Goal: Transaction & Acquisition: Purchase product/service

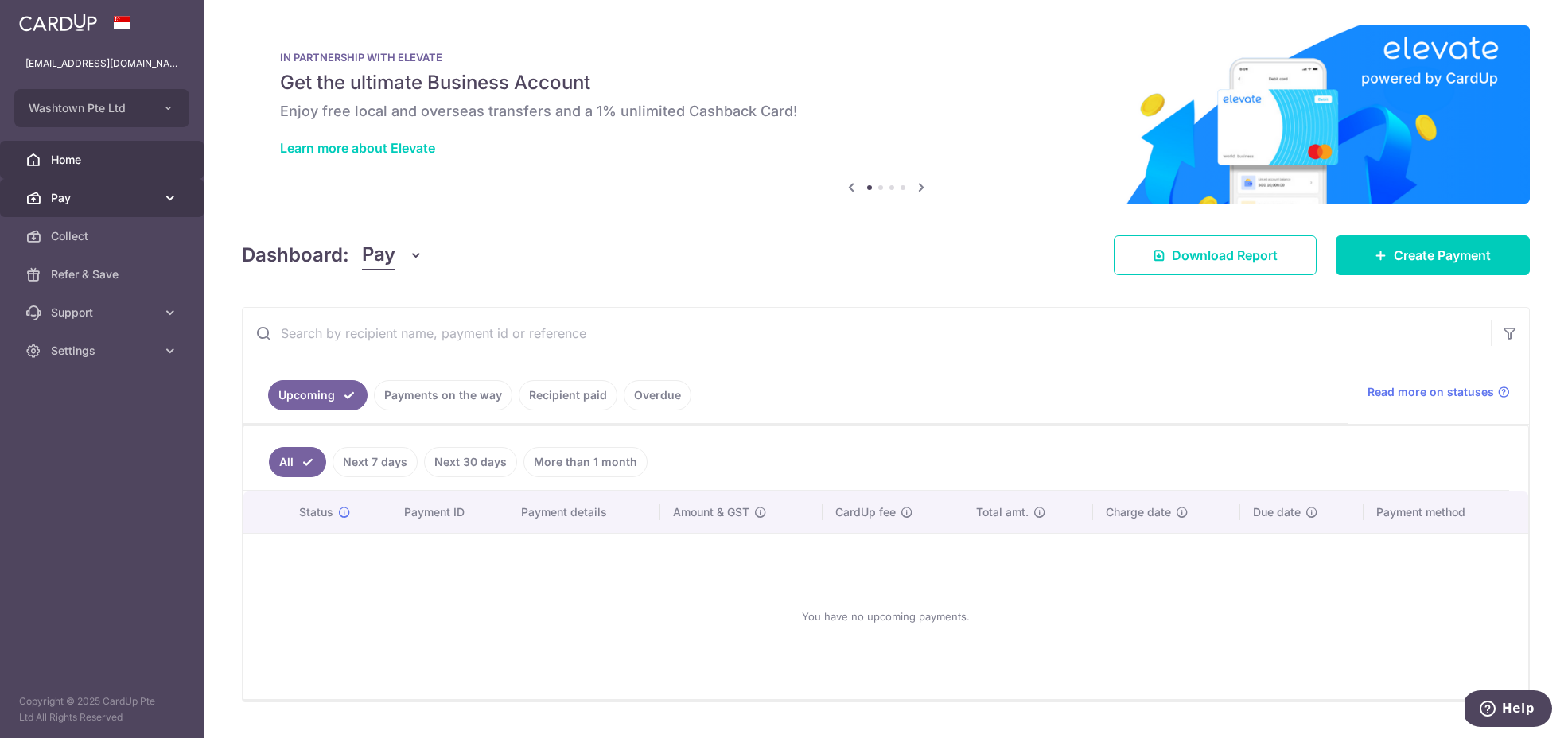
click at [122, 188] on link "Pay" at bounding box center [102, 198] width 203 height 38
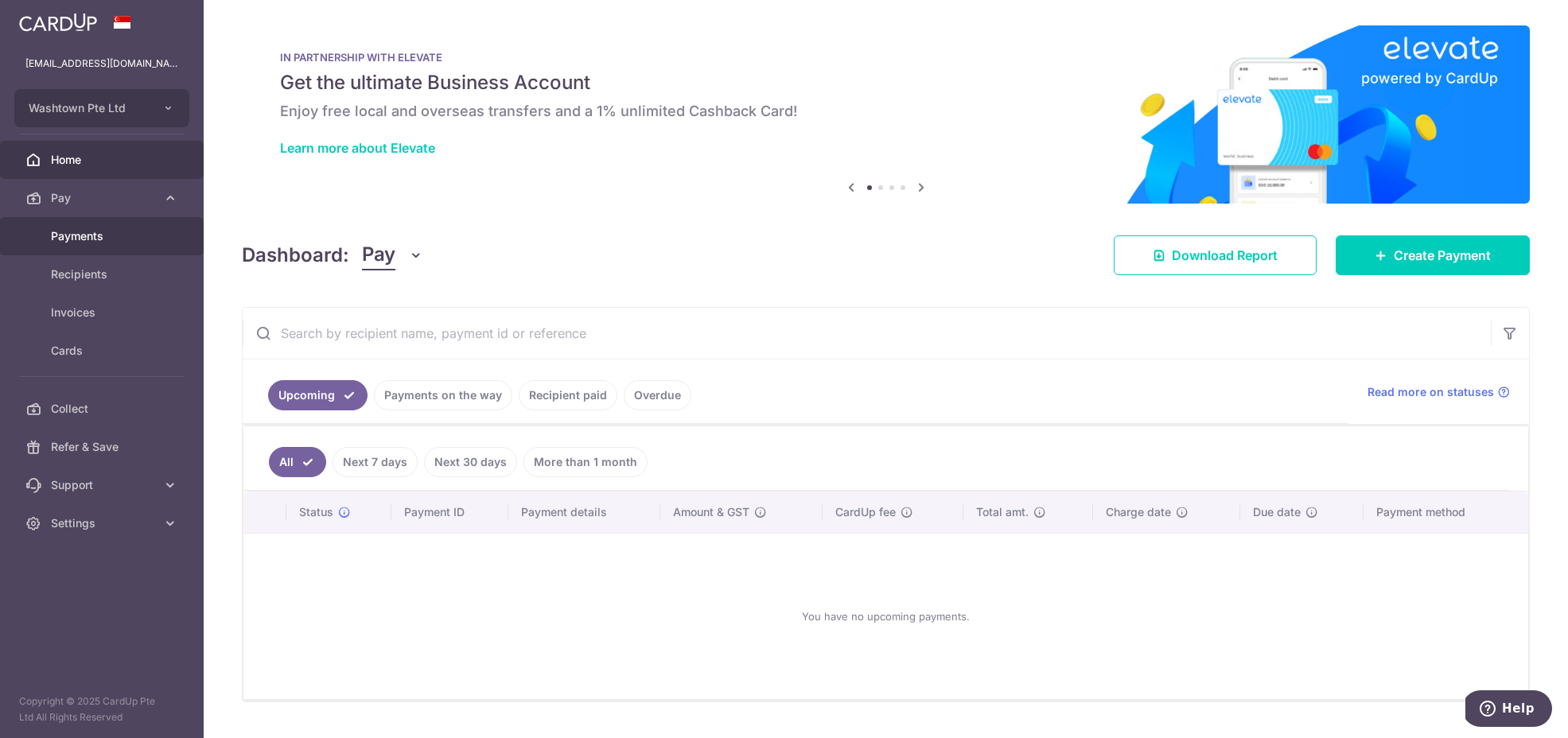
click at [98, 246] on link "Payments" at bounding box center [102, 236] width 203 height 38
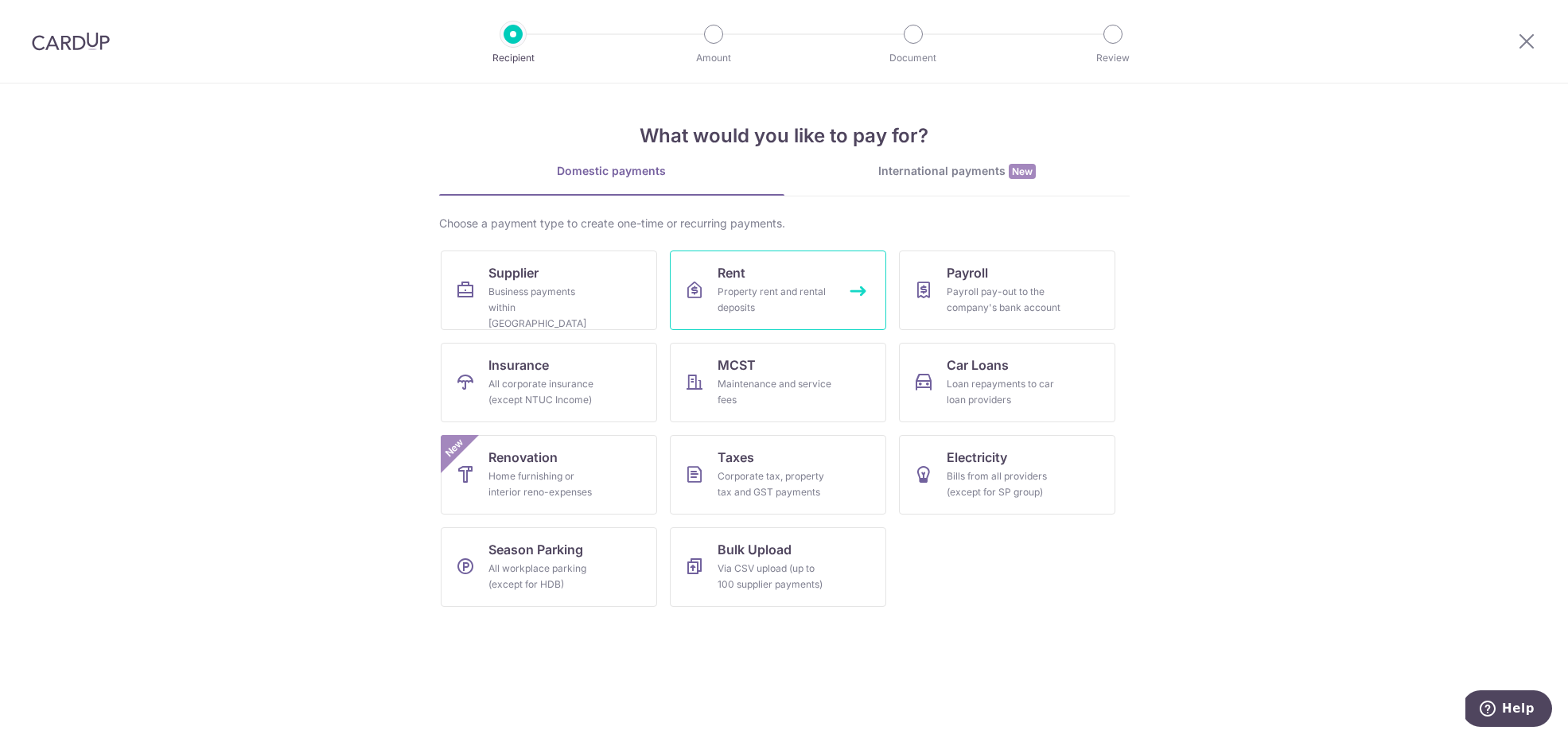
click at [827, 293] on div "Property rent and rental deposits" at bounding box center [774, 300] width 115 height 31
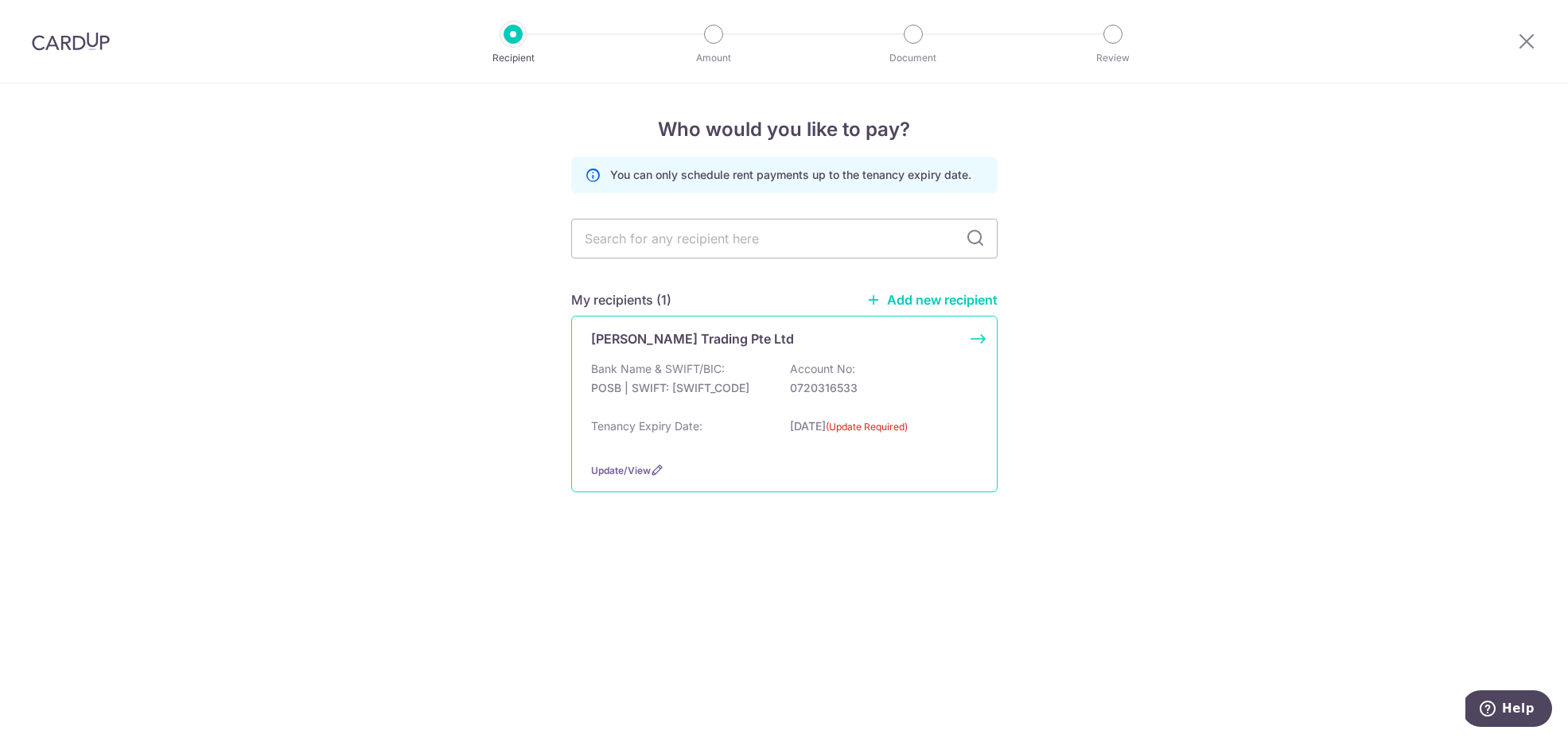
click at [879, 388] on p "0720316533" at bounding box center [879, 388] width 179 height 16
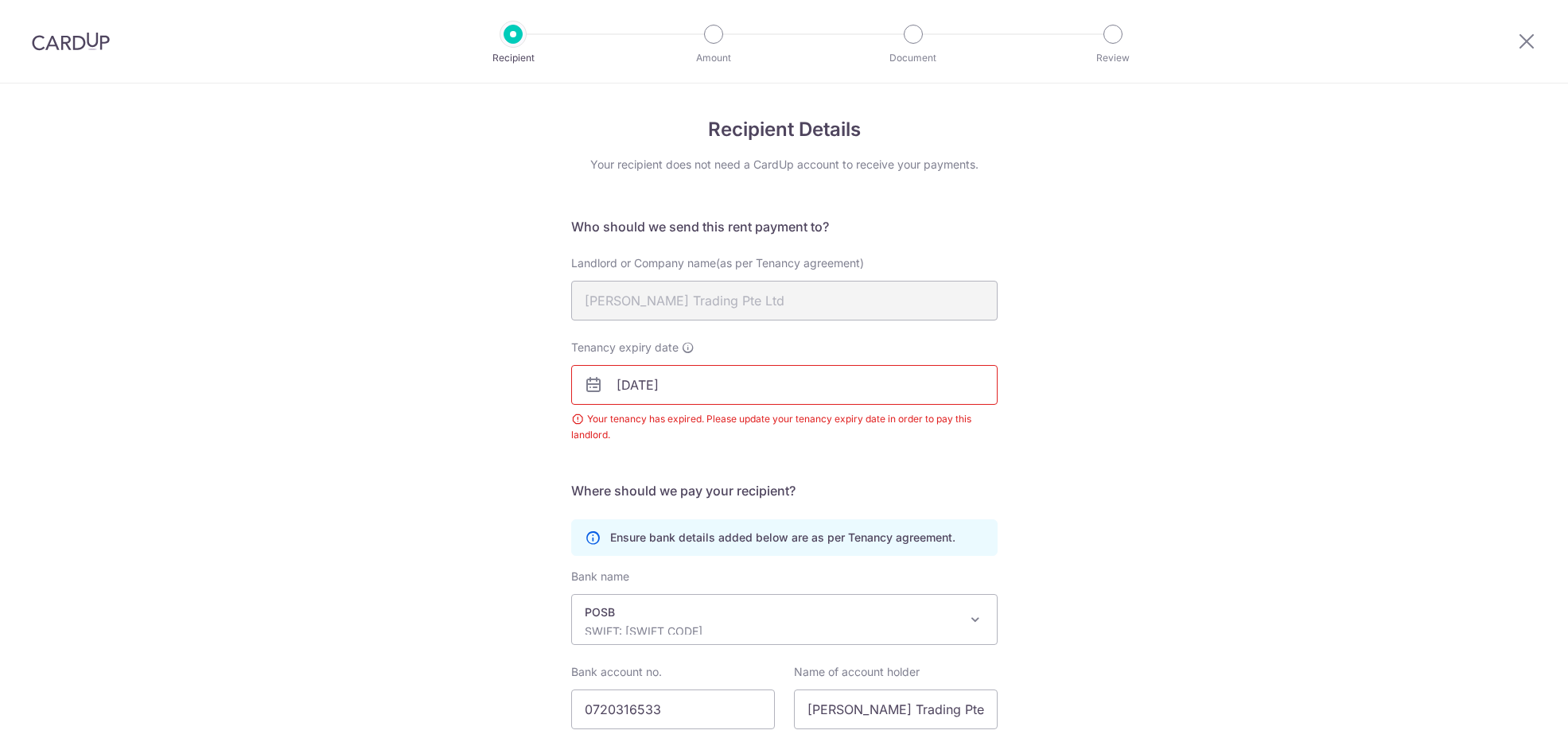
scroll to position [118, 0]
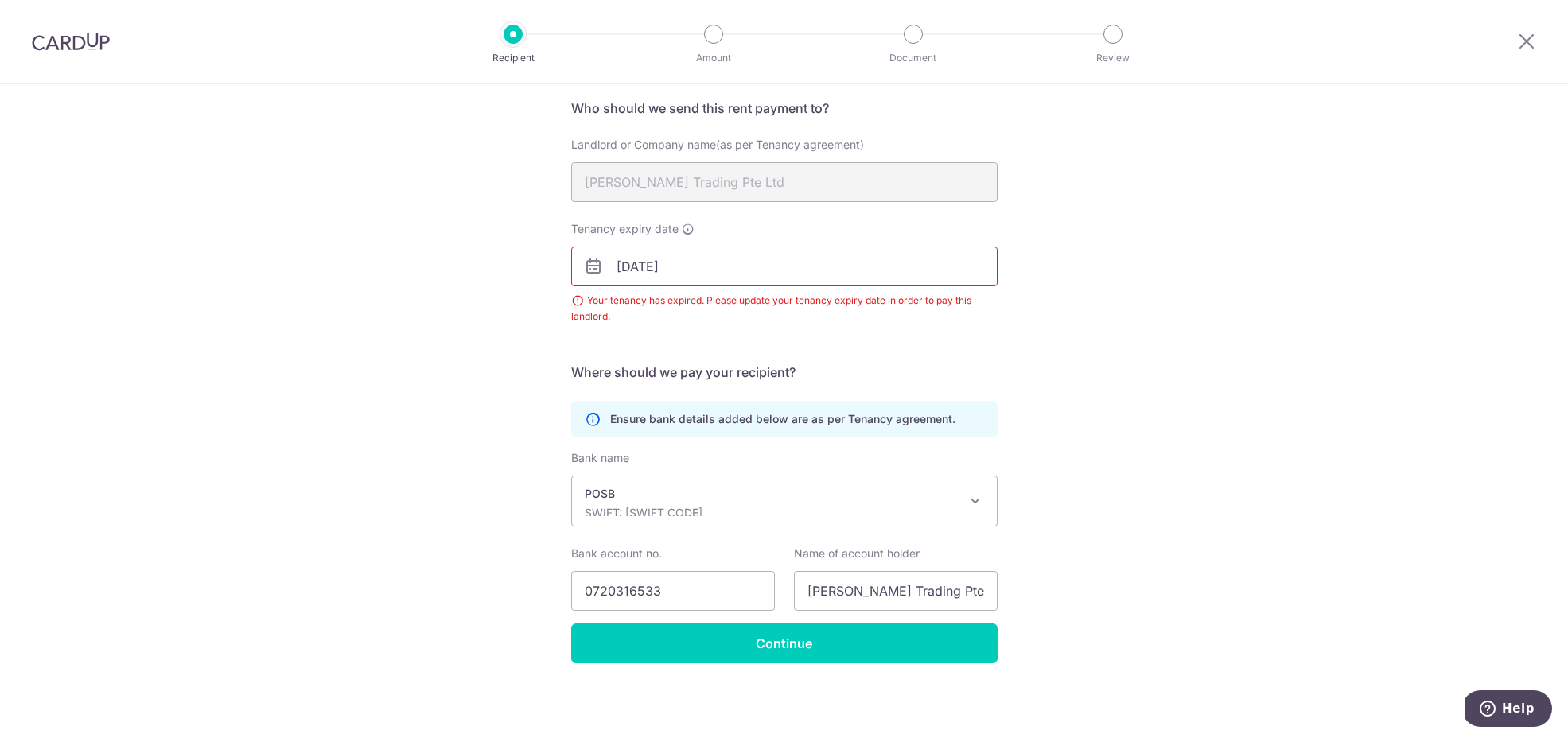
click at [703, 265] on input "[DATE]" at bounding box center [784, 266] width 427 height 40
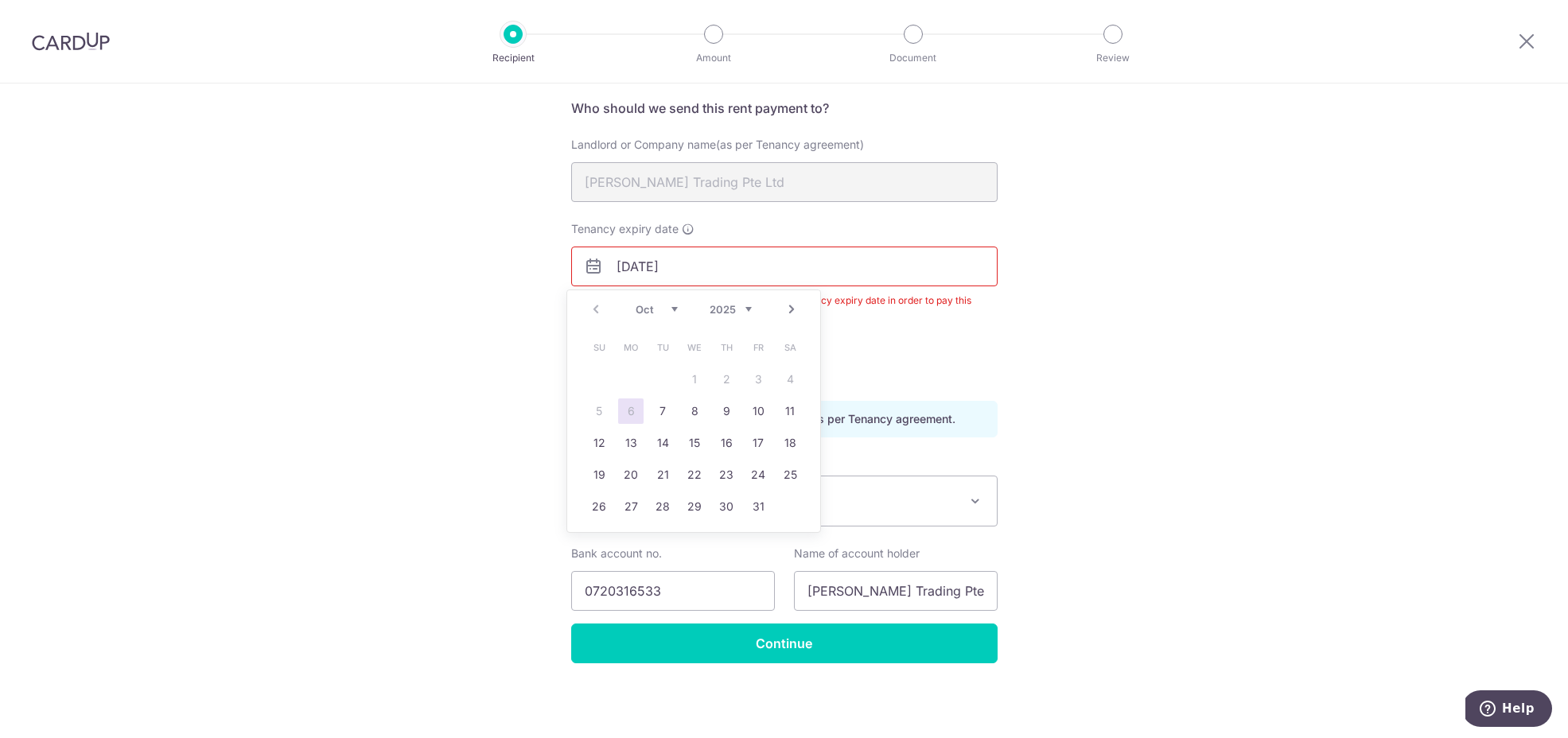
click at [751, 309] on select "2025 2026 2027 2028 2029 2030 2031 2032 2033 2034 2035" at bounding box center [731, 309] width 42 height 12
click at [788, 500] on link "31" at bounding box center [789, 507] width 26 height 26
type input "31/10/2026"
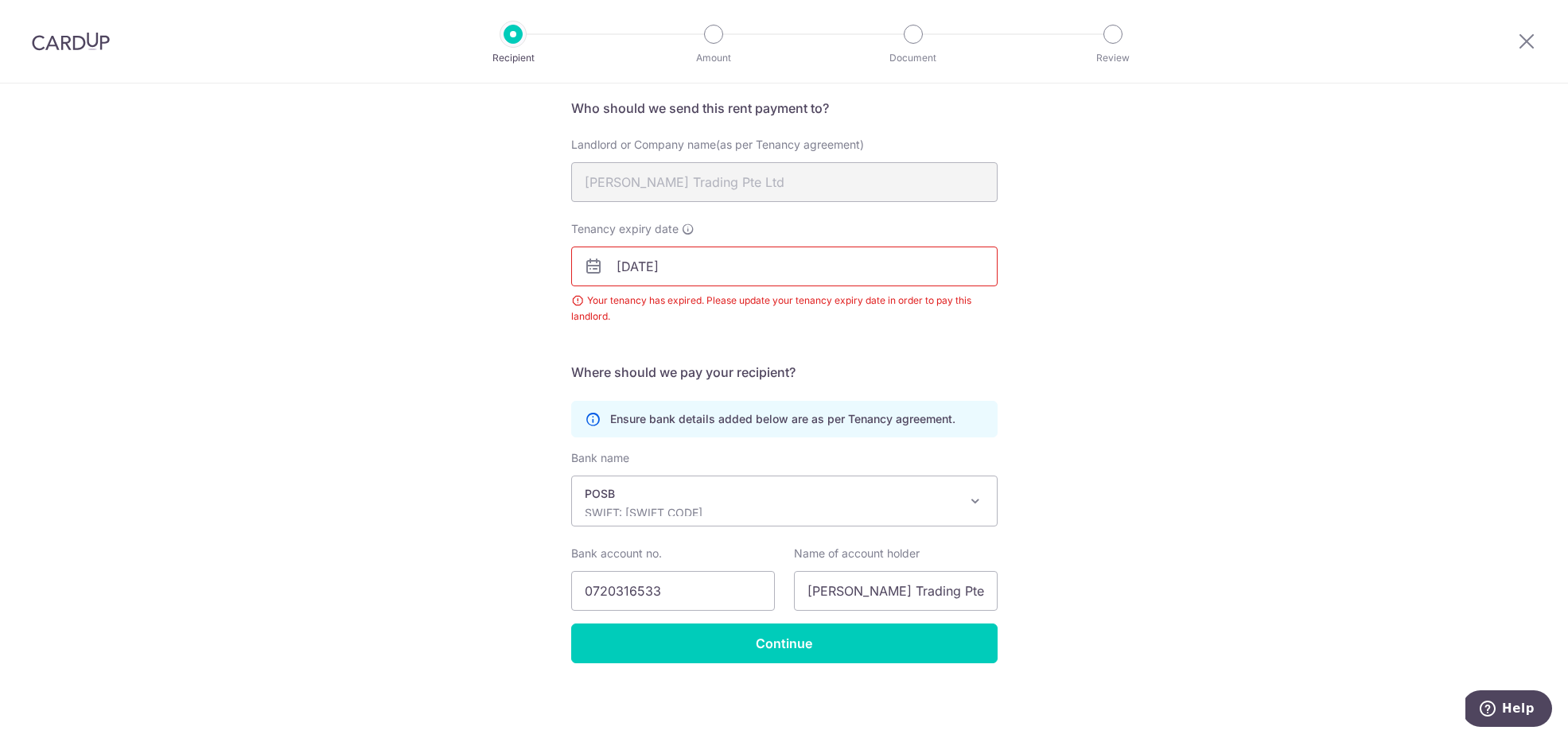
click at [1041, 359] on div "Recipient Details Your recipient does not need a CardUp account to receive your…" at bounding box center [784, 351] width 1568 height 773
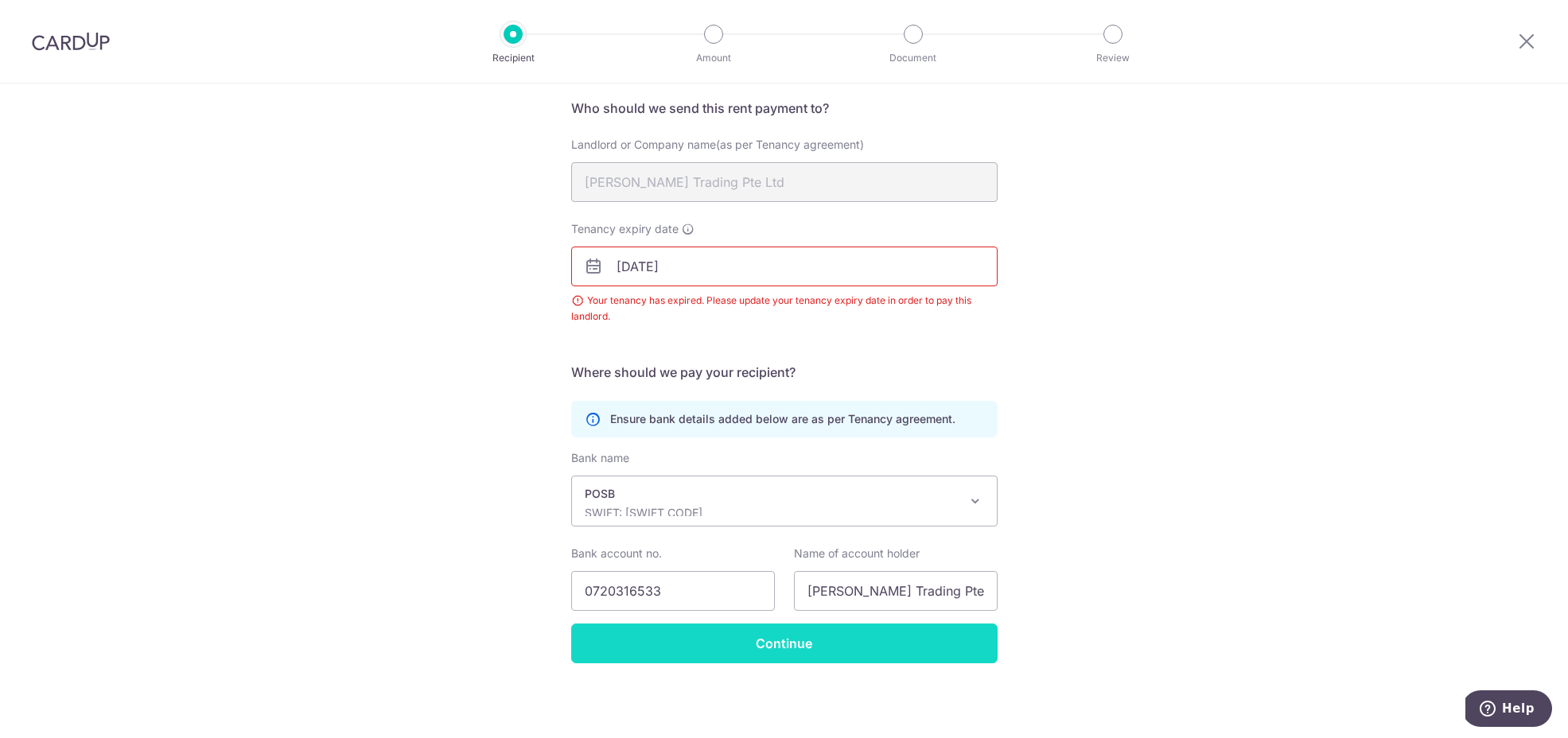
click at [823, 657] on input "Continue" at bounding box center [784, 644] width 427 height 40
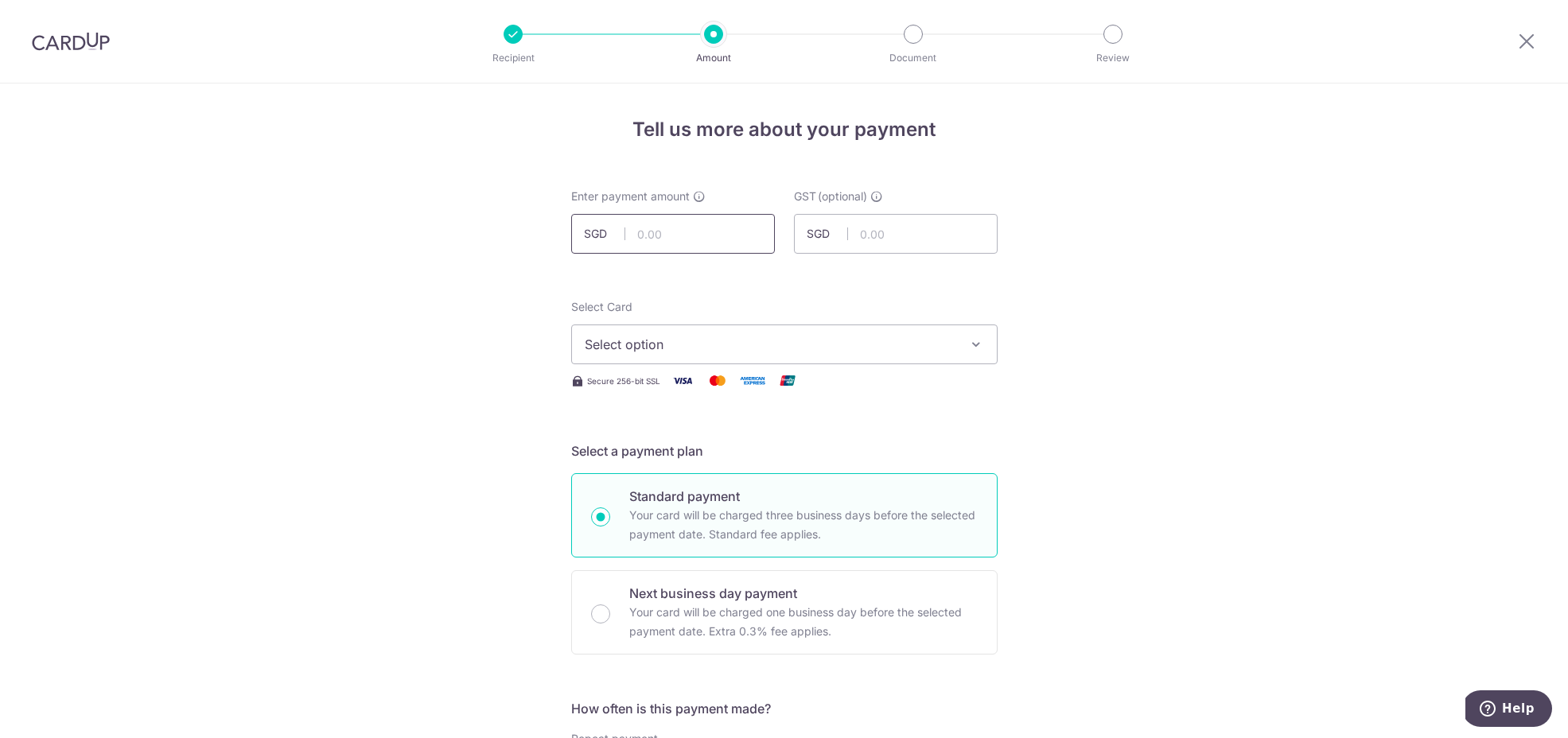
click at [697, 228] on input "text" at bounding box center [673, 234] width 203 height 40
click at [703, 342] on span "Select option" at bounding box center [770, 344] width 371 height 19
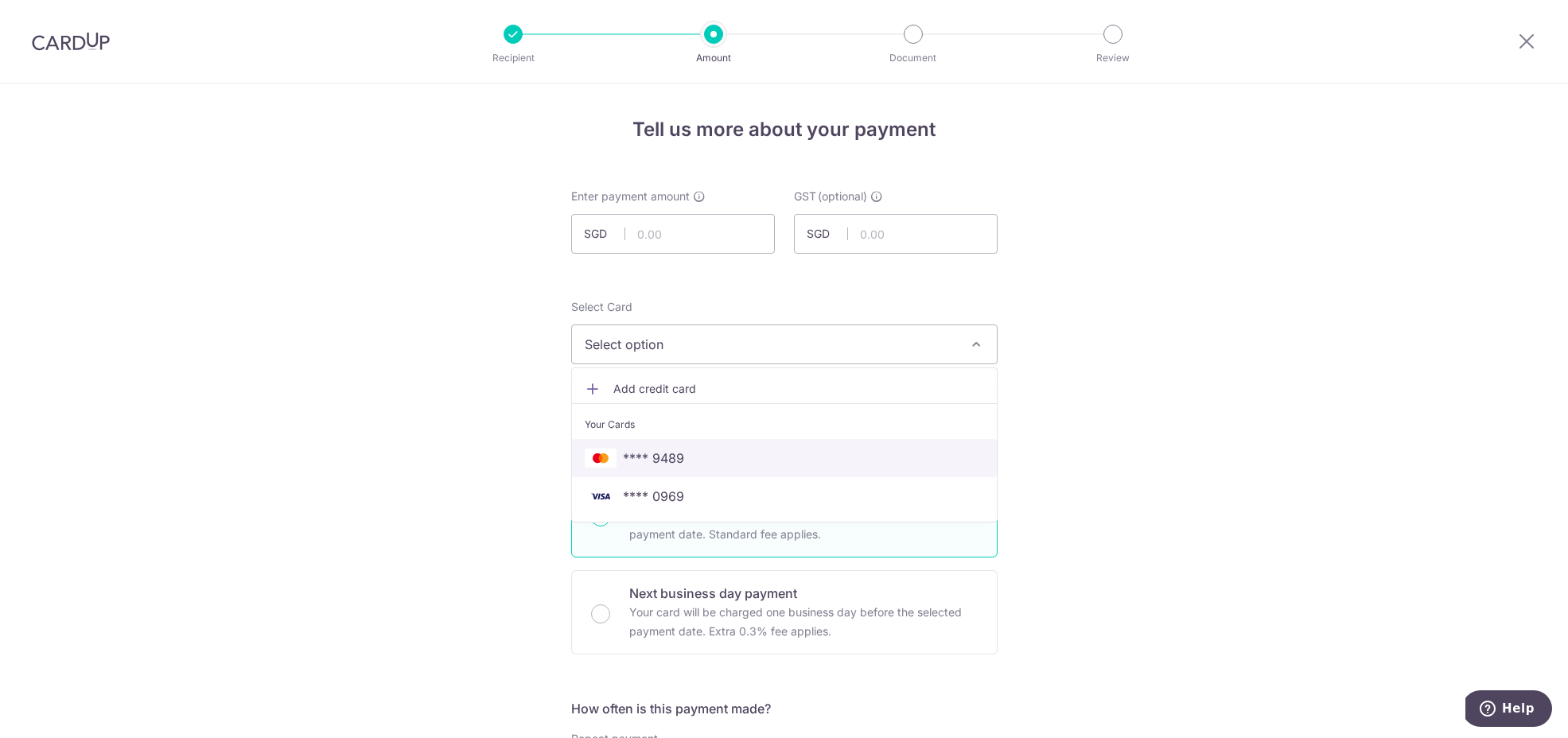
click at [733, 452] on span "**** 9489" at bounding box center [784, 458] width 399 height 19
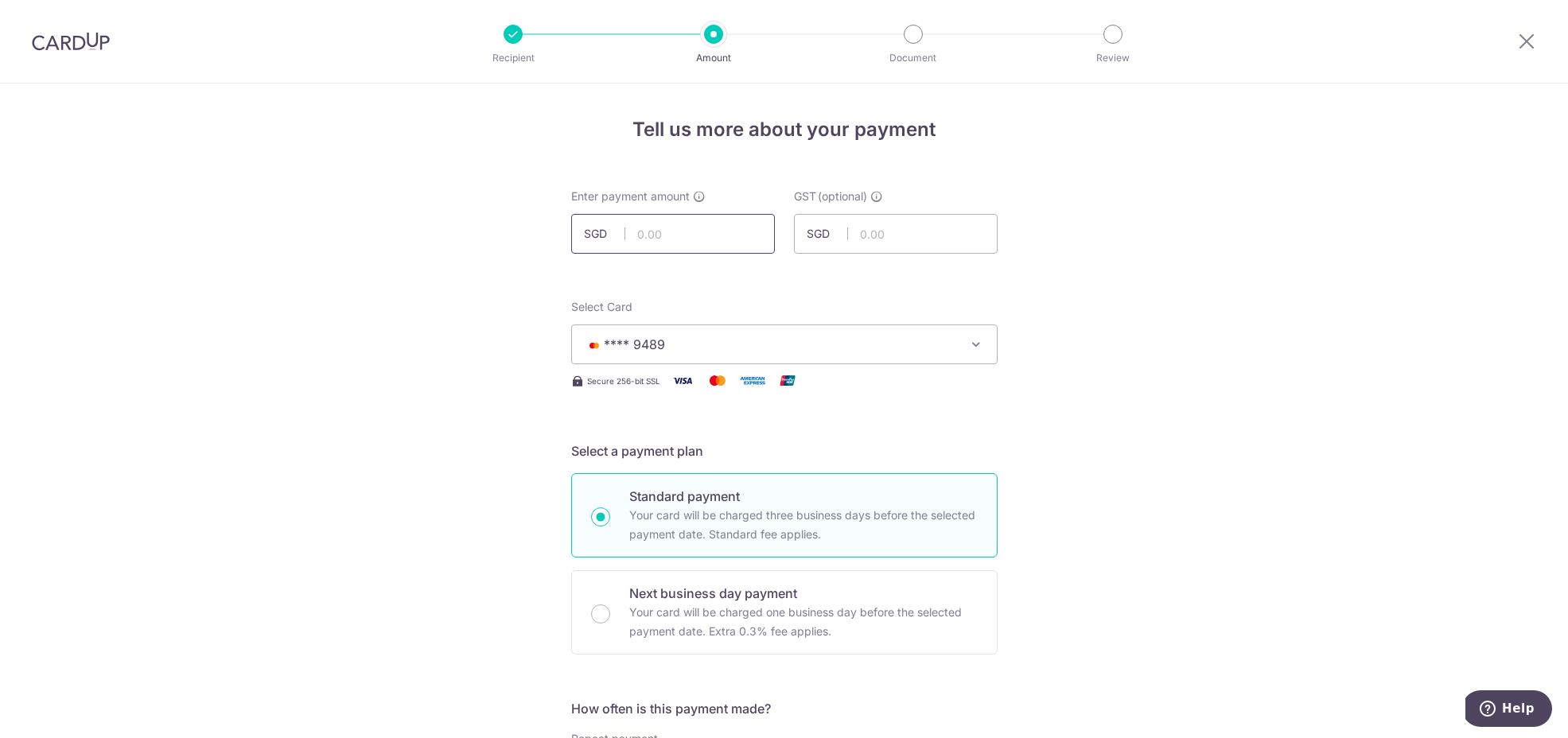
click at [708, 232] on input "text" at bounding box center [673, 234] width 203 height 40
drag, startPoint x: 689, startPoint y: 231, endPoint x: 602, endPoint y: 227, distance: 87.1
click at [602, 227] on div "SGD 2500" at bounding box center [673, 234] width 203 height 40
drag, startPoint x: 687, startPoint y: 227, endPoint x: 615, endPoint y: 222, distance: 72.2
click at [615, 222] on input "2,500.00" at bounding box center [673, 234] width 203 height 40
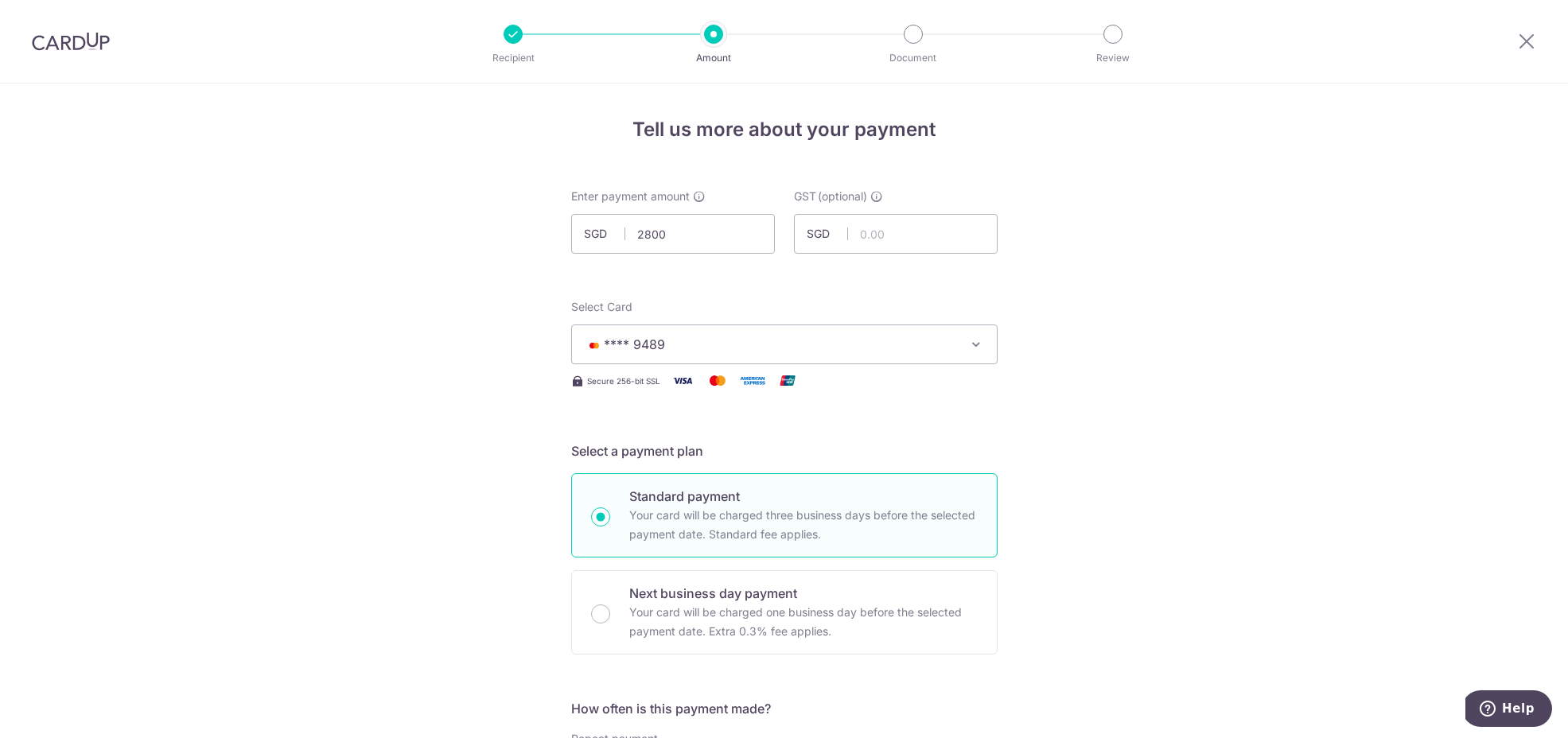
type input "2,800.00"
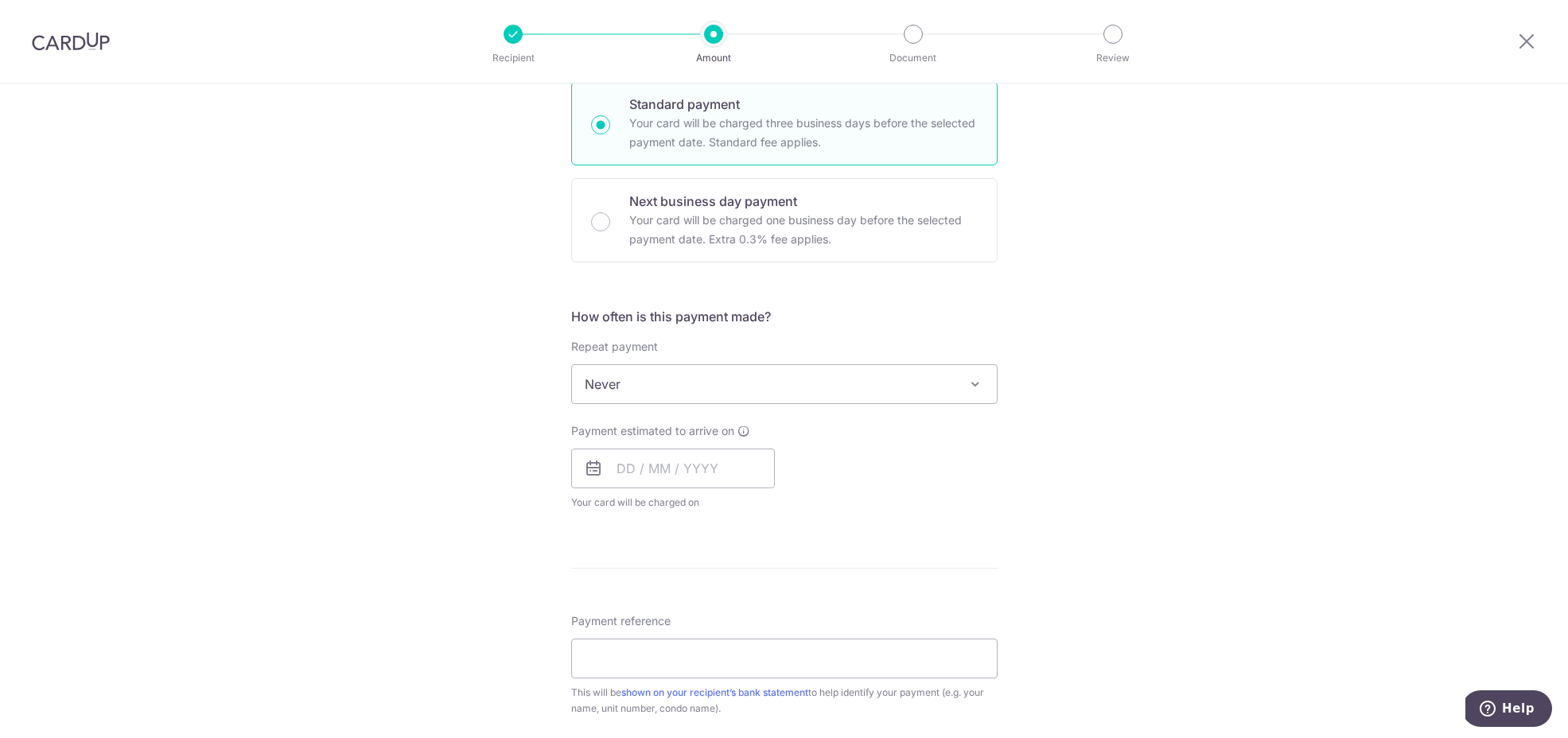
scroll to position [393, 0]
click at [608, 470] on input "text" at bounding box center [673, 468] width 203 height 40
click at [697, 645] on link "15" at bounding box center [699, 644] width 26 height 26
type input "15/10/2025"
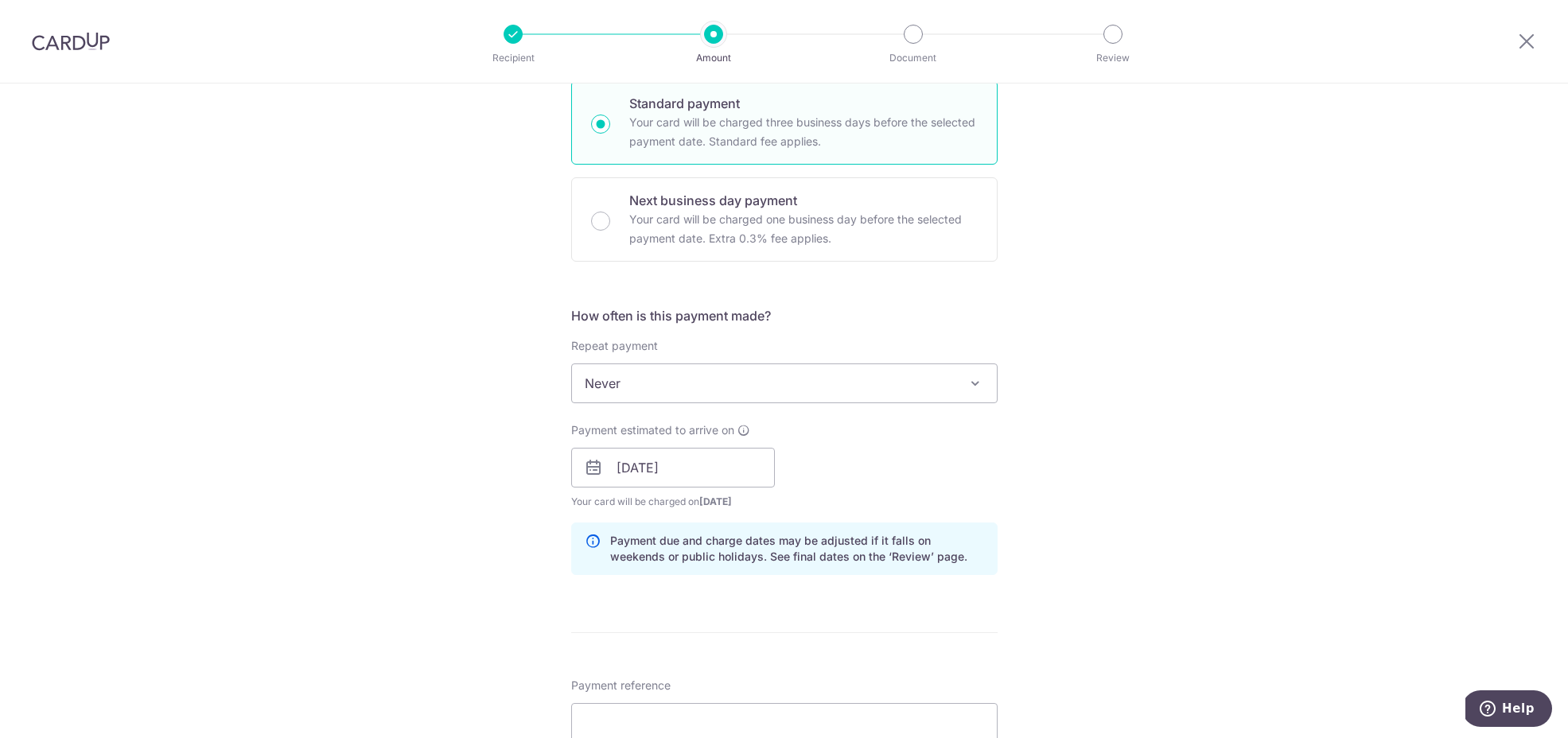
click at [1164, 549] on div "Tell us more about your payment Enter payment amount SGD 2,800.00 2800.00 GST (…" at bounding box center [784, 496] width 1568 height 1611
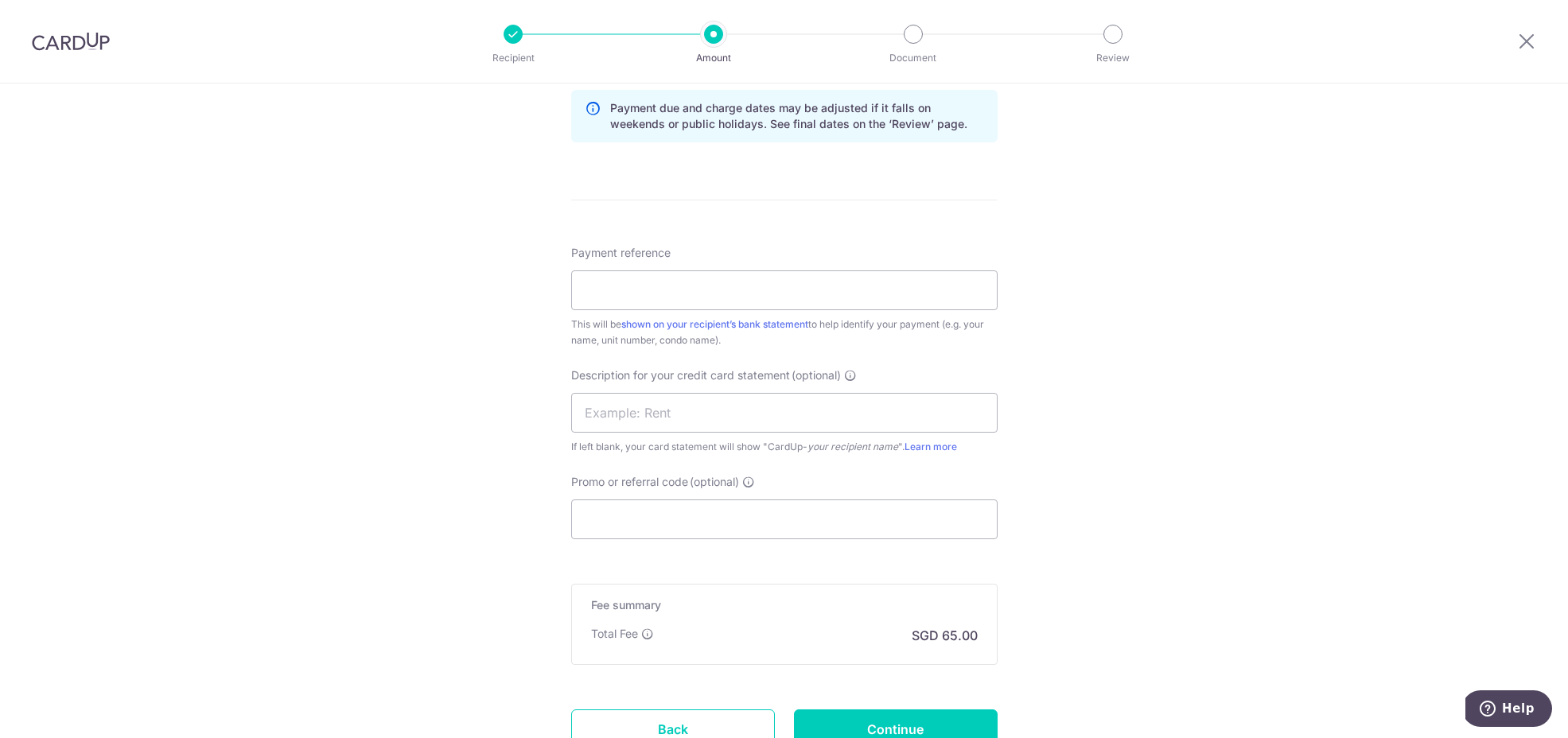
scroll to position [826, 0]
click at [631, 286] on input "Payment reference" at bounding box center [784, 289] width 427 height 40
type input "WT RENT OCT25"
click at [642, 515] on input "Promo or referral code (optional)" at bounding box center [784, 518] width 427 height 40
paste input "SAVERENT179"
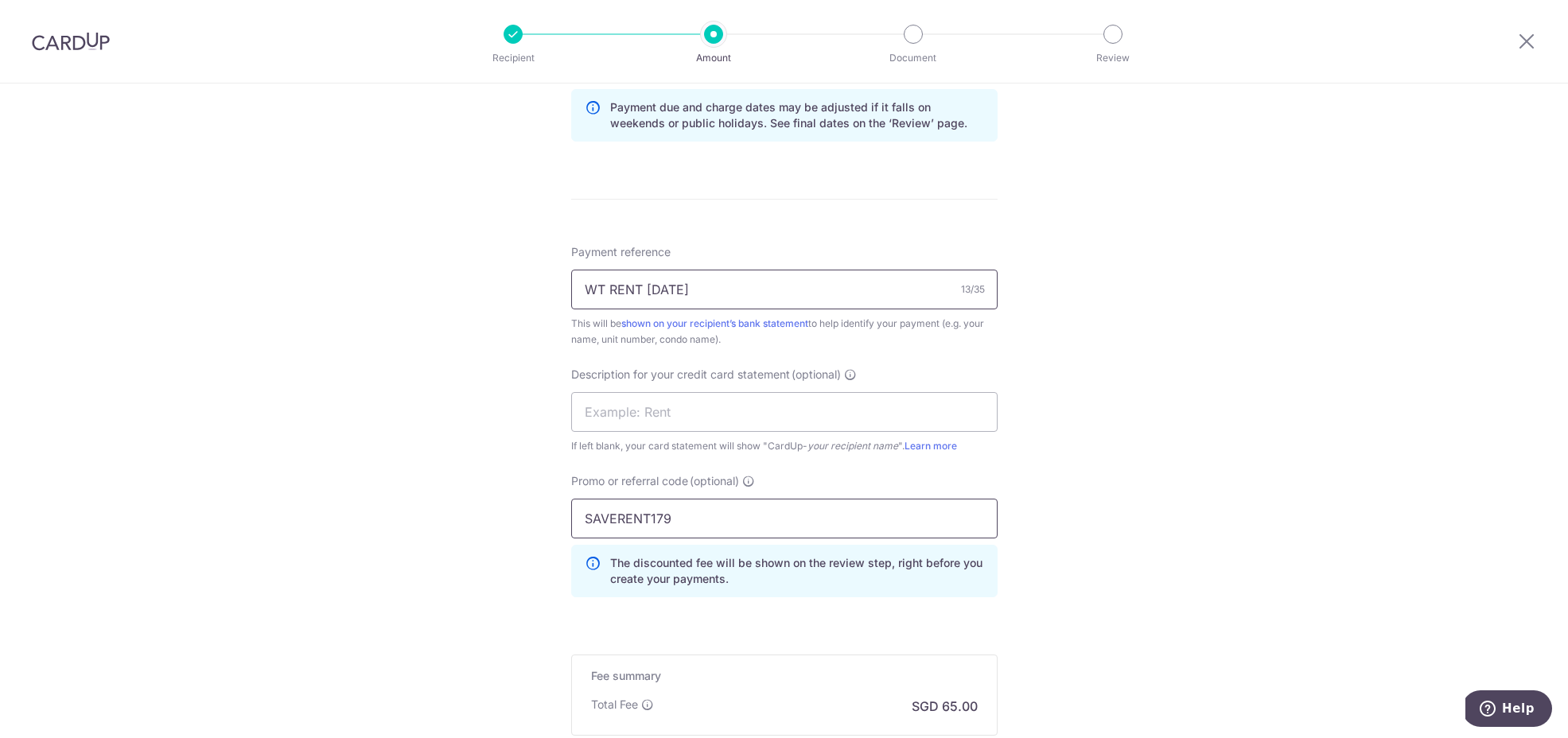
type input "SAVERENT179"
drag, startPoint x: 696, startPoint y: 288, endPoint x: 431, endPoint y: 279, distance: 265.2
click at [431, 279] on div "Tell us more about your payment Enter payment amount SGD 2,800.00 2800.00 GST (…" at bounding box center [784, 98] width 1568 height 1683
click at [587, 404] on input "text" at bounding box center [784, 412] width 427 height 40
paste input "WT RENT [DATE]"
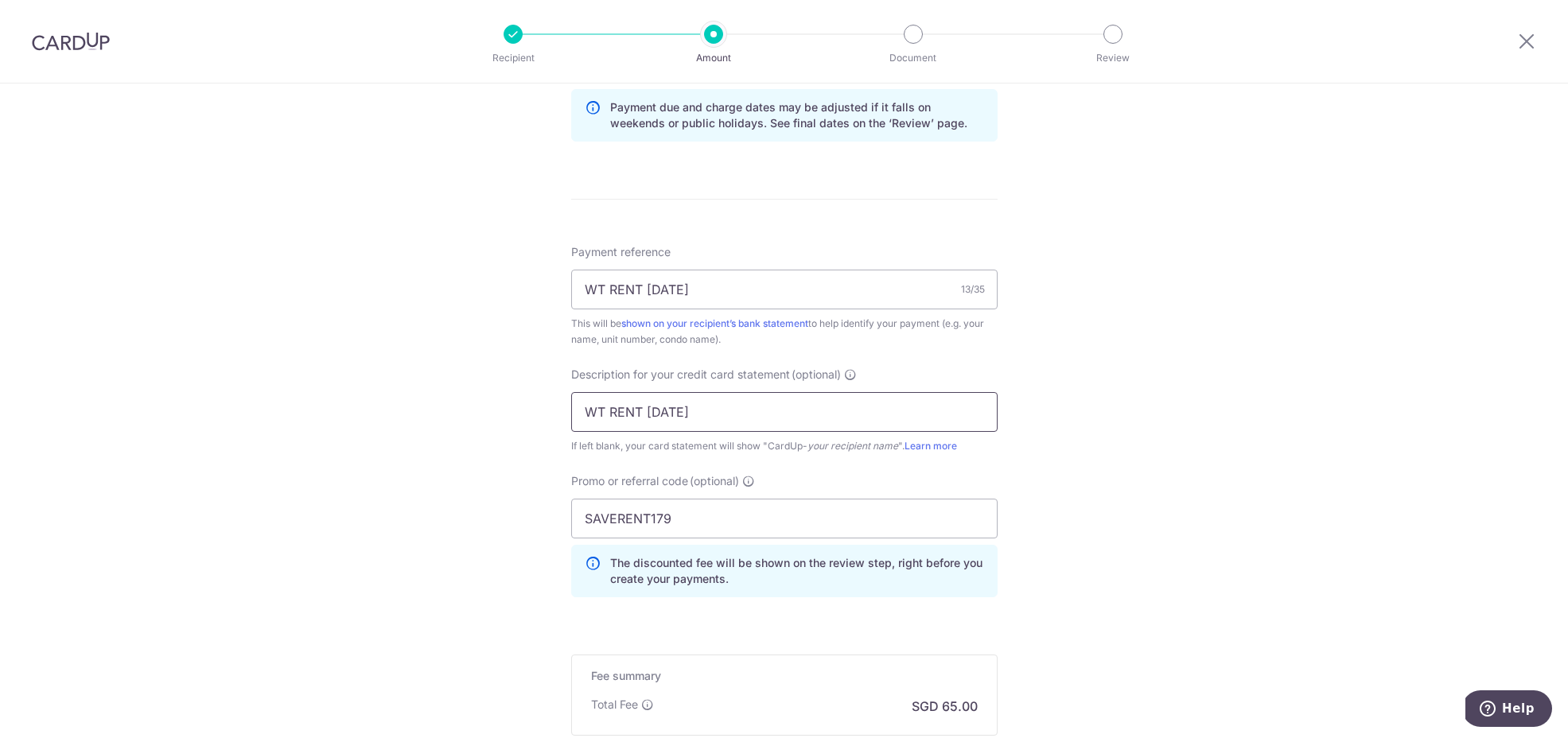
type input "WT RENT [DATE]"
click at [1303, 398] on div "Tell us more about your payment Enter payment amount SGD 2,800.00 2800.00 GST (…" at bounding box center [784, 98] width 1568 height 1683
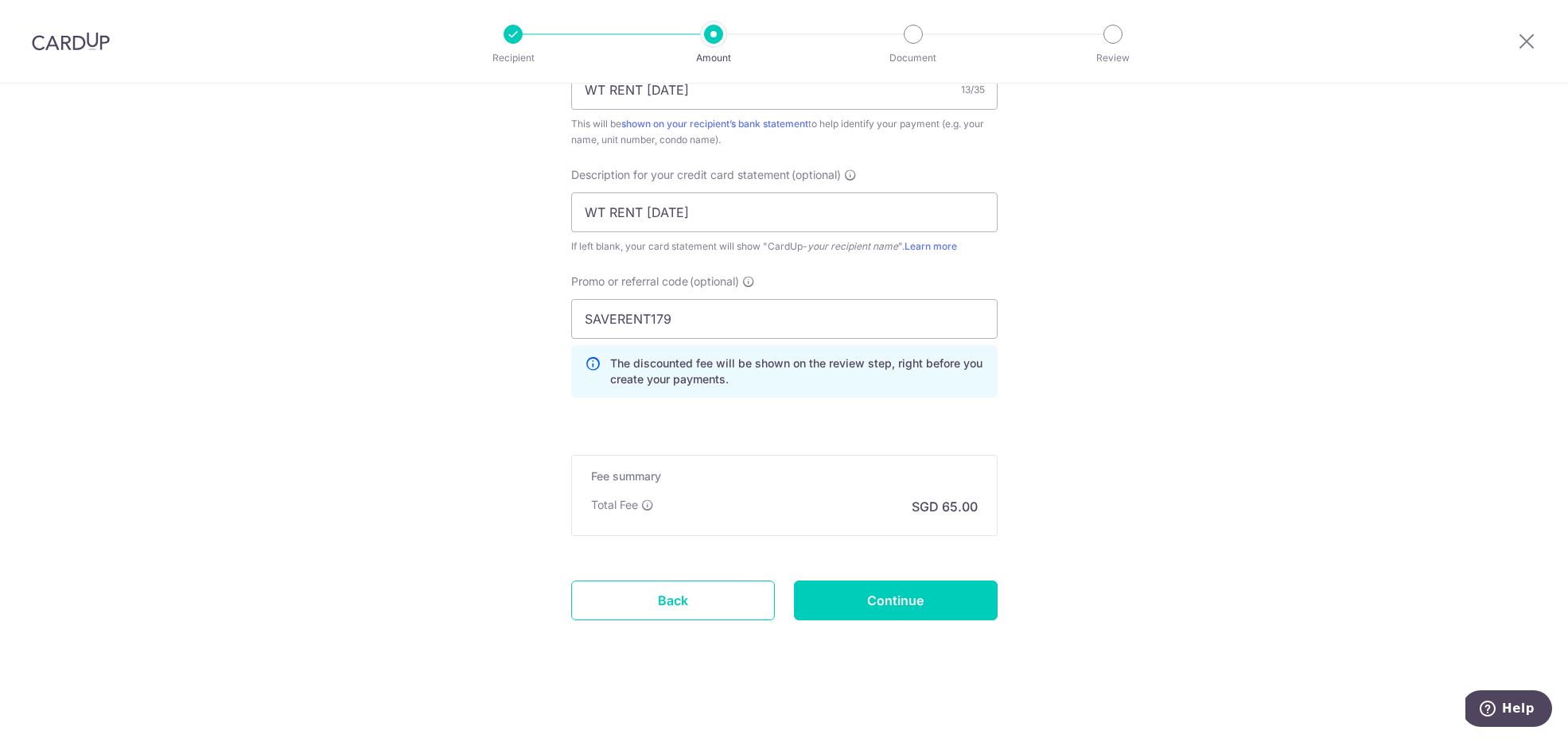
scroll to position [1027, 0]
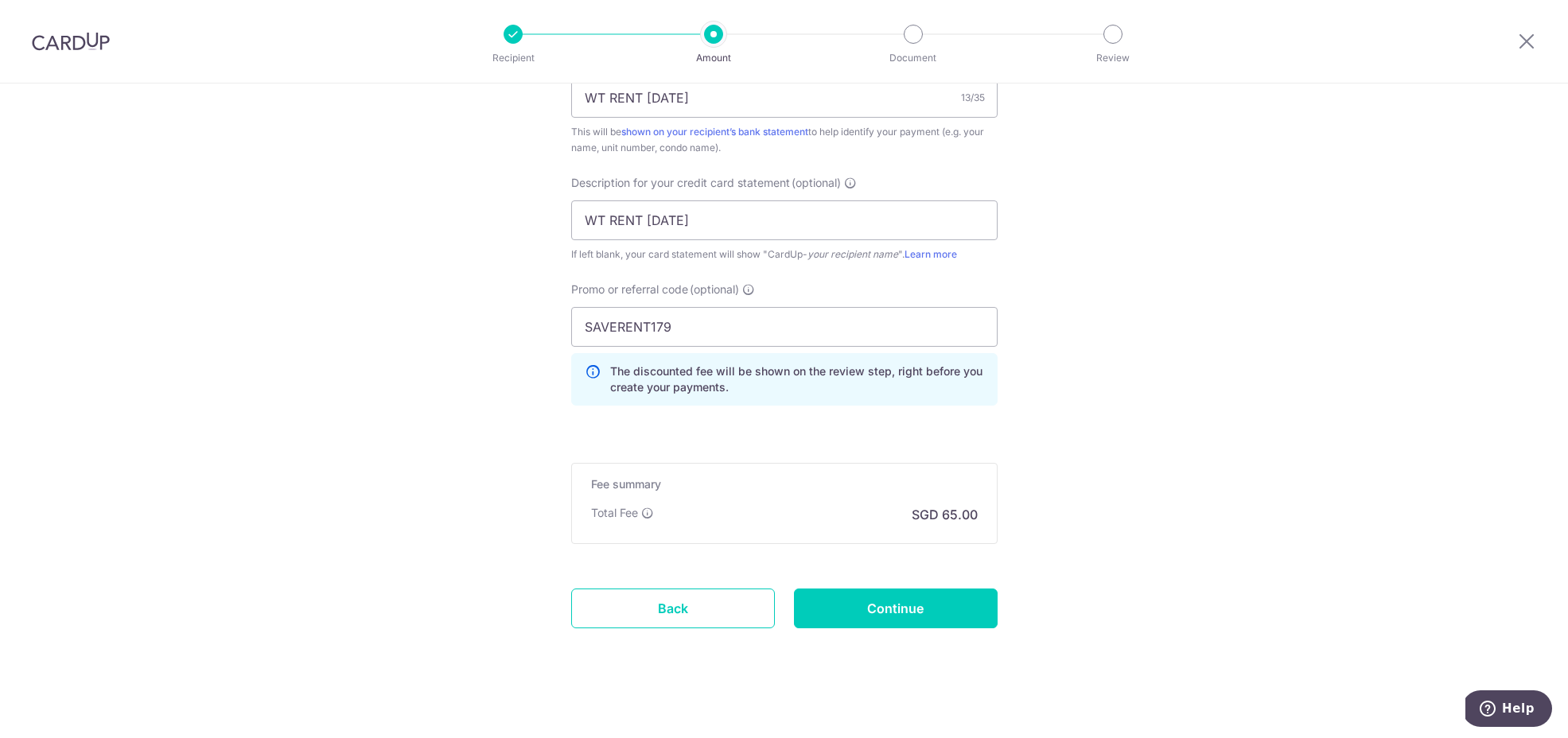
scroll to position [1025, 0]
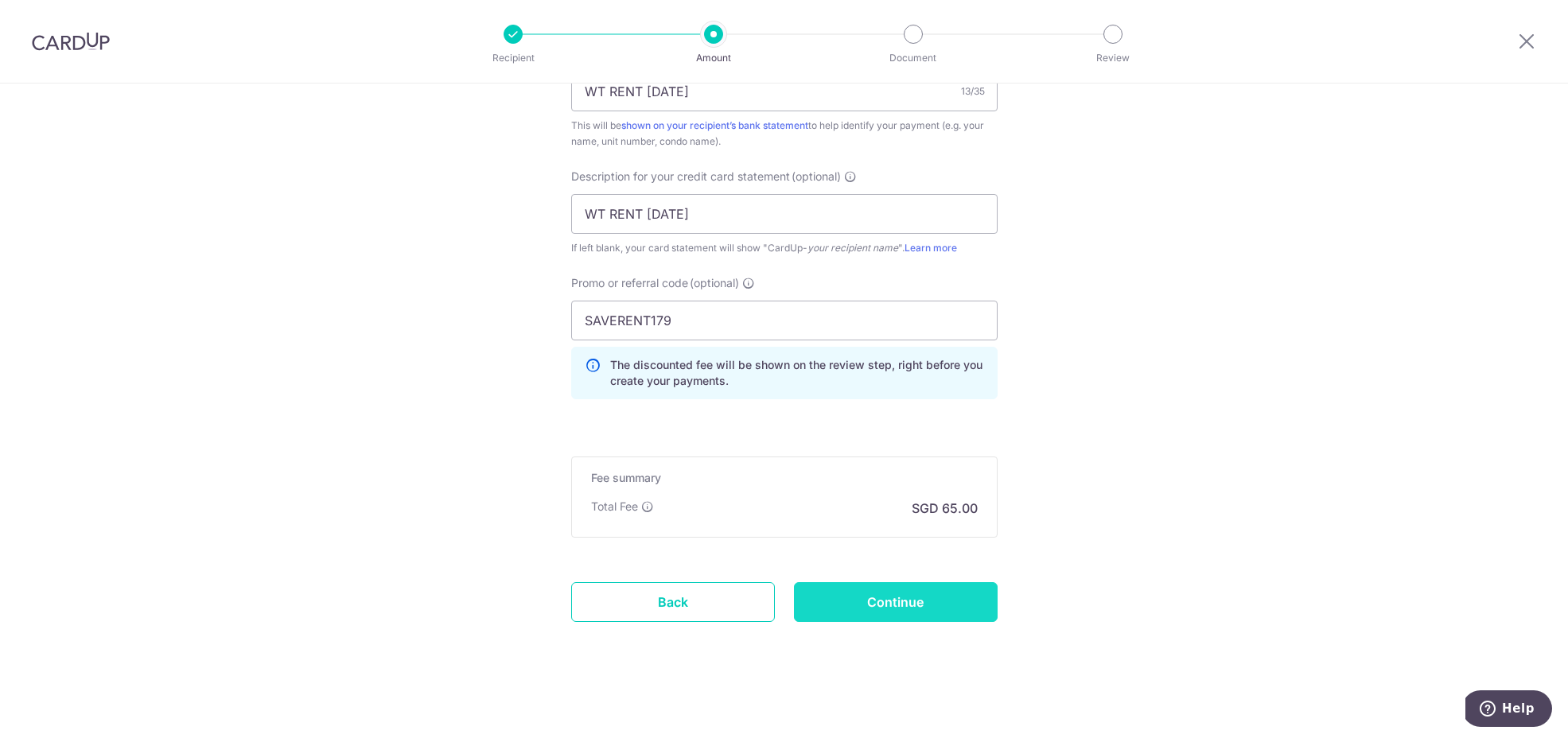
click at [874, 602] on input "Continue" at bounding box center [896, 602] width 203 height 40
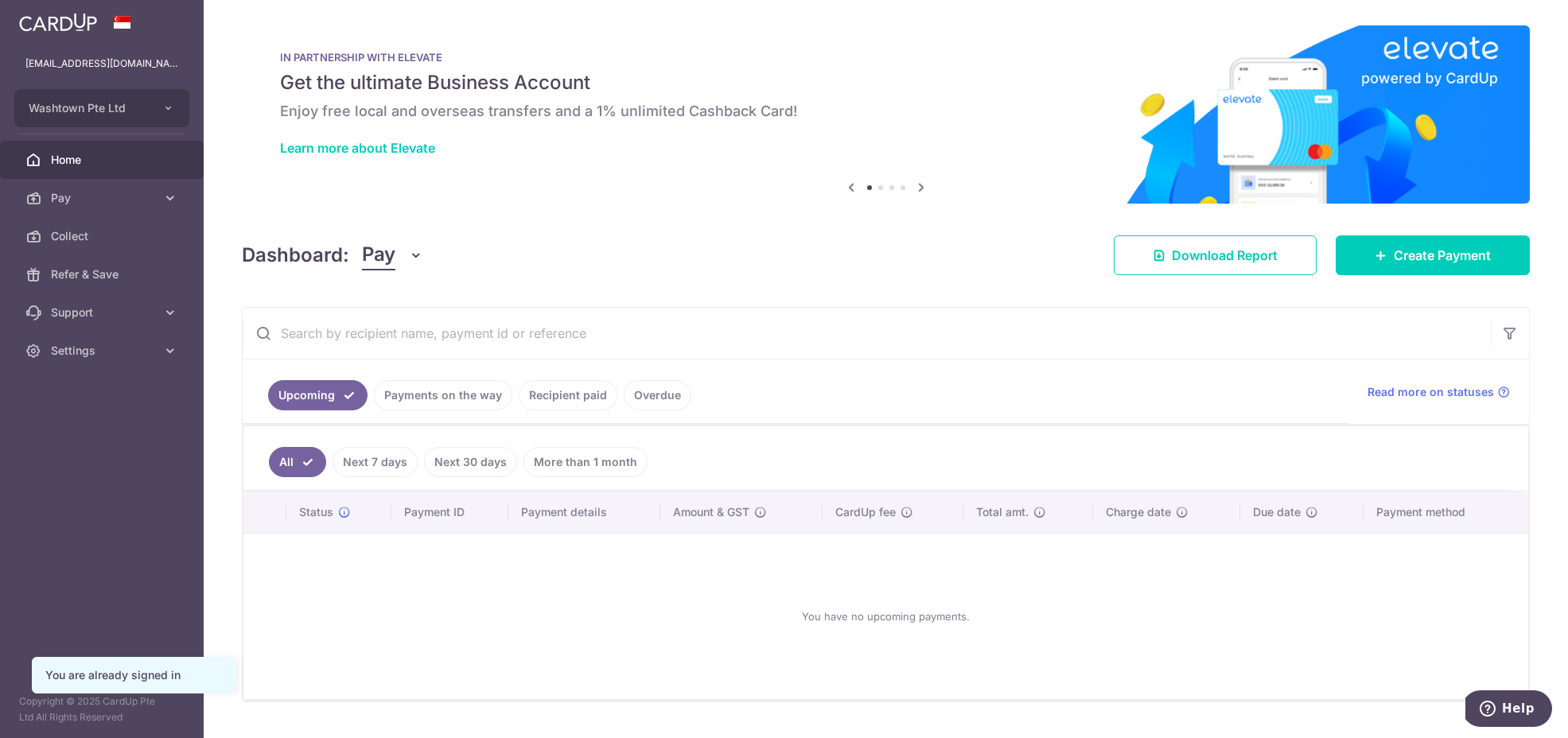
click at [543, 401] on link "Recipient paid" at bounding box center [568, 395] width 98 height 31
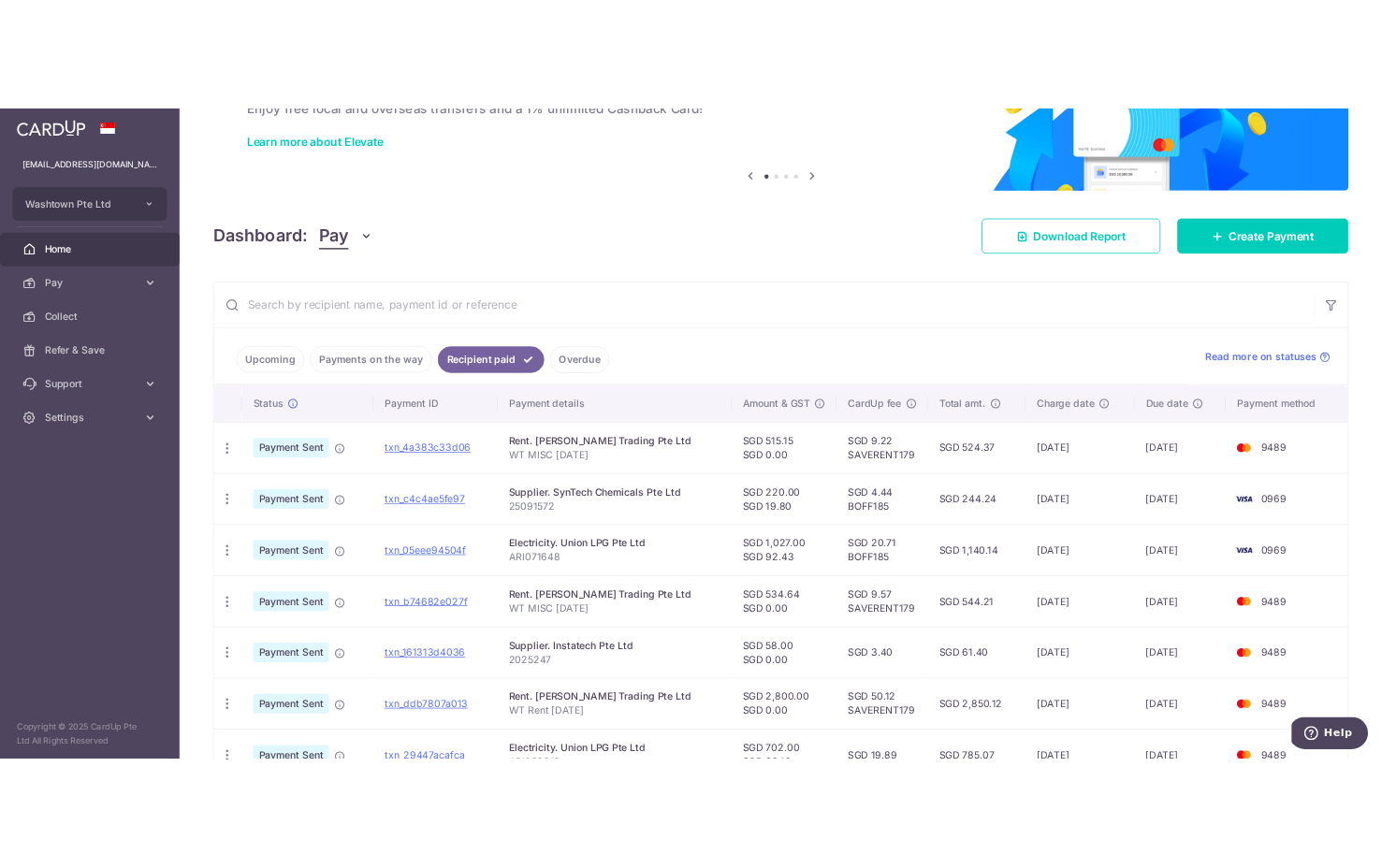
scroll to position [135, 0]
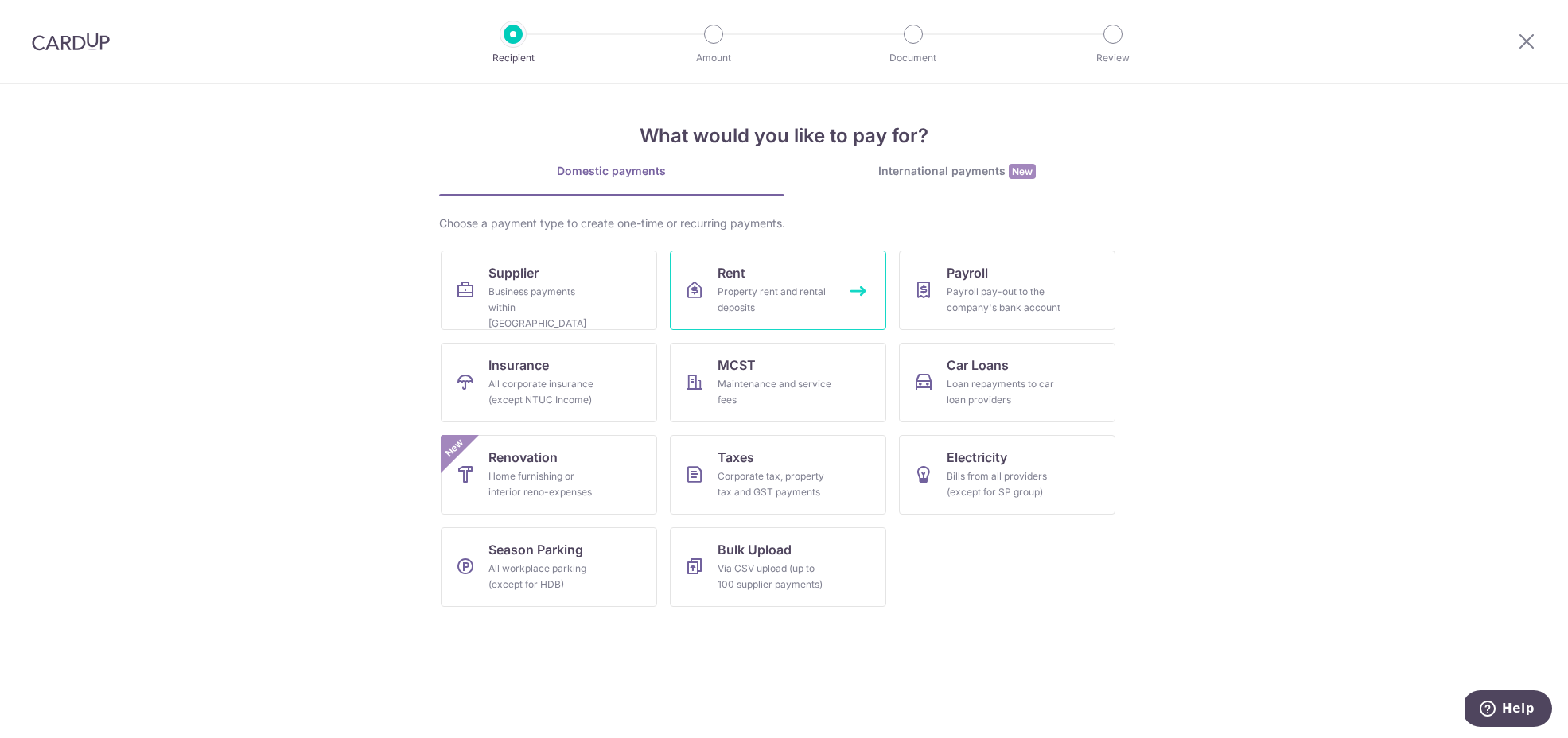
click at [774, 276] on link "Rent Property rent and rental deposits" at bounding box center [778, 290] width 217 height 79
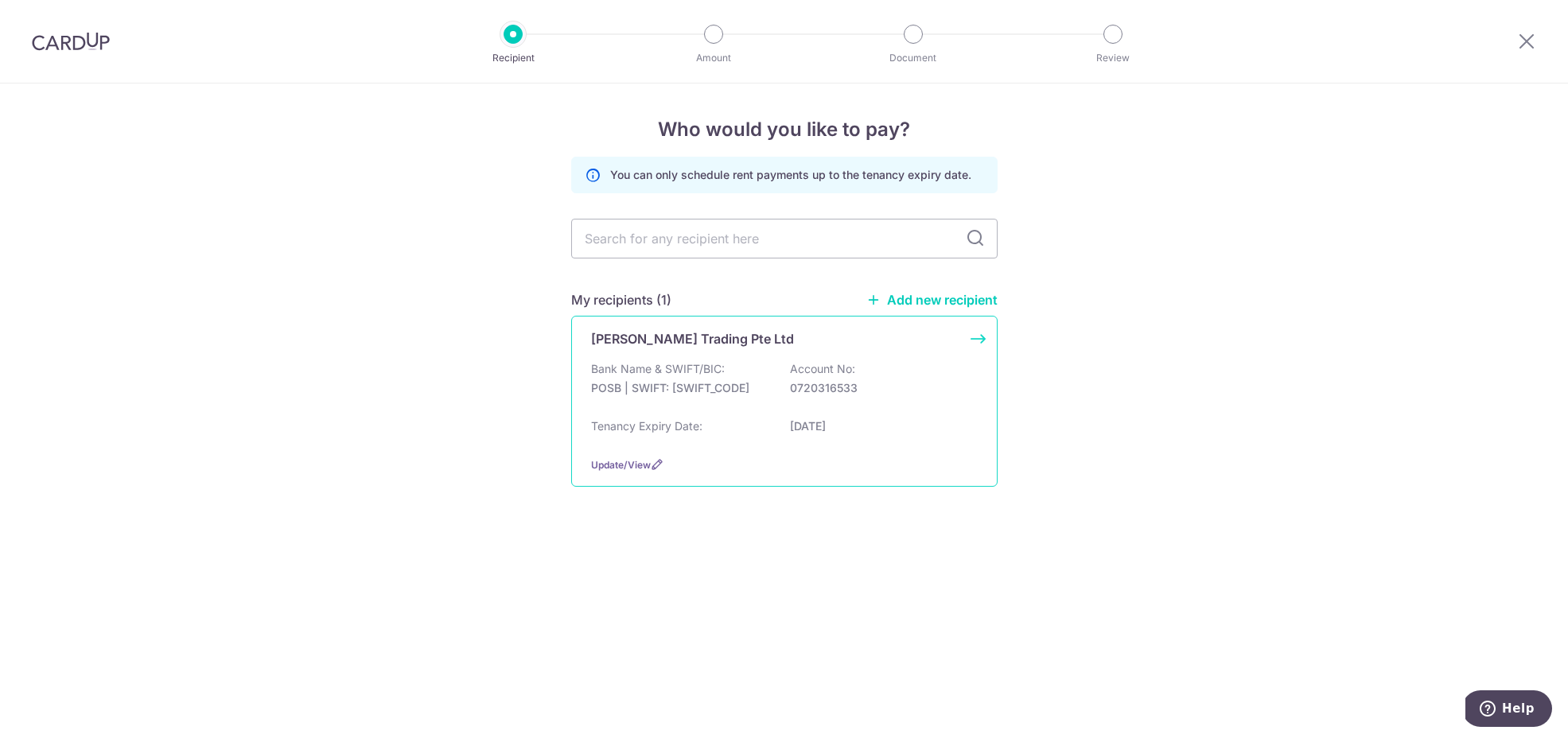
click at [910, 355] on div "[PERSON_NAME] Trading Pte Ltd Bank Name & SWIFT/BIC: POSB | SWIFT: [SWIFT_CODE]…" at bounding box center [784, 401] width 427 height 171
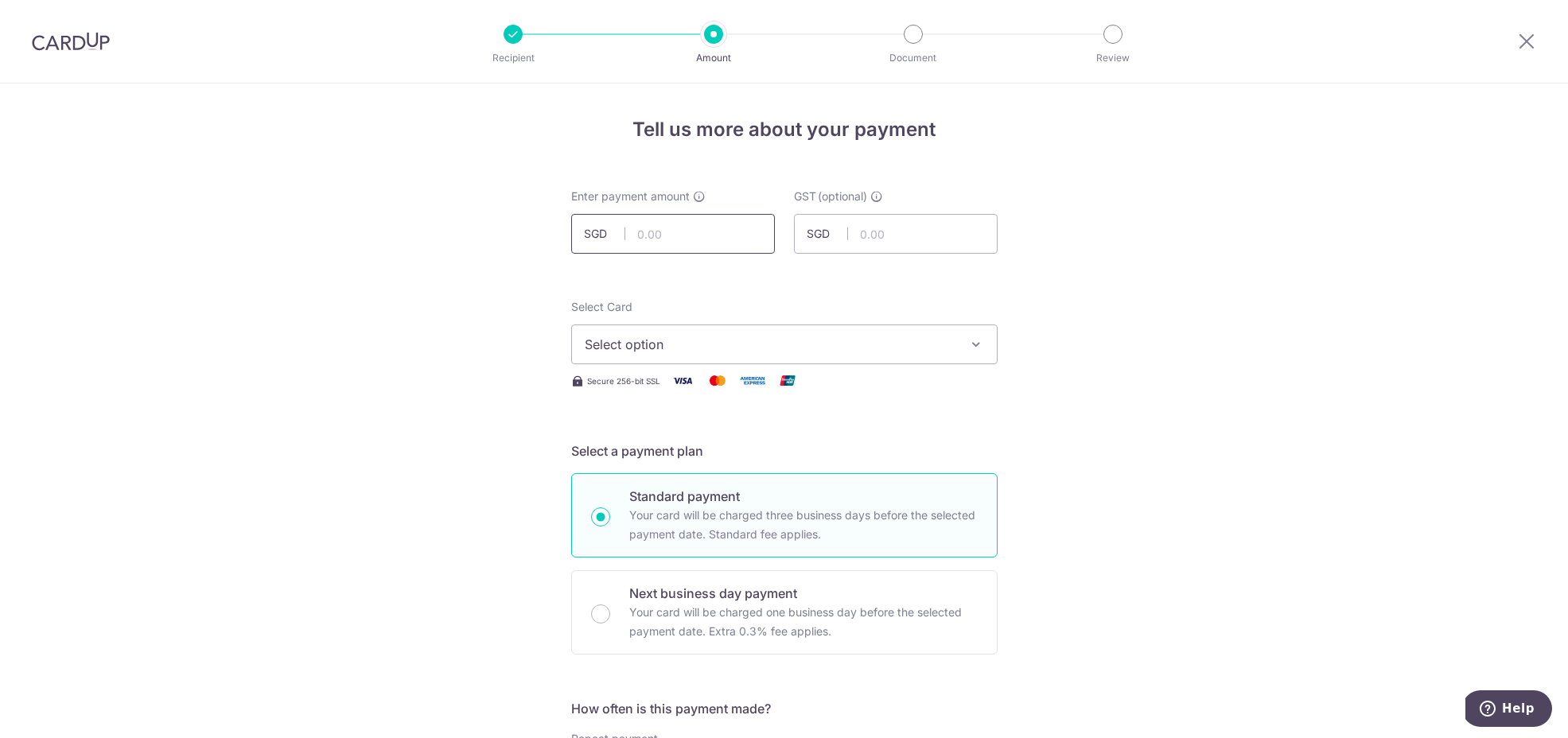
click at [707, 236] on input "text" at bounding box center [673, 234] width 203 height 40
type input "2,800.00"
click at [744, 349] on span "Select option" at bounding box center [770, 344] width 371 height 19
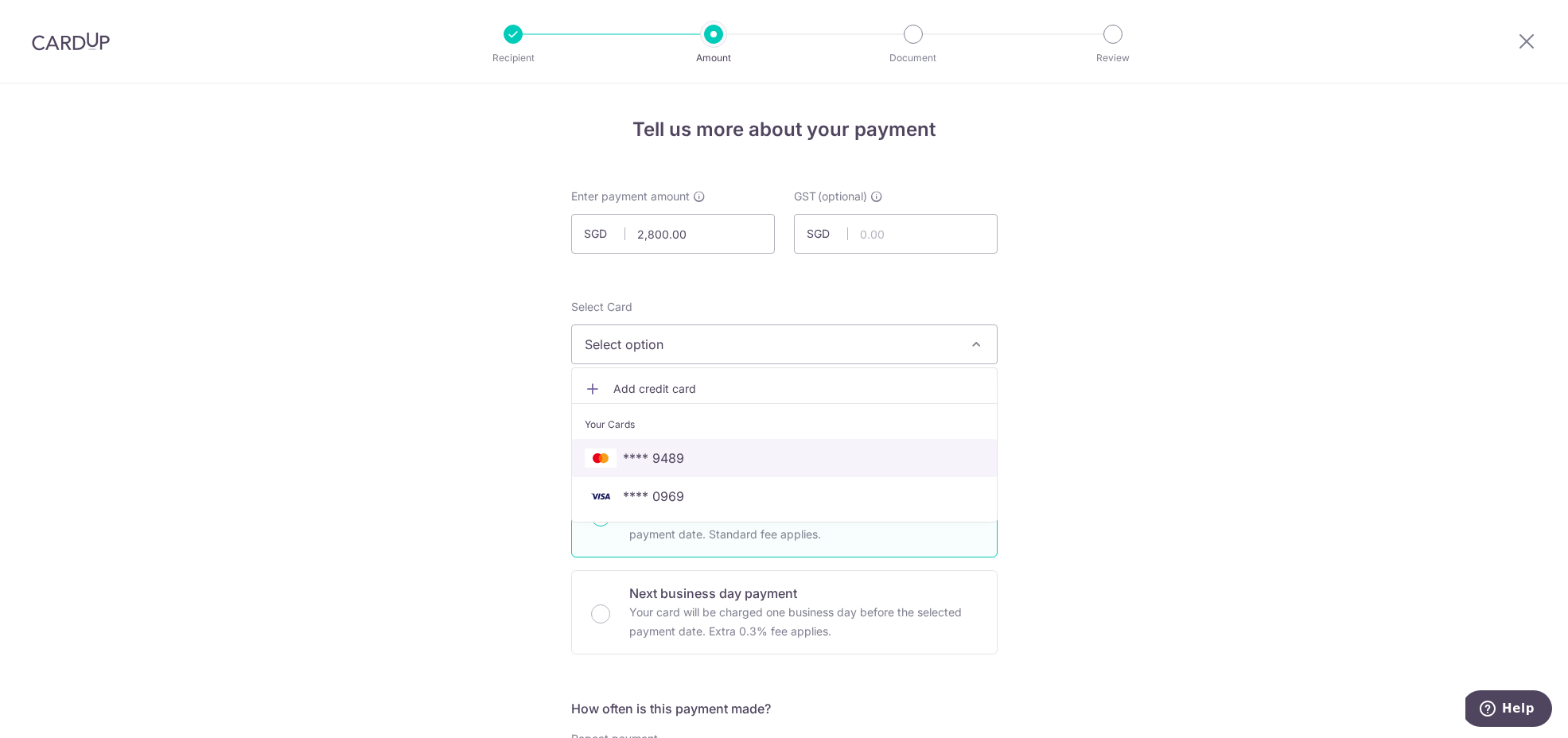
click at [715, 464] on span "**** 9489" at bounding box center [784, 458] width 399 height 19
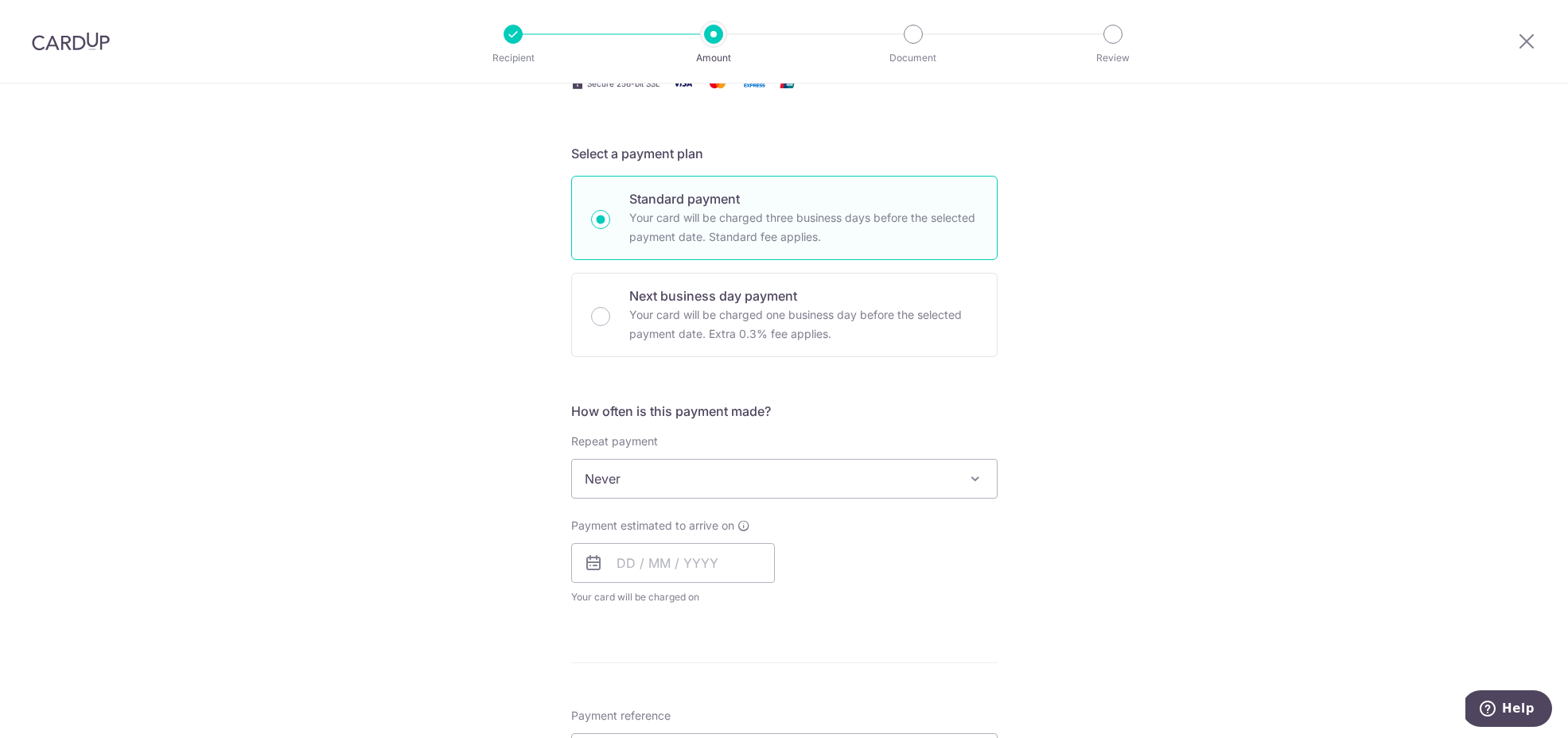
scroll to position [305, 0]
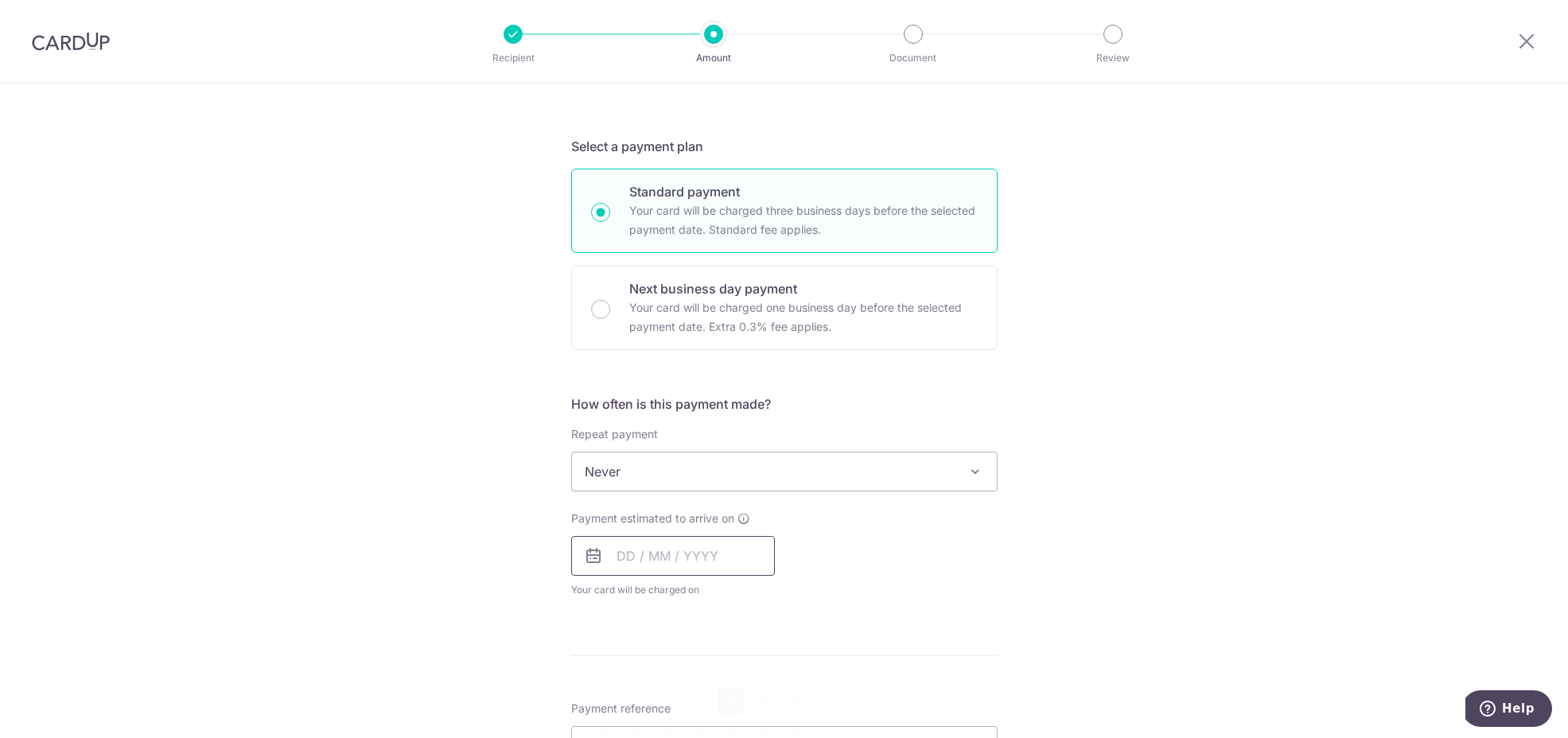
click at [619, 552] on input "text" at bounding box center [673, 556] width 203 height 40
click at [693, 730] on link "15" at bounding box center [699, 732] width 26 height 26
type input "15/10/2025"
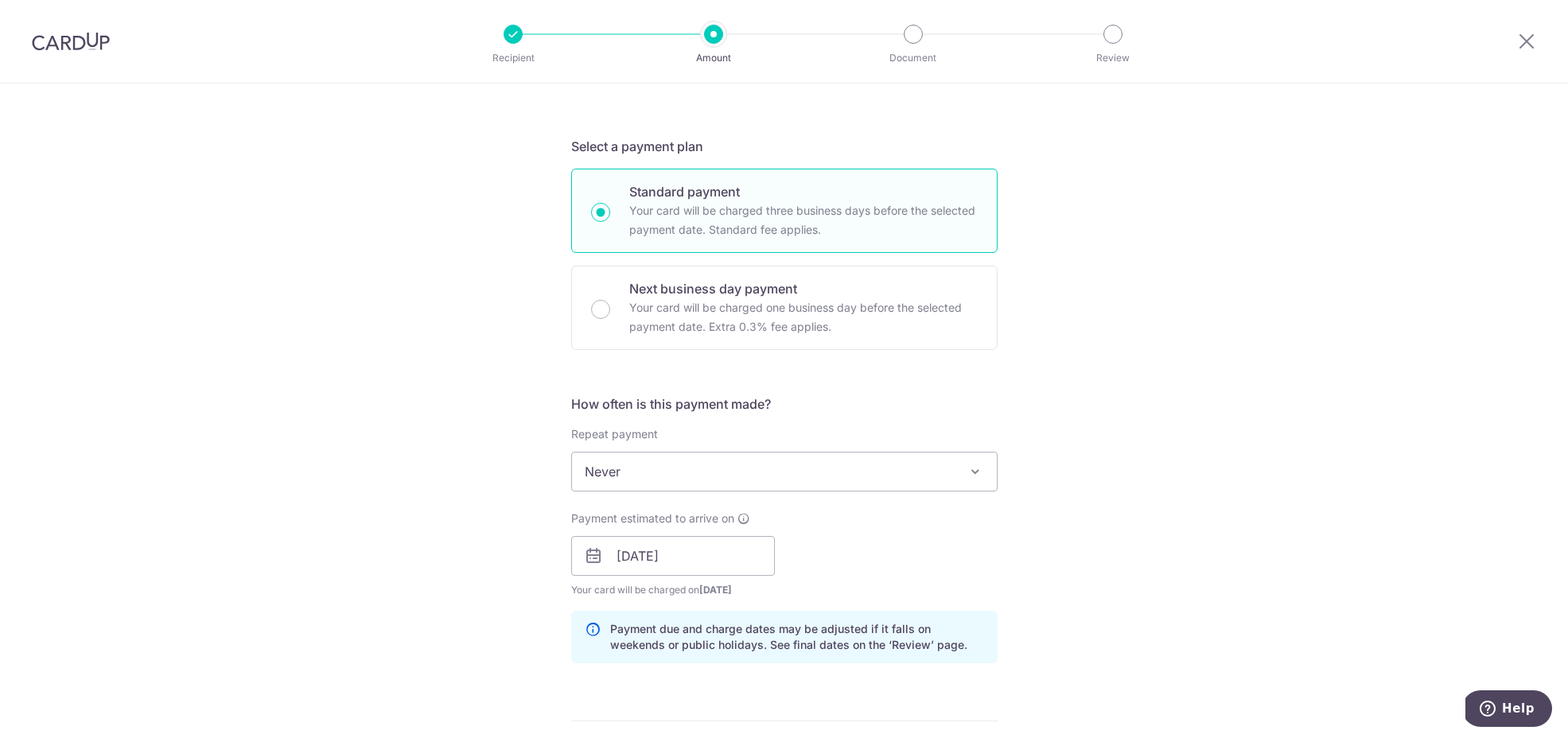
click at [982, 574] on div "Payment estimated to arrive on 15/10/2025 Prev Next Jan Feb Mar Apr May Jun Jul…" at bounding box center [784, 555] width 446 height 88
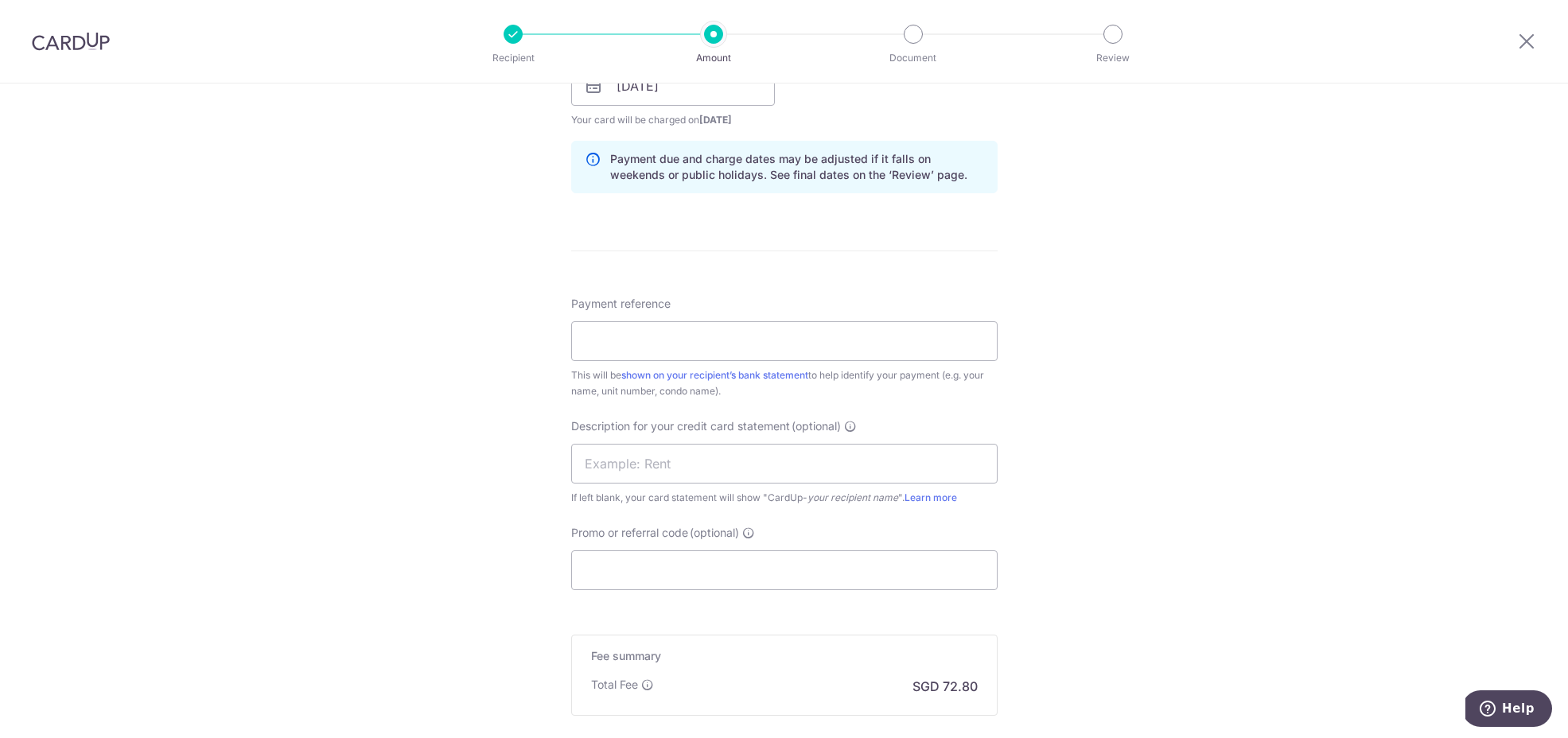
scroll to position [778, 0]
click at [666, 558] on input "Promo or referral code (optional)" at bounding box center [784, 566] width 427 height 40
paste input "WT RENT OCT25"
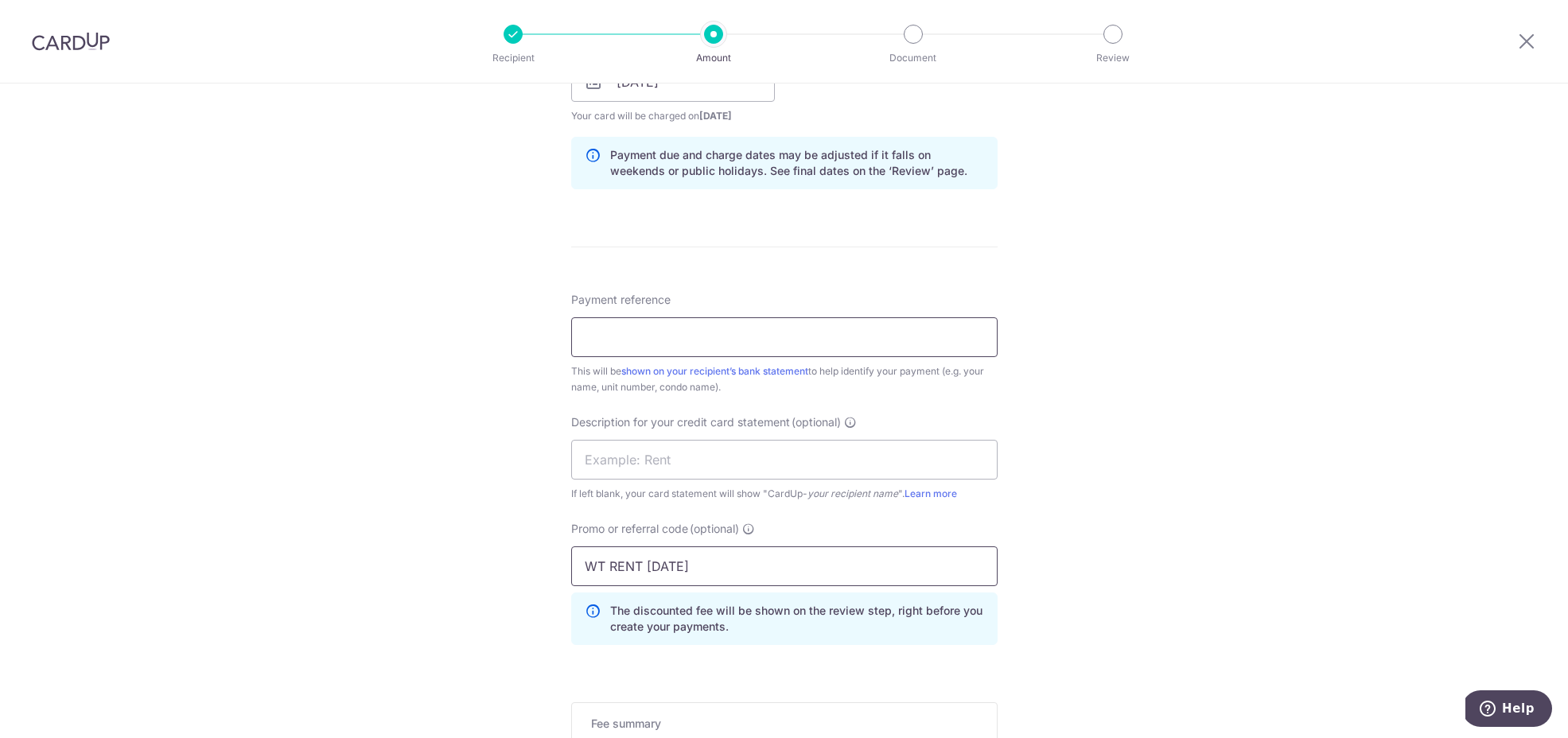
type input "WT RENT OCT25"
drag, startPoint x: 695, startPoint y: 337, endPoint x: 668, endPoint y: 405, distance: 73.2
click at [694, 337] on input "Payment reference" at bounding box center [784, 337] width 427 height 40
paste input "WT RENT OCT25"
type input "WT RENT OCT25"
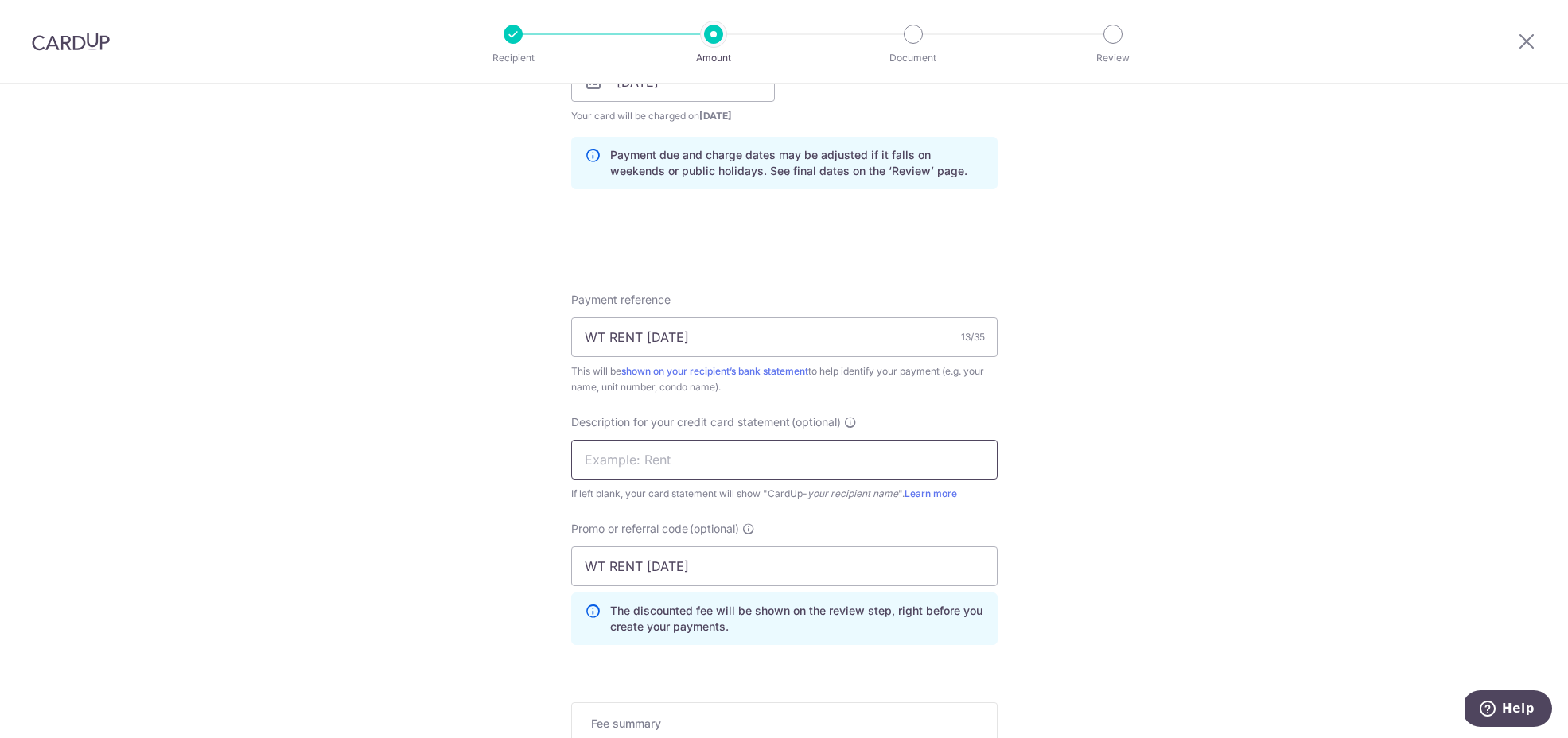
click at [673, 458] on input "text" at bounding box center [784, 459] width 427 height 40
paste input "WT RENT OCT25"
type input "WT RENT OCT25"
drag, startPoint x: 470, startPoint y: 564, endPoint x: 330, endPoint y: 557, distance: 140.2
click at [330, 557] on div "Tell us more about your payment Enter payment amount SGD 2,800.00 2800.00 GST (…" at bounding box center [784, 146] width 1568 height 1683
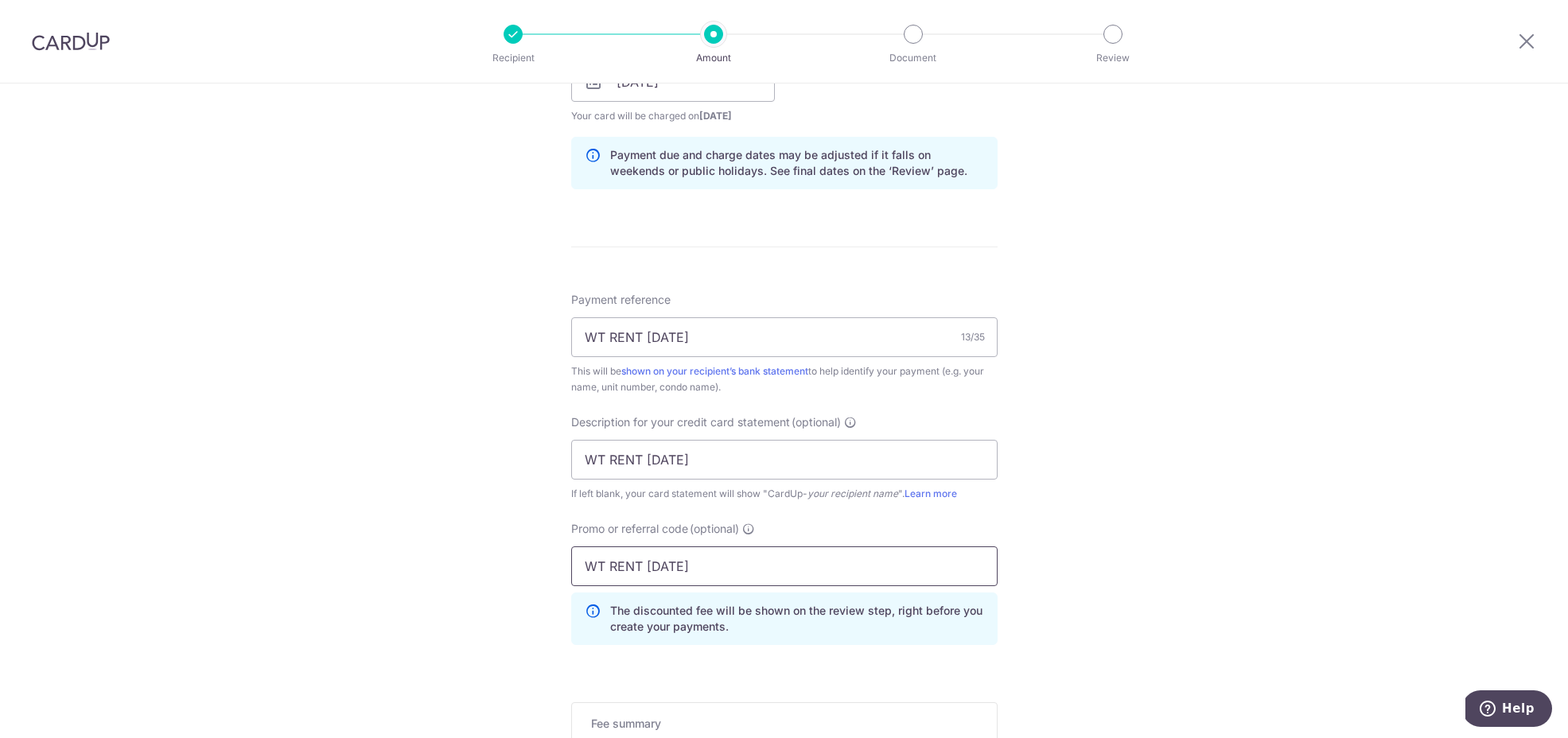
paste input "SAVERENT179"
type input "SAVERENT179"
click at [1066, 517] on div "Tell us more about your payment Enter payment amount SGD 2,800.00 2800.00 GST (…" at bounding box center [784, 146] width 1568 height 1683
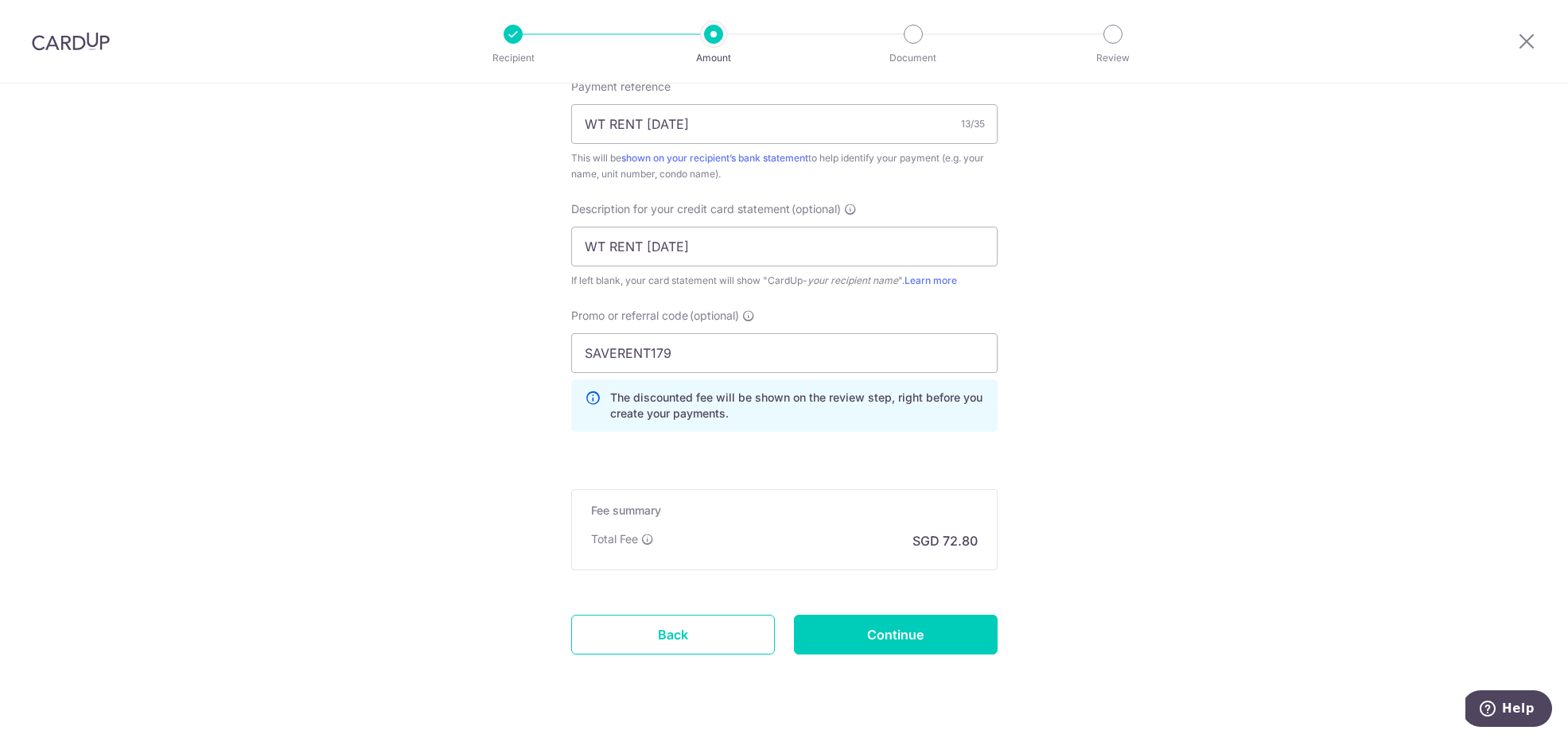
scroll to position [994, 0]
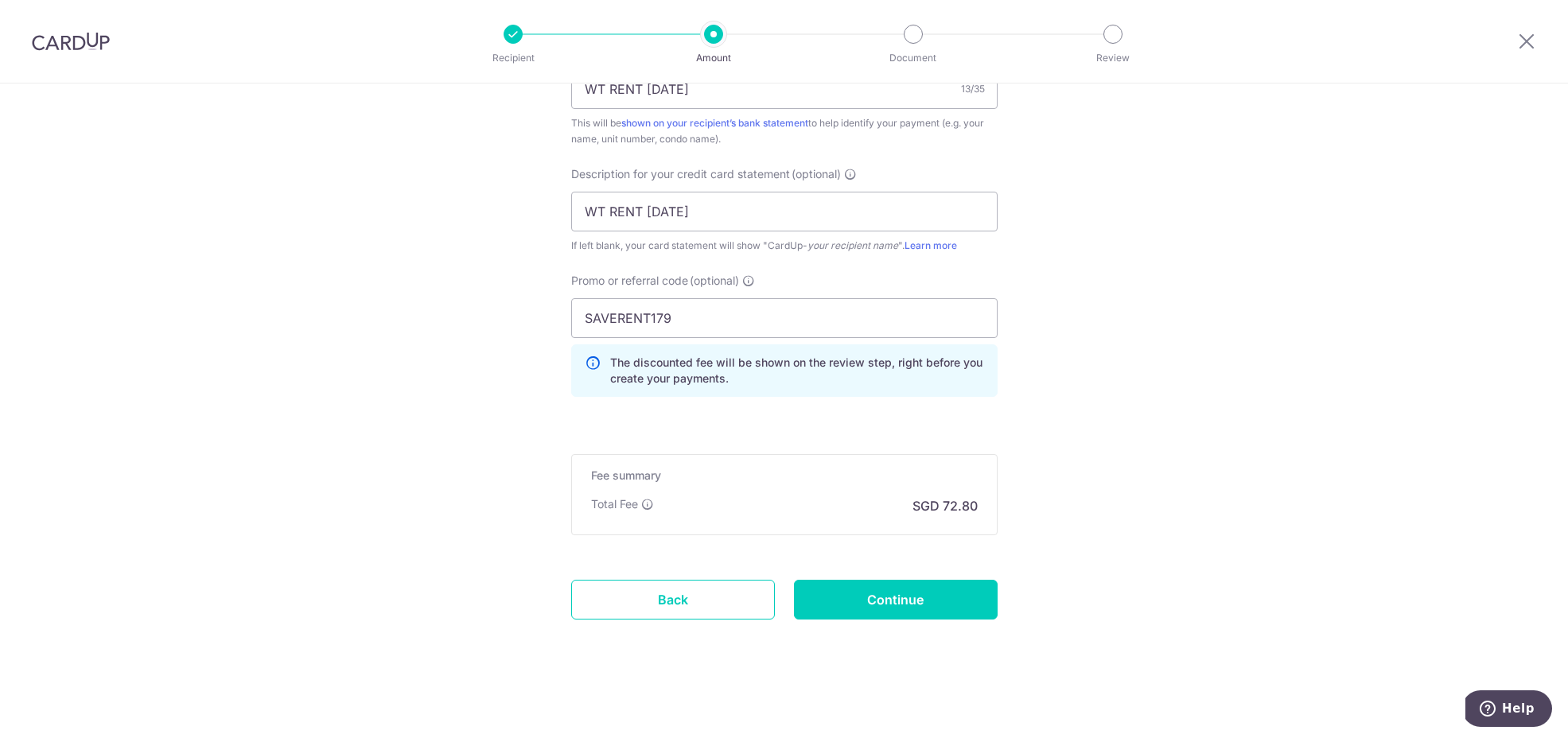
scroll to position [1027, 0]
click at [861, 607] on input "Continue" at bounding box center [896, 599] width 203 height 40
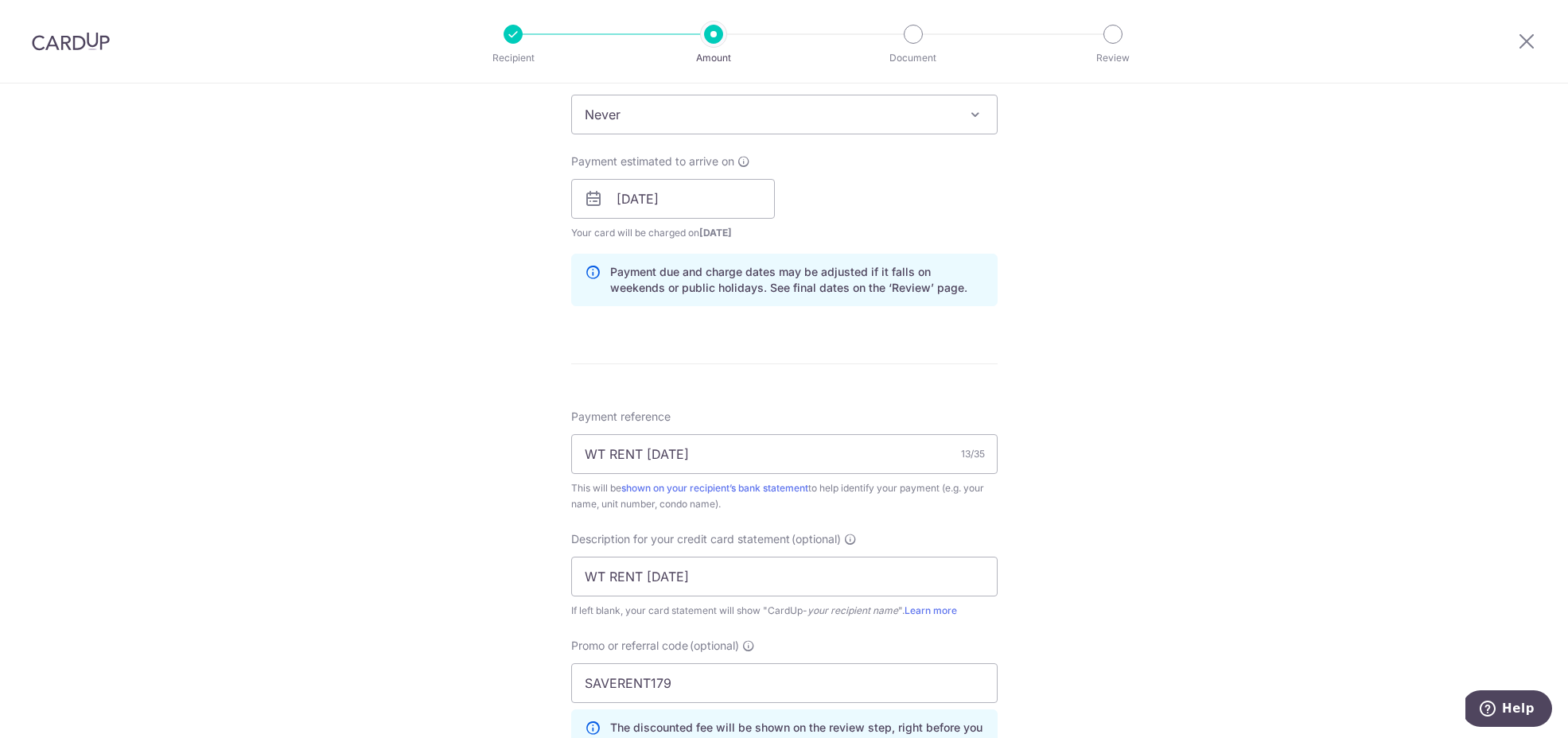
scroll to position [617, 0]
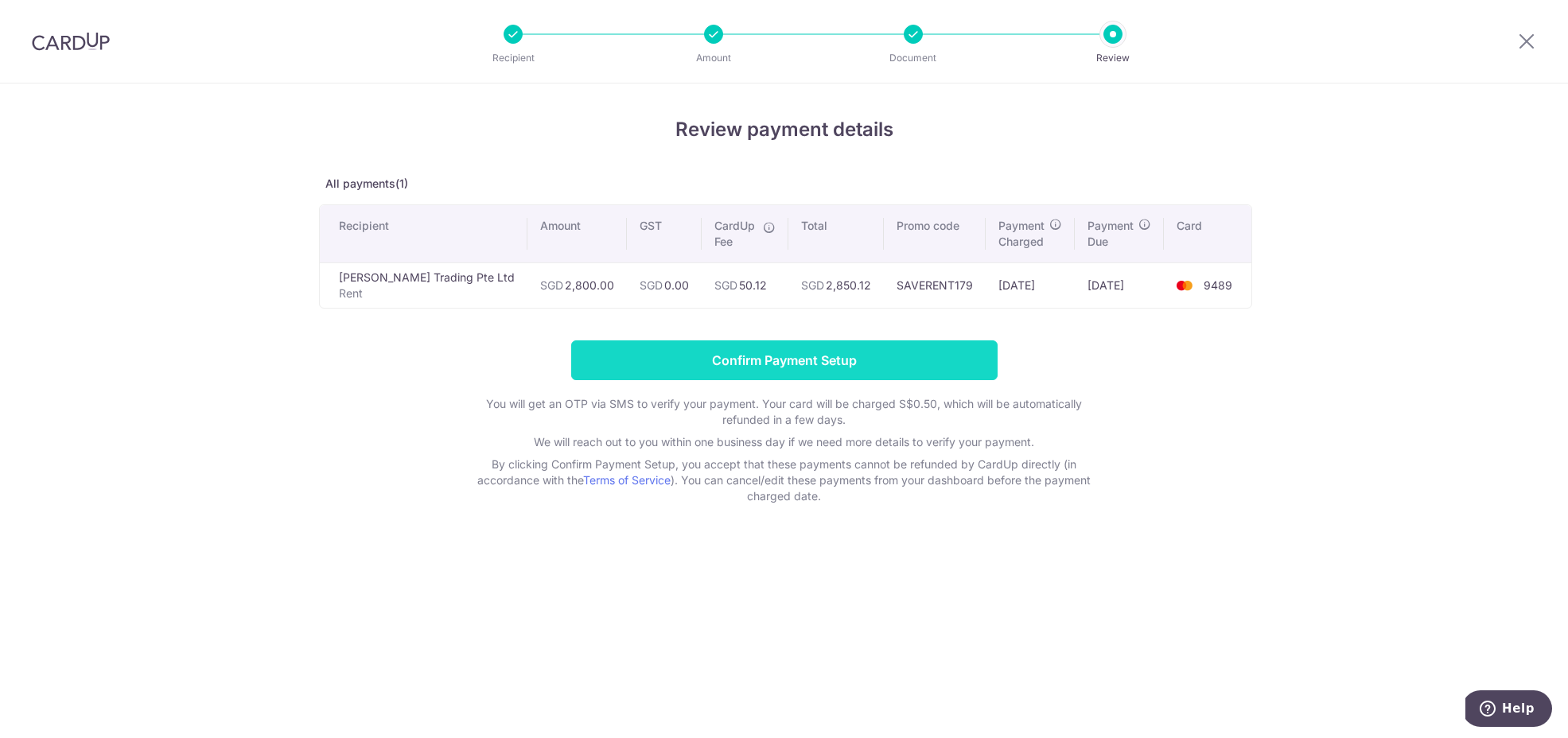
click at [811, 364] on input "Confirm Payment Setup" at bounding box center [784, 360] width 427 height 40
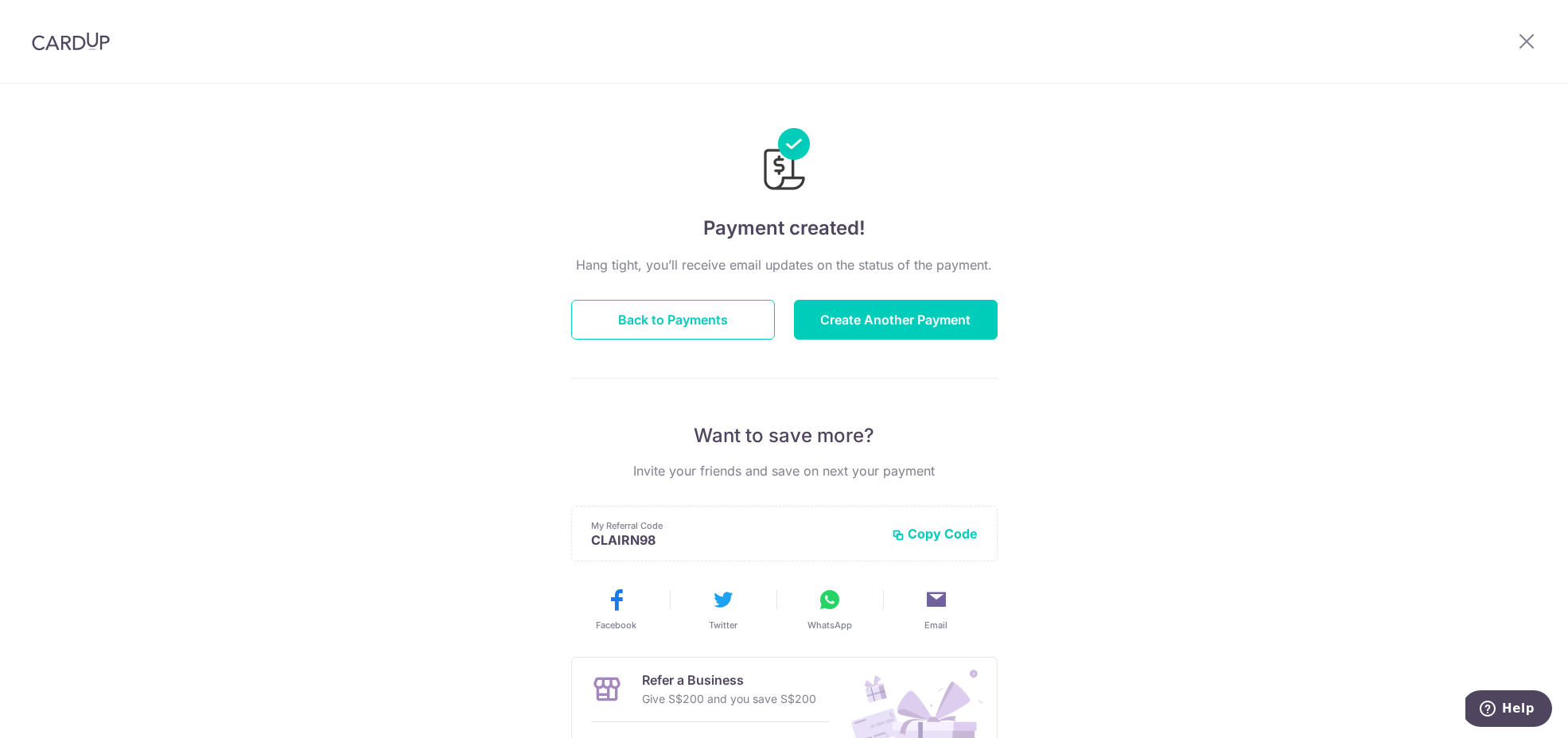
click at [135, 323] on div "Payment created! Hang tight, you’ll receive email updates on the status of the …" at bounding box center [784, 508] width 1568 height 850
click at [890, 318] on button "Create Another Payment" at bounding box center [896, 320] width 203 height 40
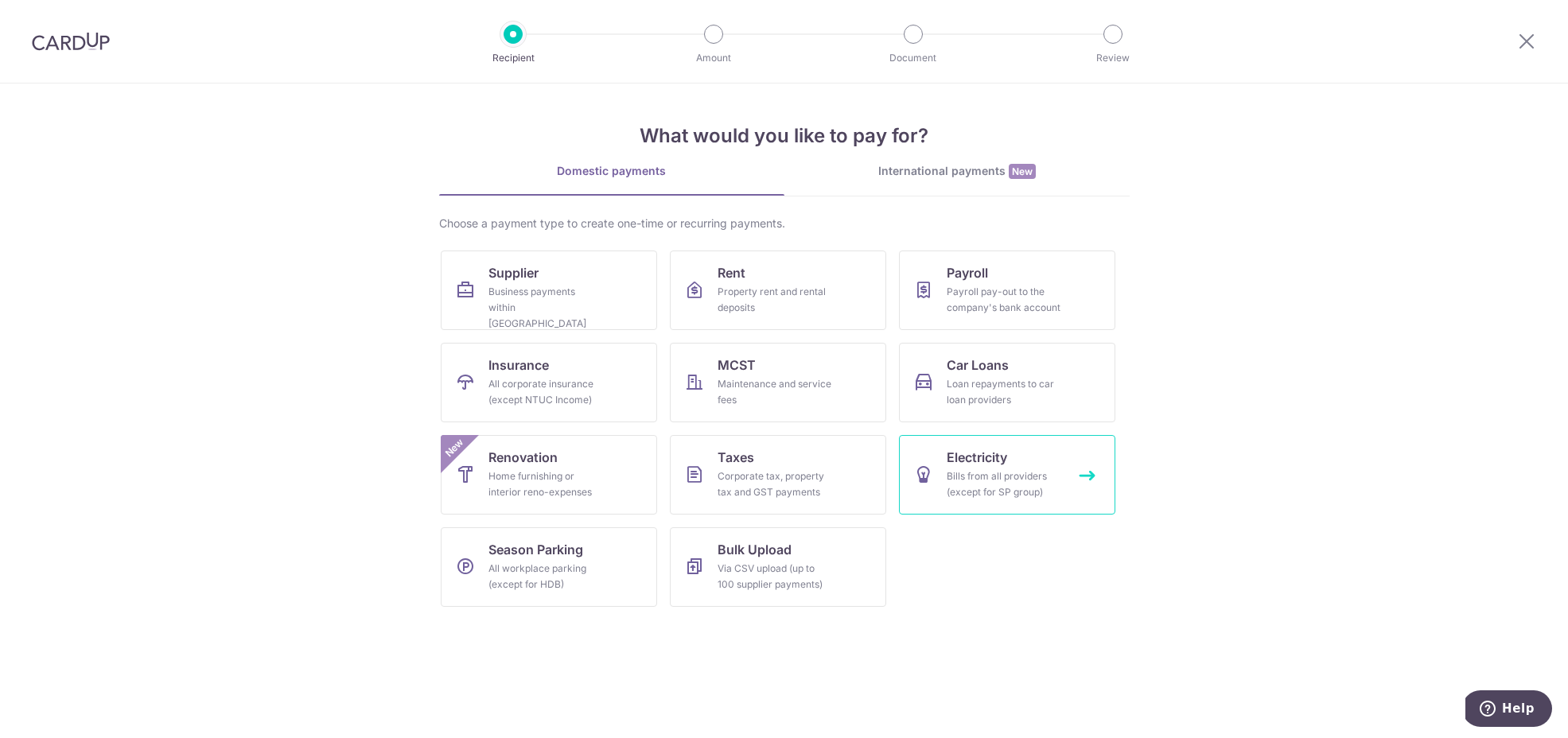
click at [974, 462] on span "Electricity" at bounding box center [976, 457] width 60 height 19
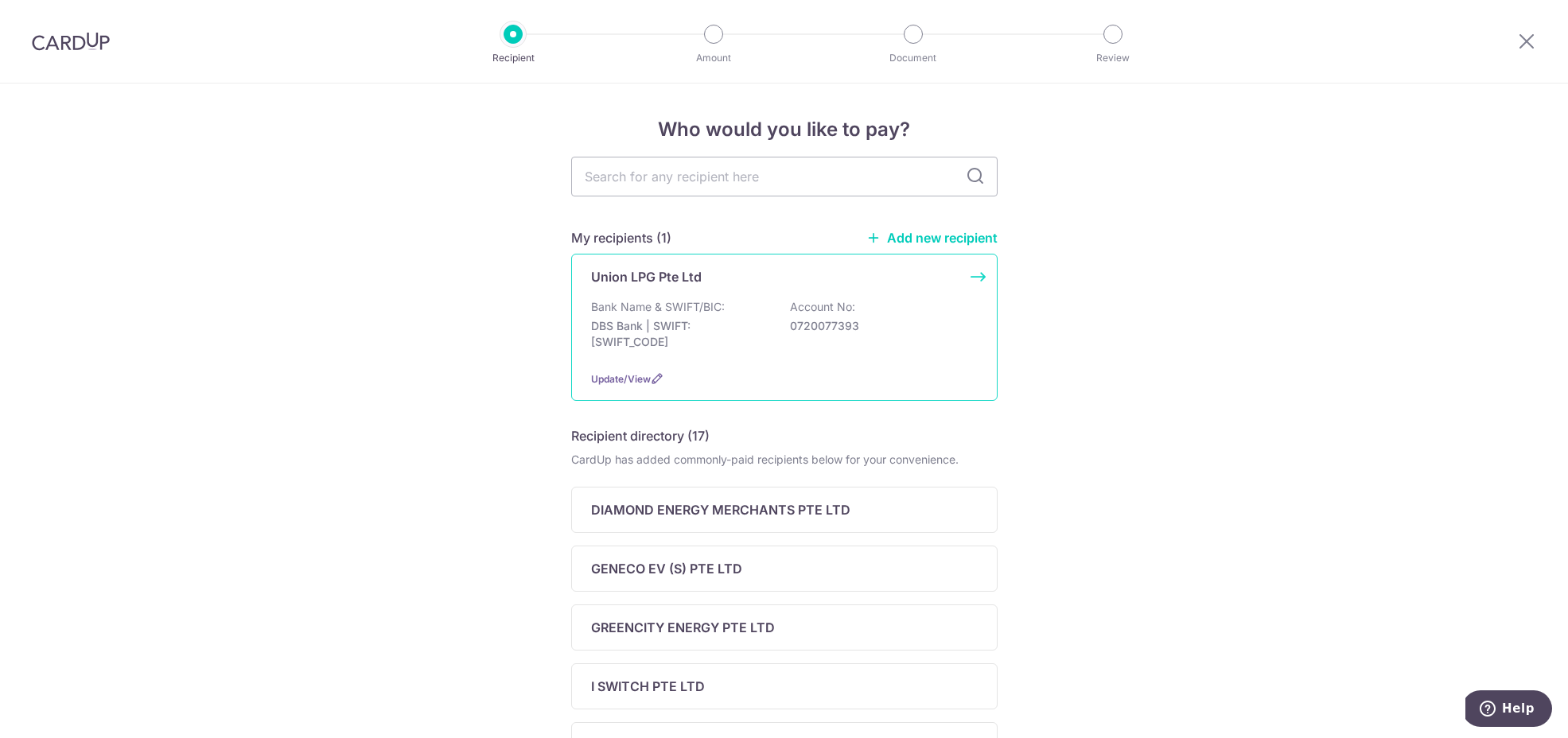
click at [879, 291] on div "Union LPG Pte Ltd Bank Name & SWIFT/BIC: DBS Bank | SWIFT: [SWIFT_CODE] Account…" at bounding box center [784, 327] width 427 height 147
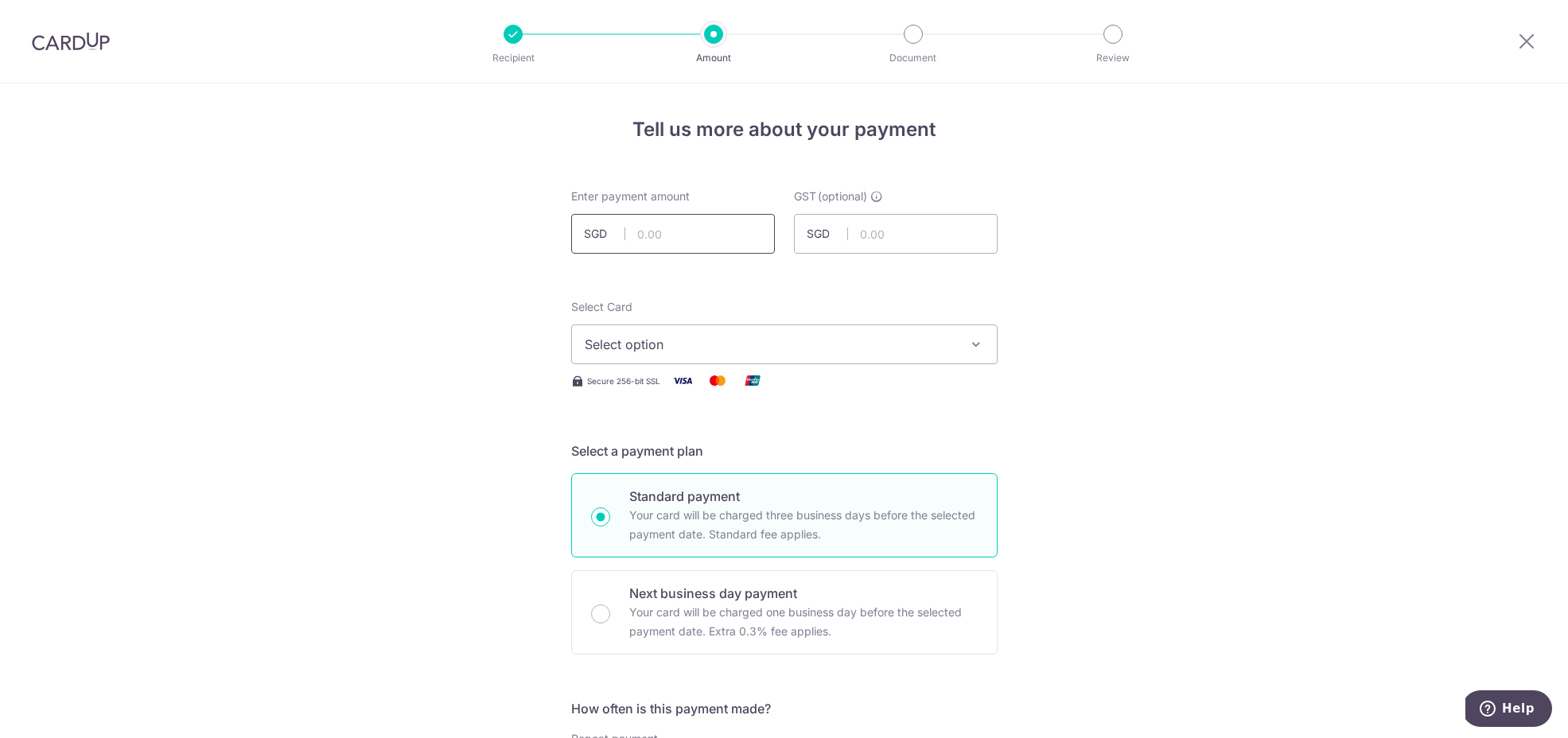
click at [703, 229] on input "text" at bounding box center [673, 234] width 203 height 40
type input "975.00"
type input "87.75"
click at [682, 350] on span "Select option" at bounding box center [770, 344] width 371 height 19
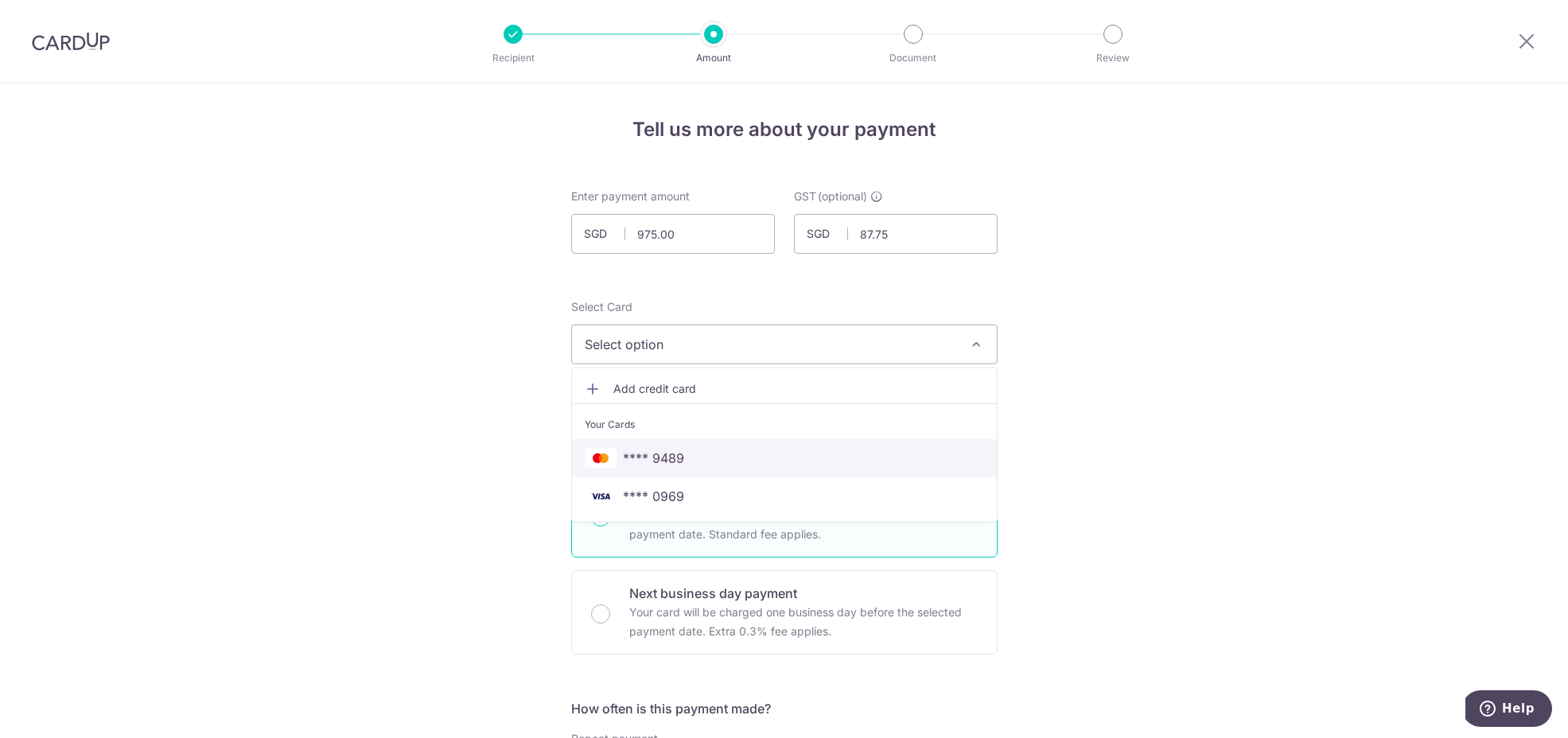
click at [704, 459] on span "**** 9489" at bounding box center [784, 458] width 399 height 19
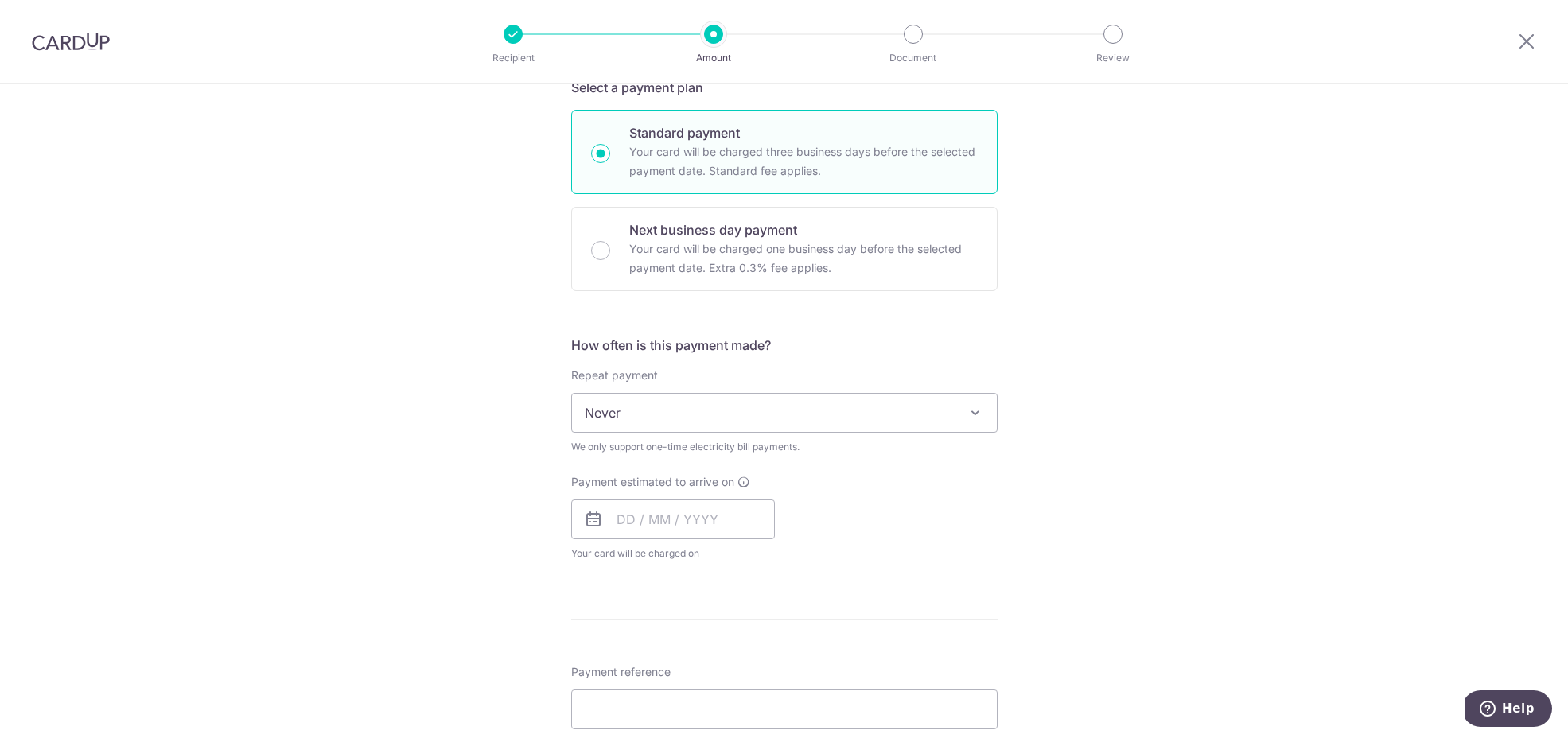
scroll to position [365, 0]
click at [620, 513] on input "text" at bounding box center [673, 517] width 203 height 40
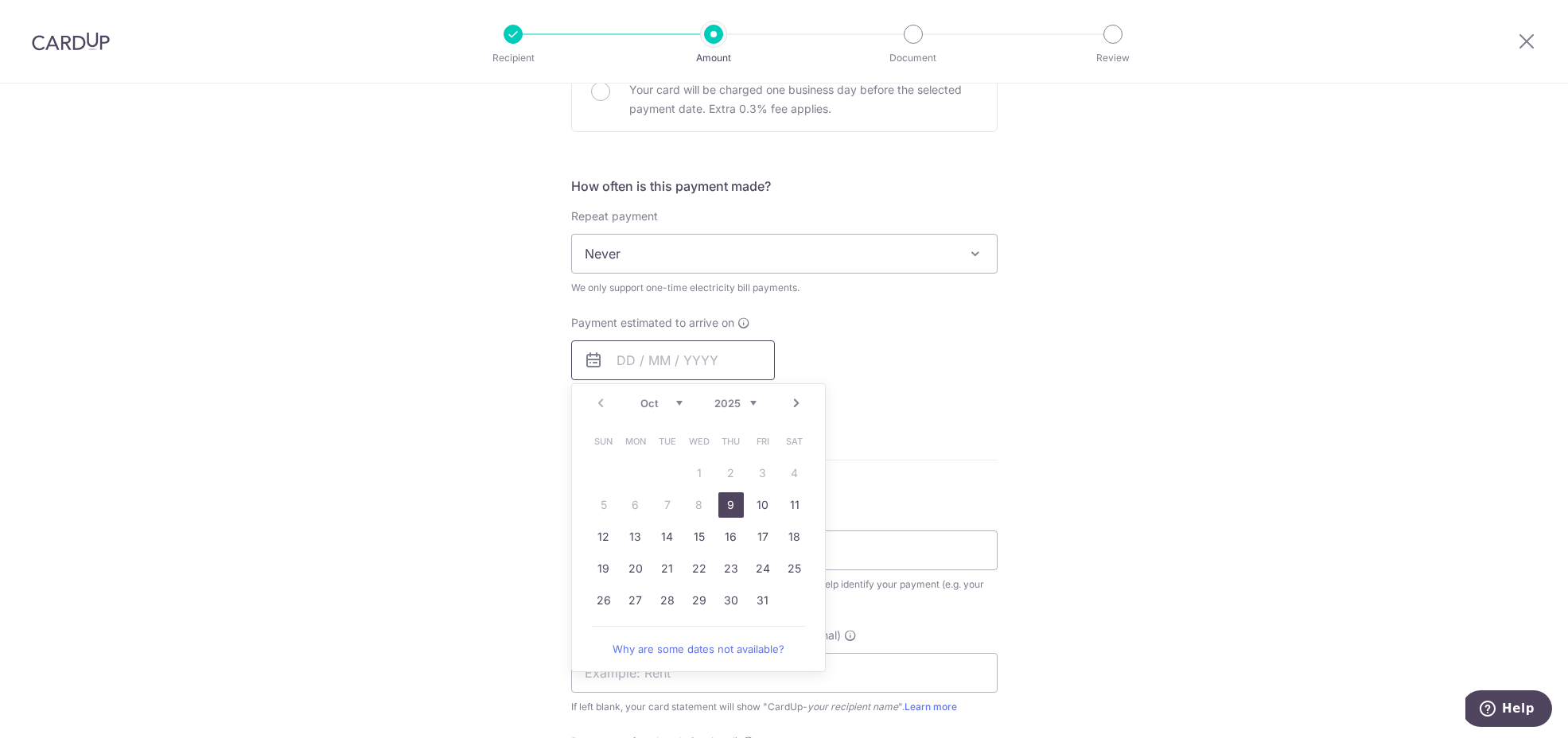
scroll to position [622, 0]
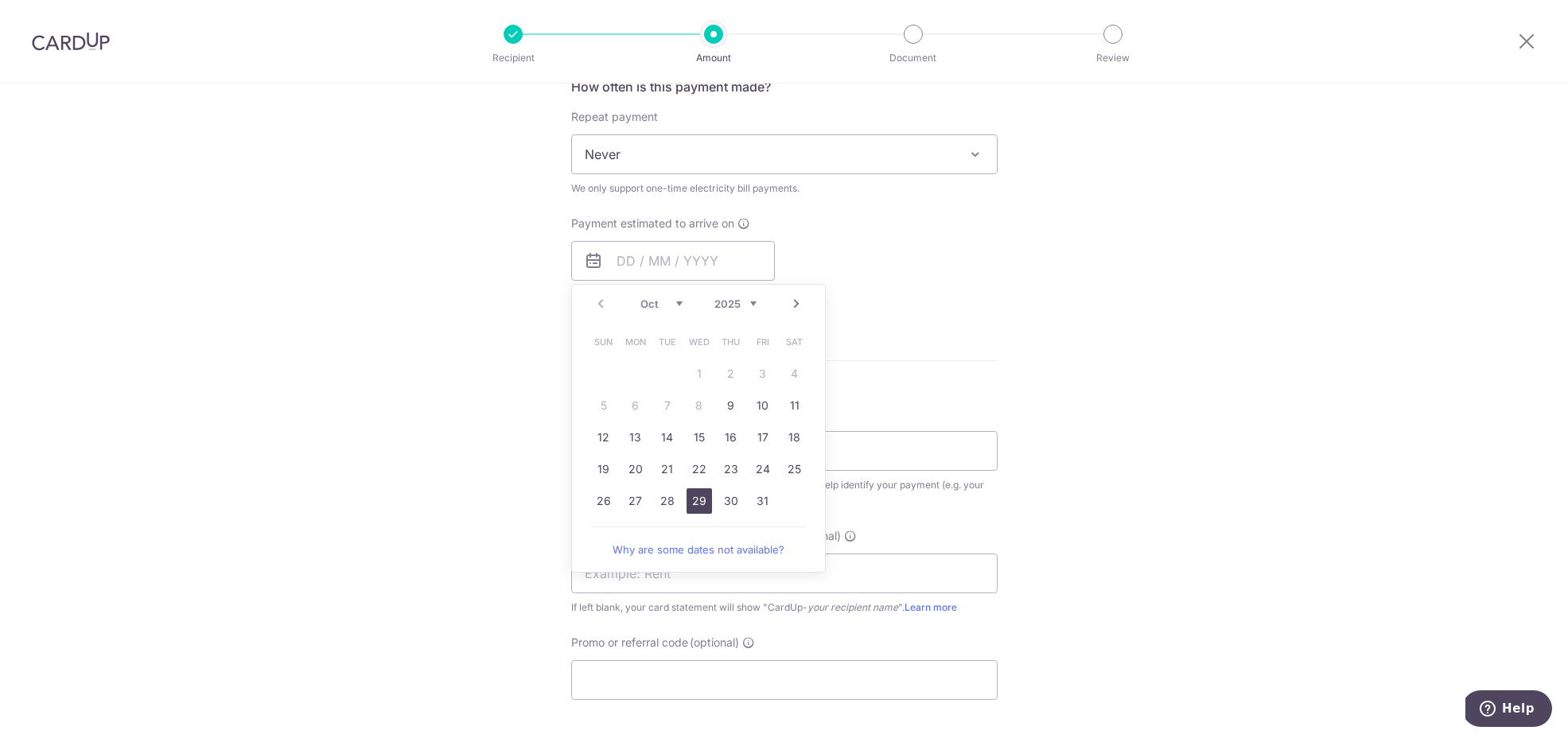
click at [701, 498] on link "29" at bounding box center [699, 501] width 26 height 26
type input "29/10/2025"
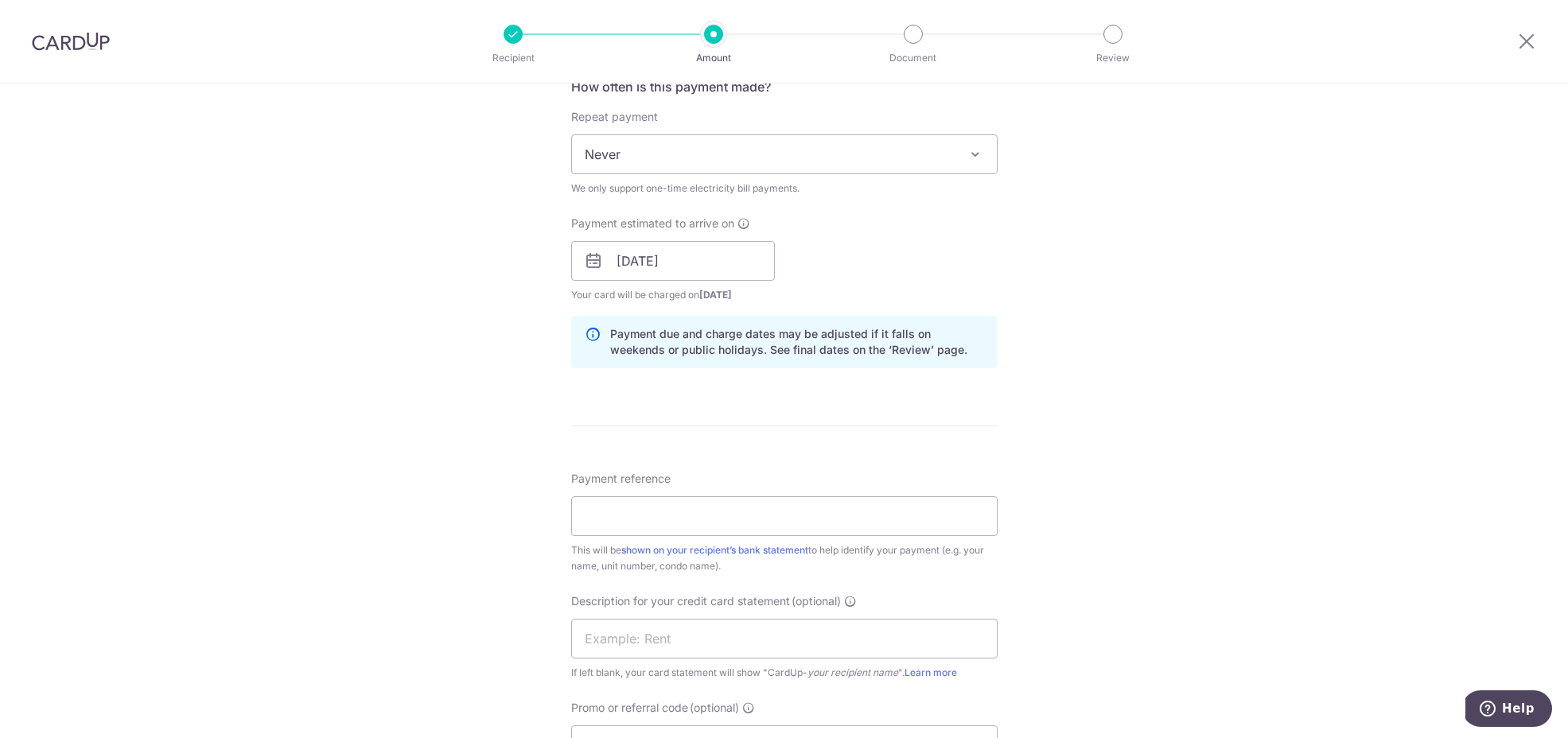
click at [1008, 408] on div "Tell us more about your payment Enter payment amount SGD 975.00 975.00 GST (opt…" at bounding box center [784, 278] width 1568 height 1633
click at [1020, 250] on div "Tell us more about your payment Enter payment amount SGD 975.00 975.00 GST (opt…" at bounding box center [784, 278] width 1568 height 1633
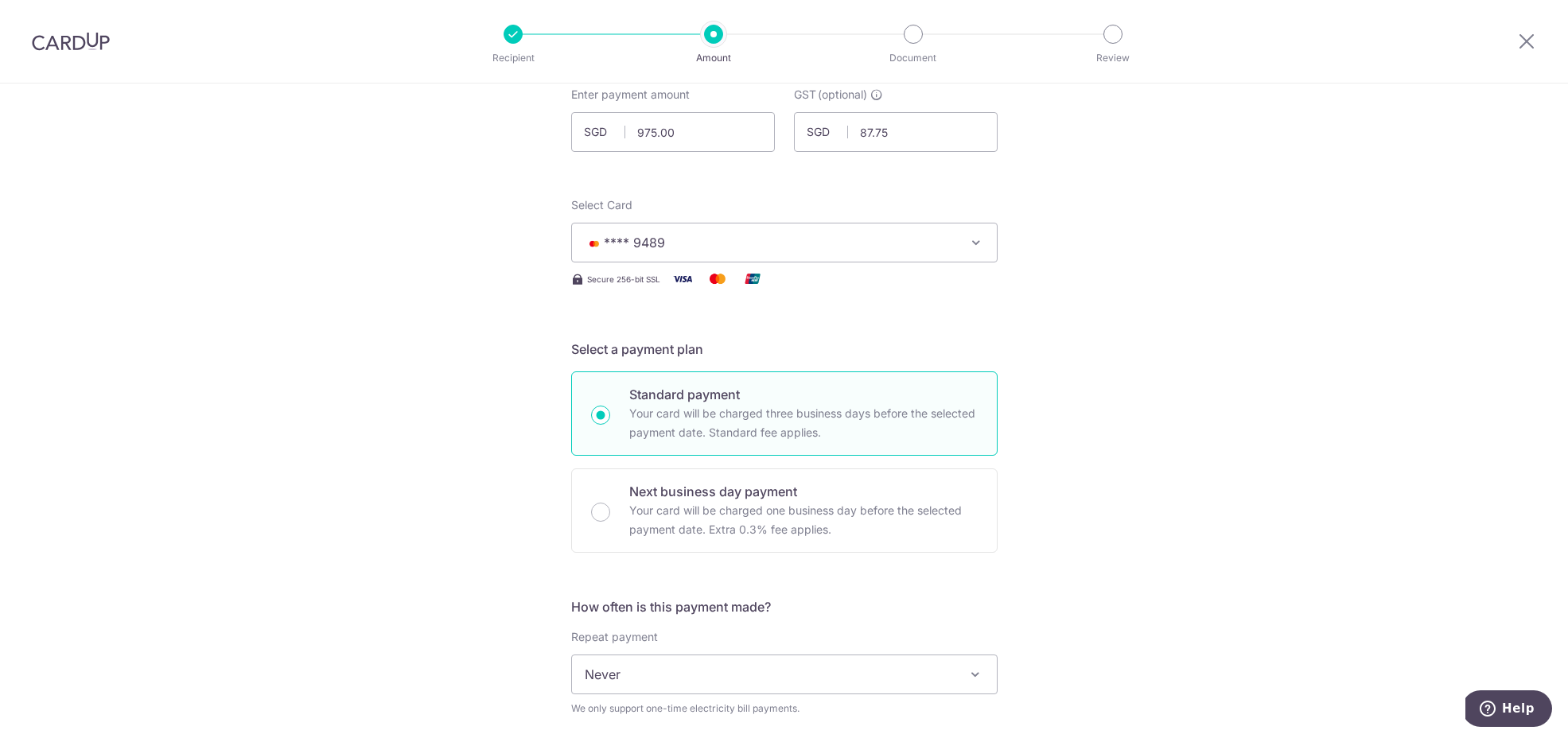
scroll to position [49, 0]
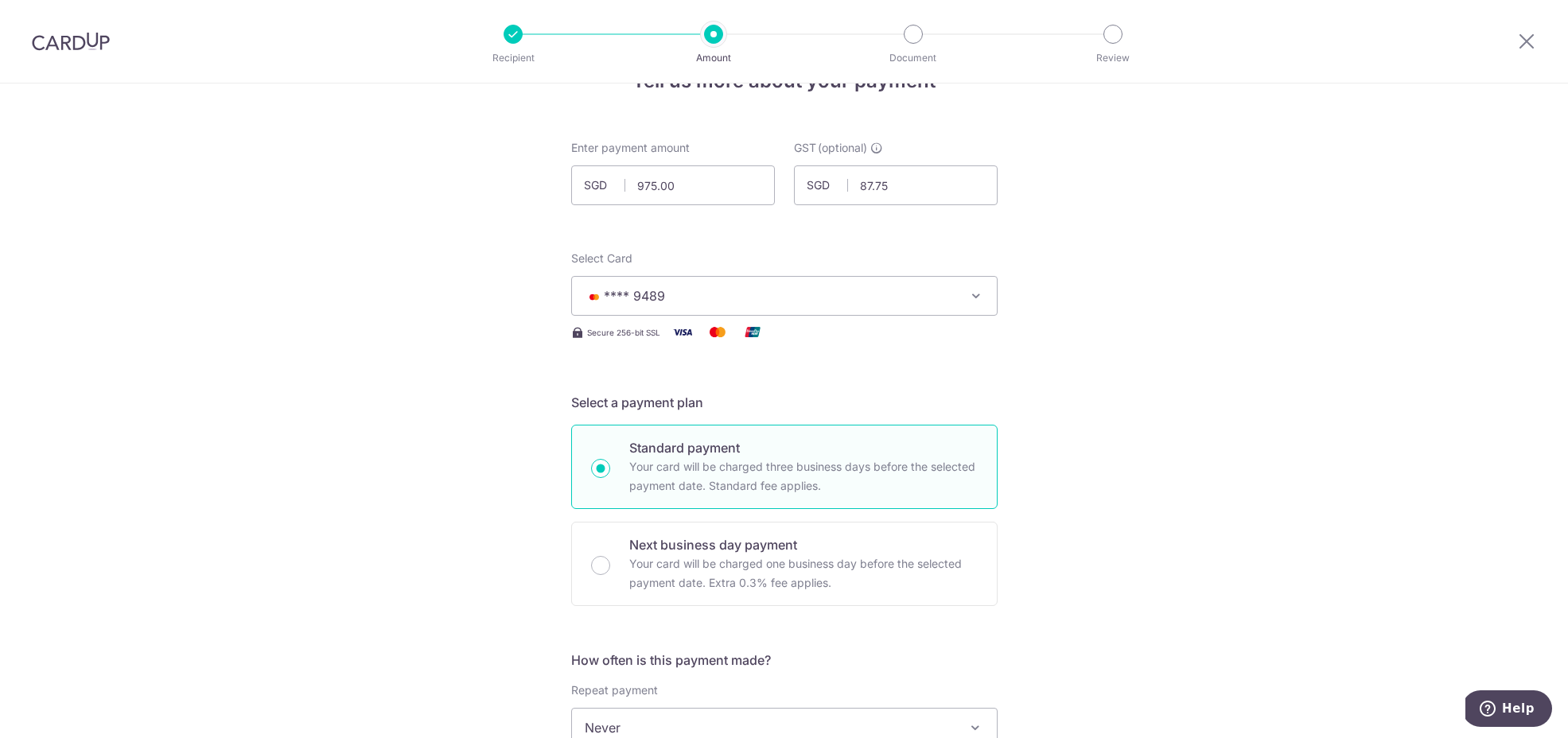
click at [860, 302] on span "**** 9489" at bounding box center [770, 295] width 371 height 19
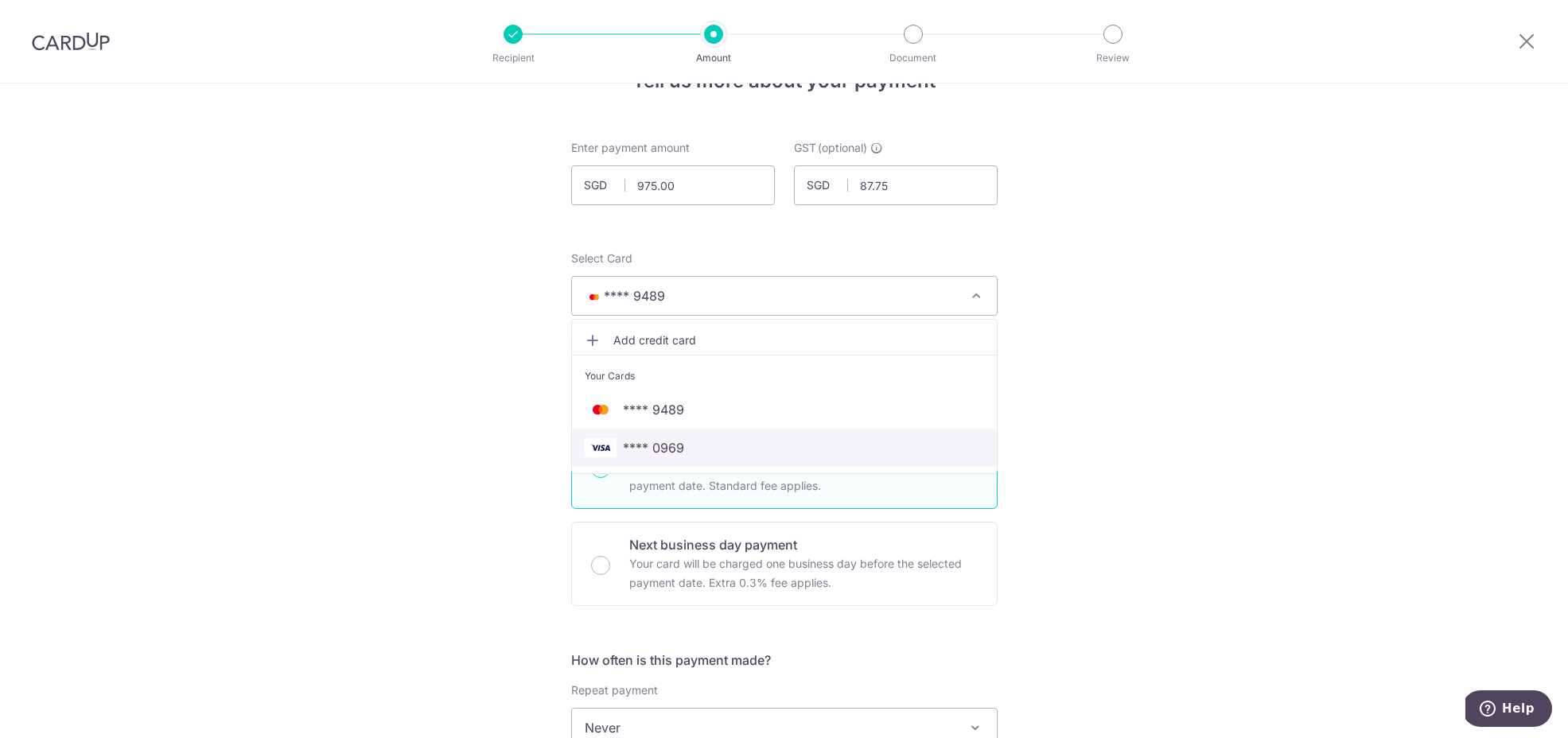
click at [650, 449] on span "**** 0969" at bounding box center [654, 447] width 61 height 19
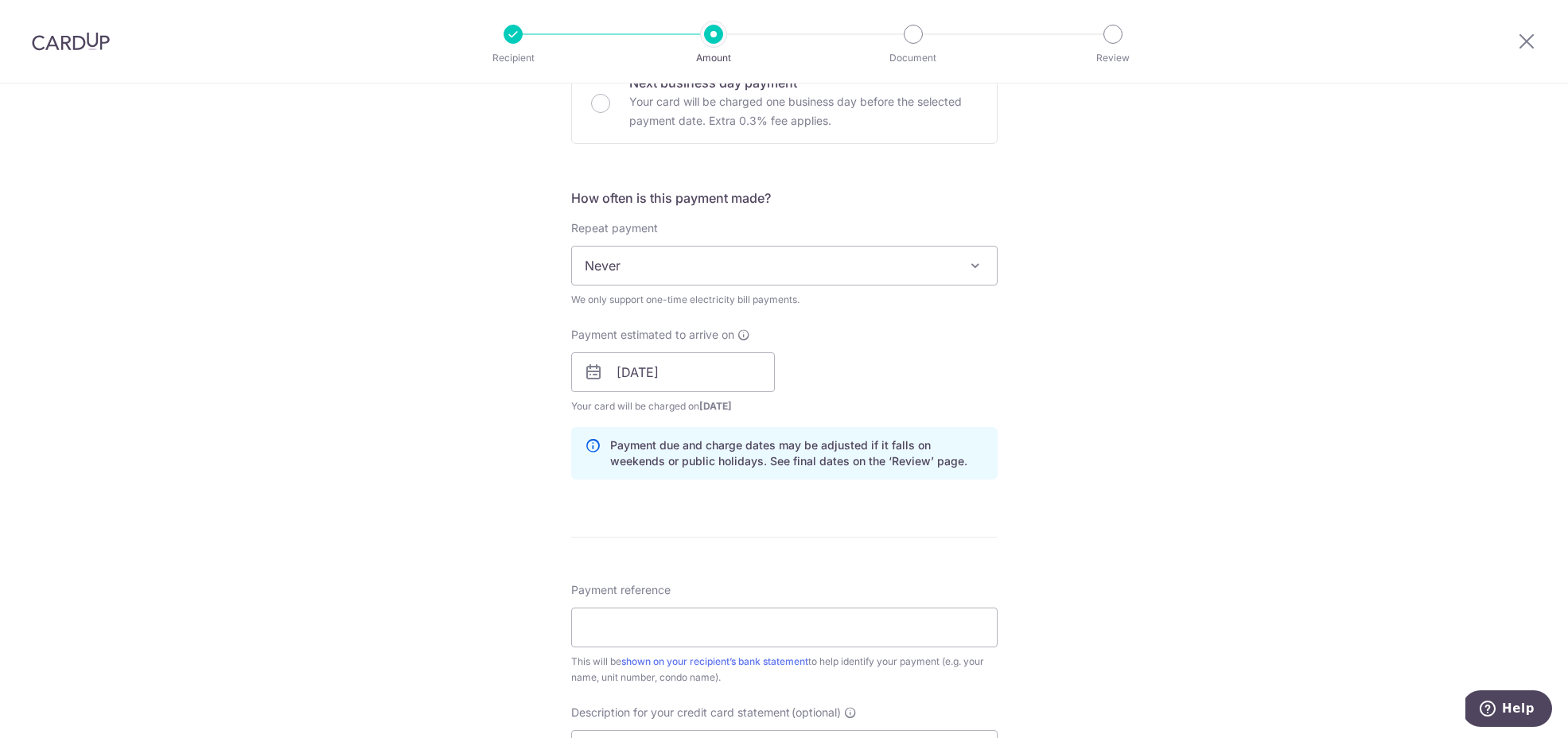
scroll to position [641, 0]
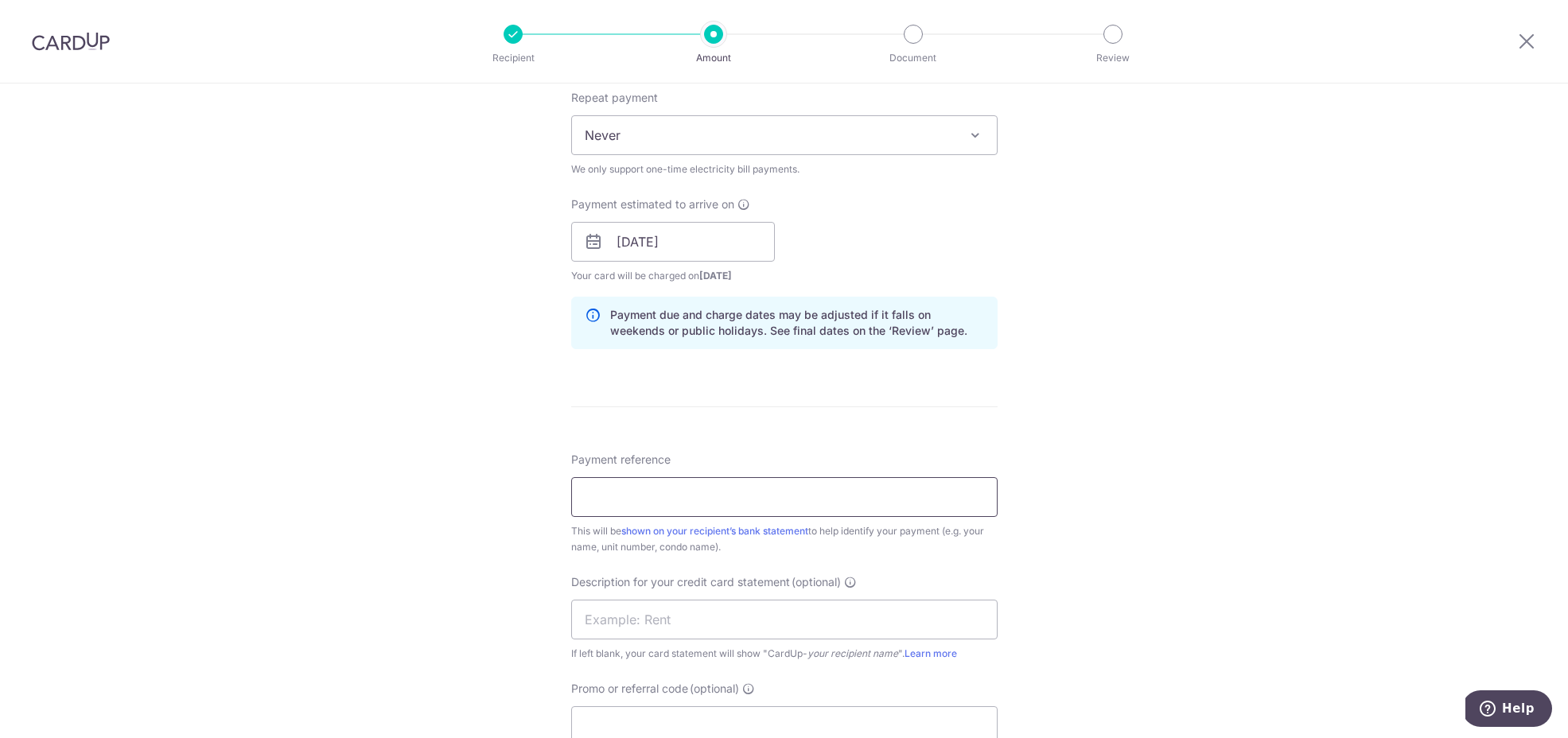
click at [659, 503] on input "Payment reference" at bounding box center [784, 497] width 427 height 40
click at [658, 723] on input "Promo or referral code (optional)" at bounding box center [784, 726] width 427 height 40
paste input "BOFF185"
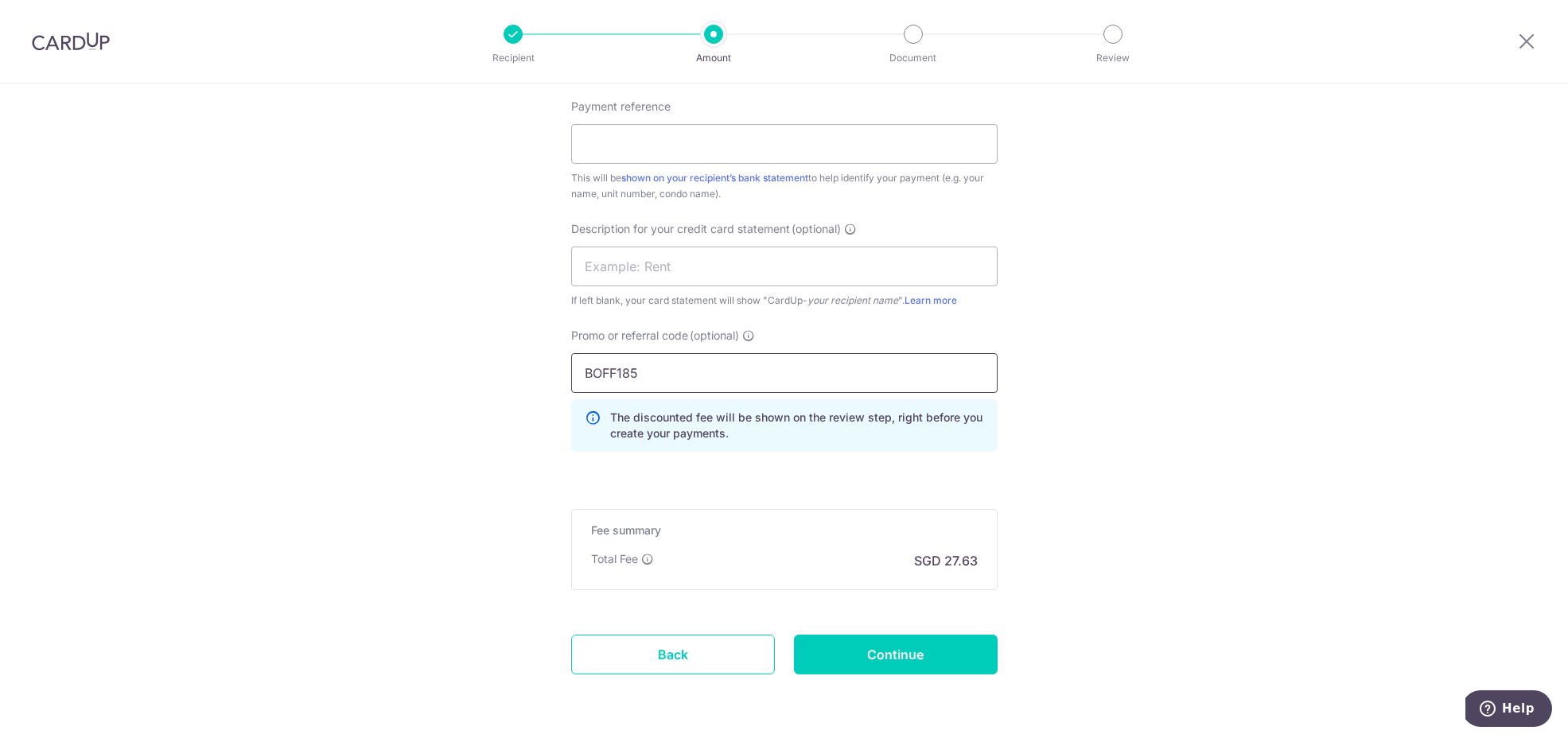
scroll to position [997, 0]
type input "BOFF185"
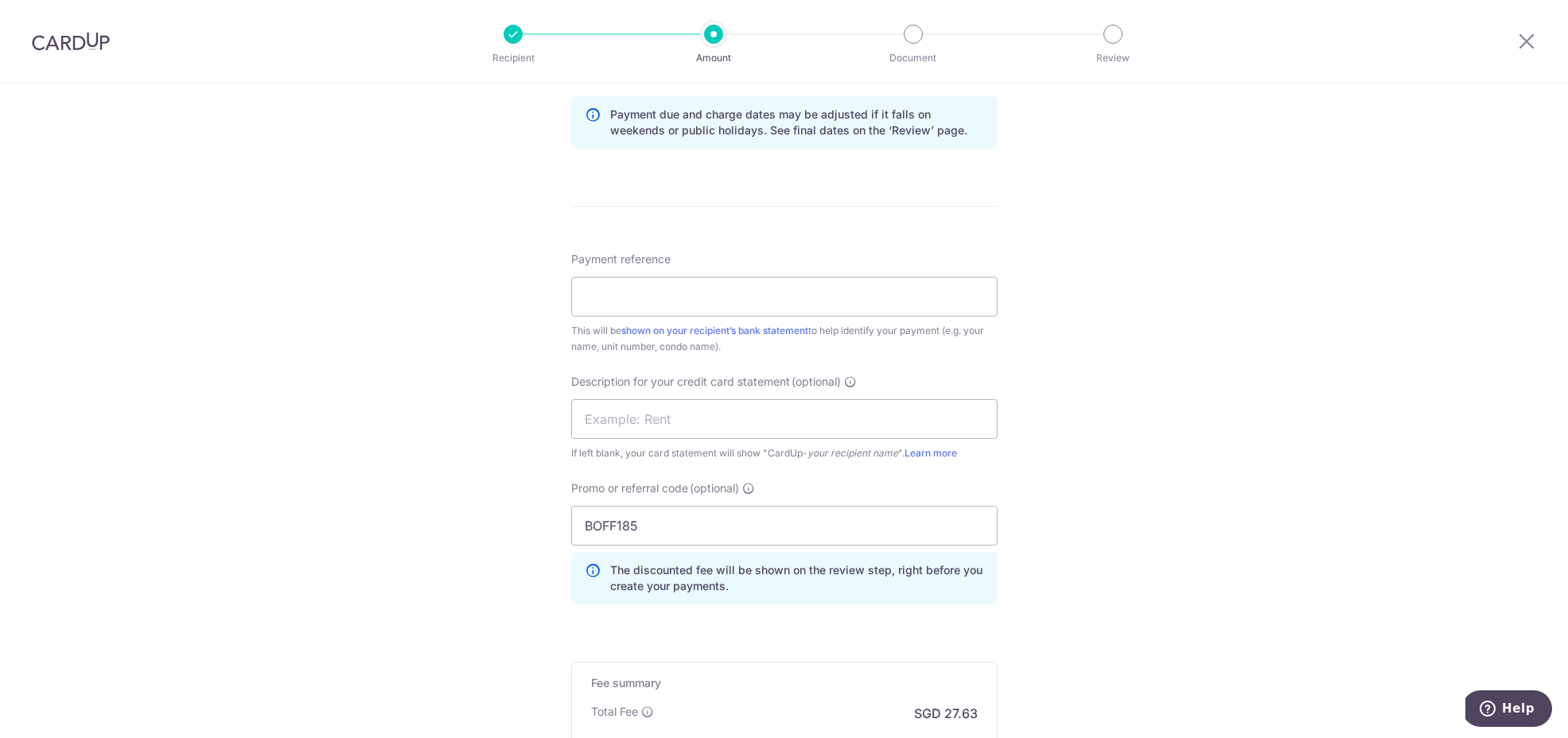
scroll to position [837, 0]
click at [803, 293] on input "Payment reference" at bounding box center [784, 301] width 427 height 40
drag, startPoint x: 627, startPoint y: 302, endPoint x: 422, endPoint y: 284, distance: 205.8
click at [422, 284] on div "Tell us more about your payment Enter payment amount SGD 975.00 975.00 GST (opt…" at bounding box center [784, 98] width 1568 height 1705
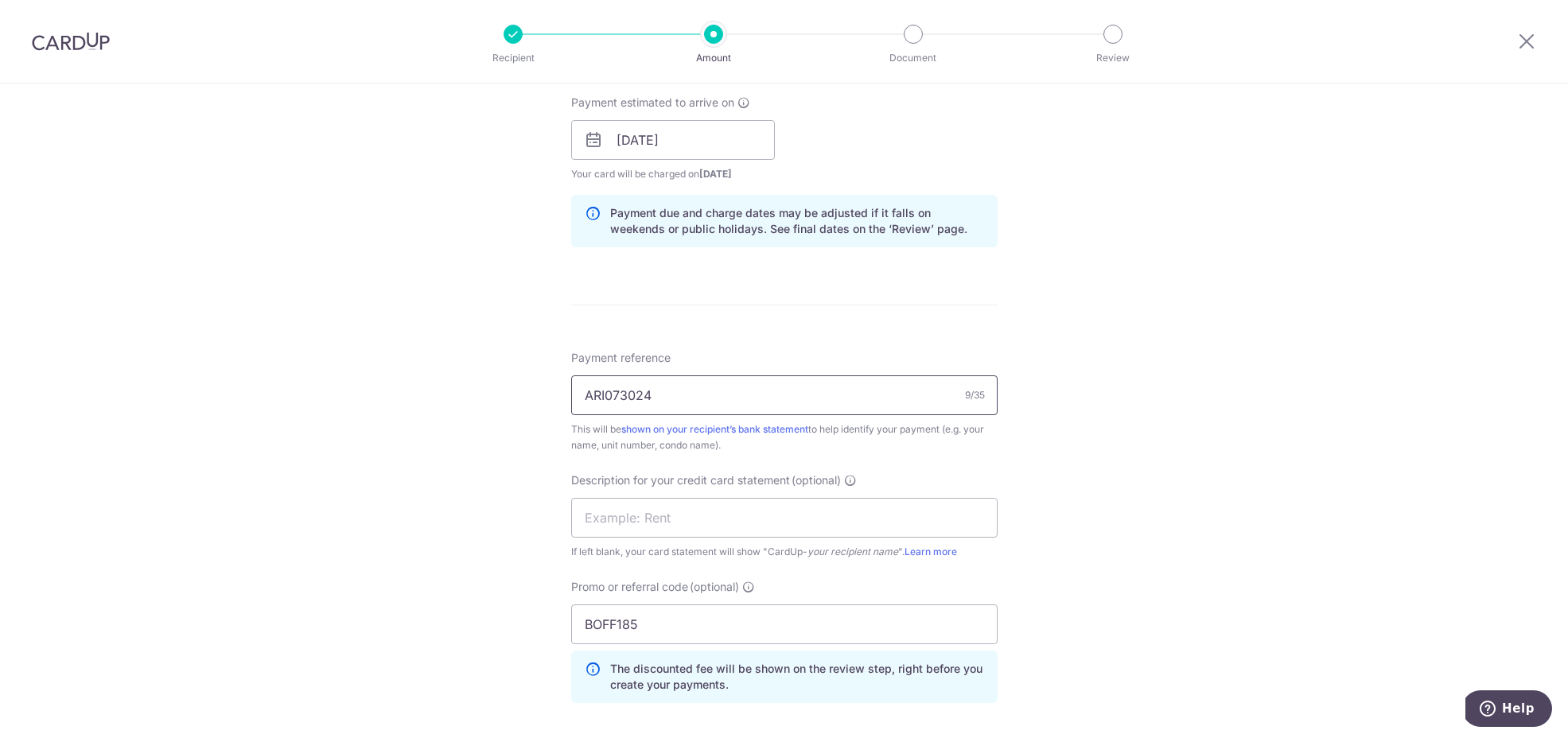
scroll to position [740, 0]
type input "ARI073024"
click at [1174, 421] on div "Tell us more about your payment Enter payment amount SGD 975.00 975.00 GST (opt…" at bounding box center [784, 196] width 1568 height 1705
click at [675, 527] on input "text" at bounding box center [784, 521] width 427 height 40
type input "WT GAS SEP25"
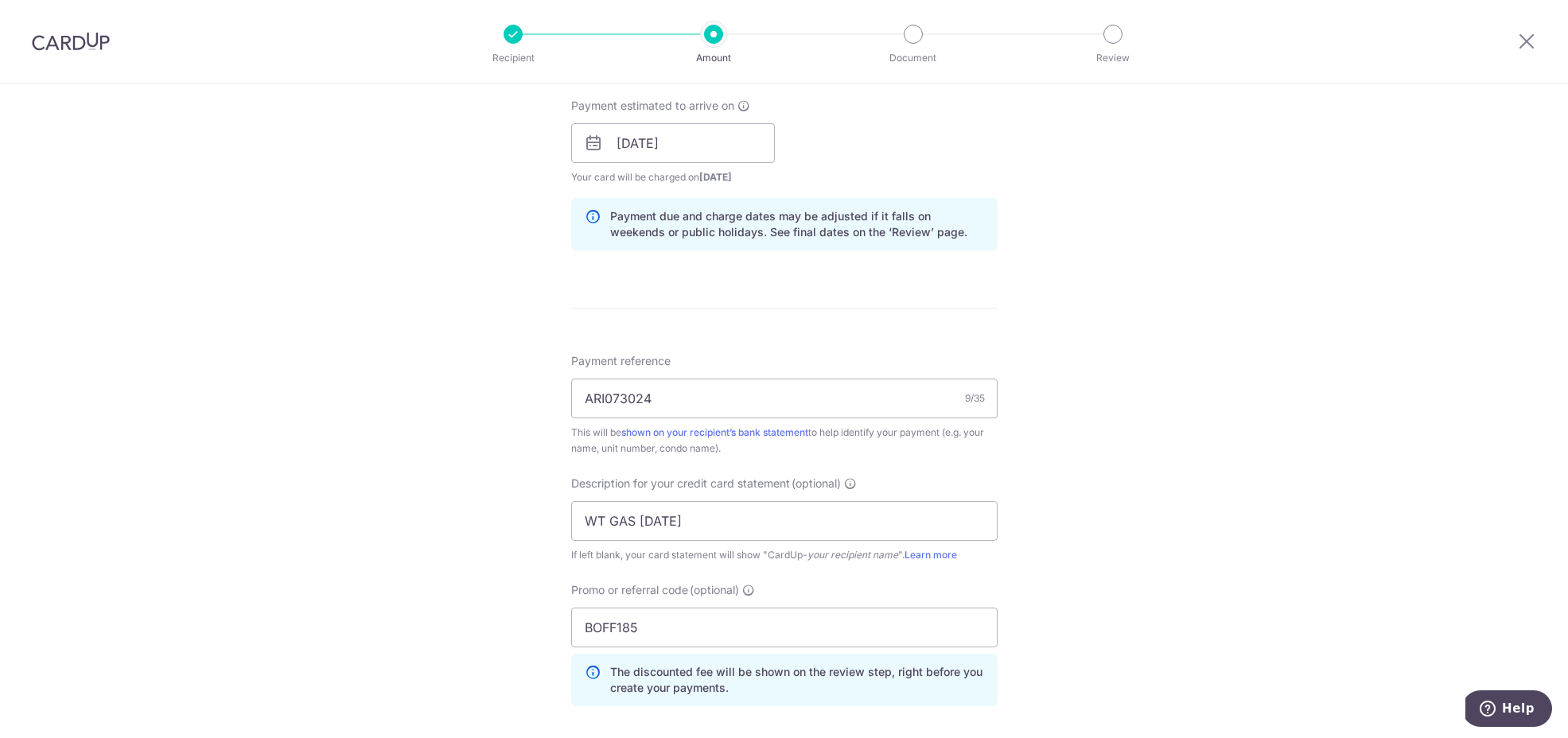
click at [1105, 472] on div "Tell us more about your payment Enter payment amount SGD 975.00 975.00 GST (opt…" at bounding box center [784, 196] width 1568 height 1705
click at [1089, 398] on div "Tell us more about your payment Enter payment amount SGD 975.00 975.00 GST (opt…" at bounding box center [784, 196] width 1568 height 1705
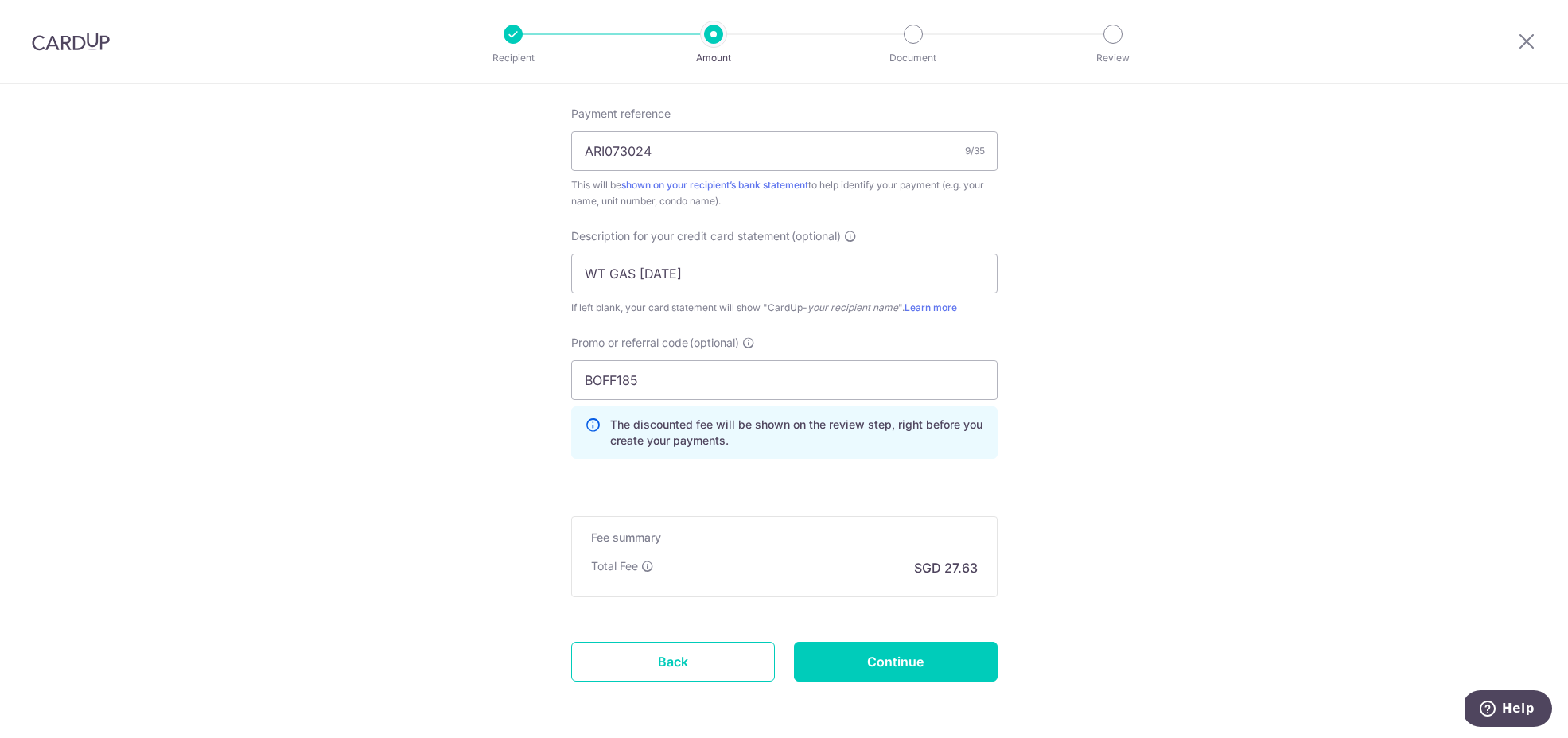
scroll to position [1050, 0]
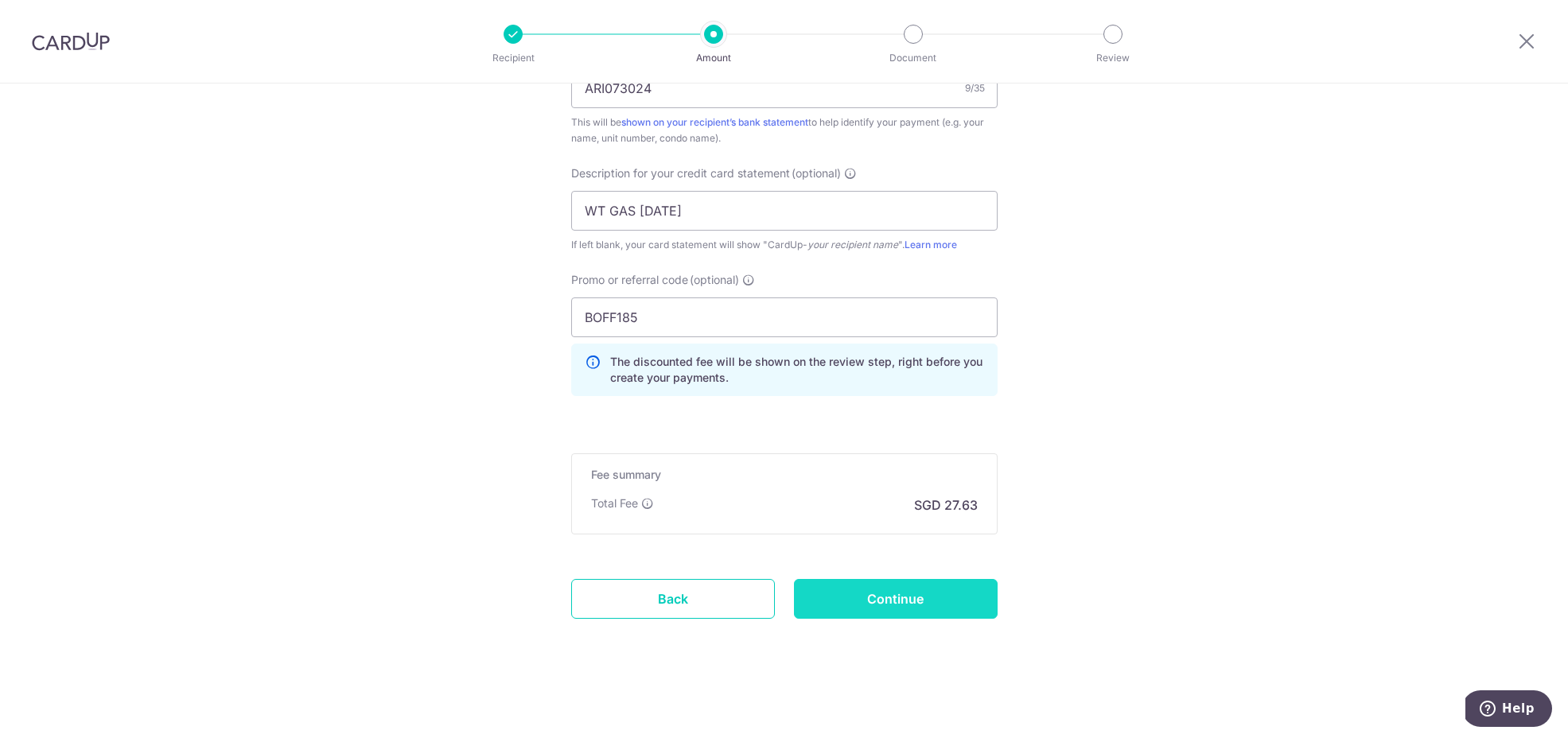
click at [903, 599] on input "Continue" at bounding box center [896, 599] width 203 height 40
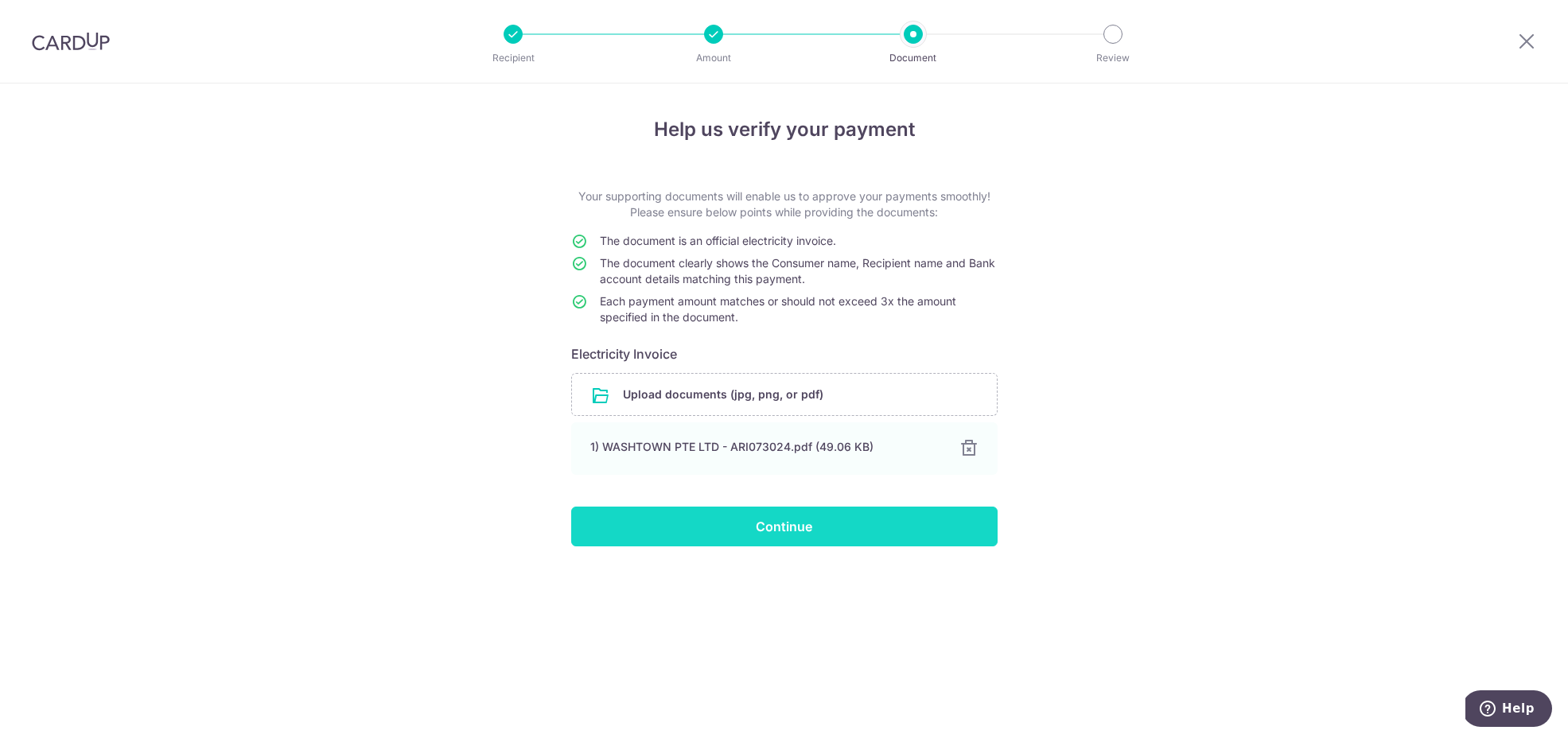
click at [798, 525] on input "Continue" at bounding box center [784, 526] width 427 height 40
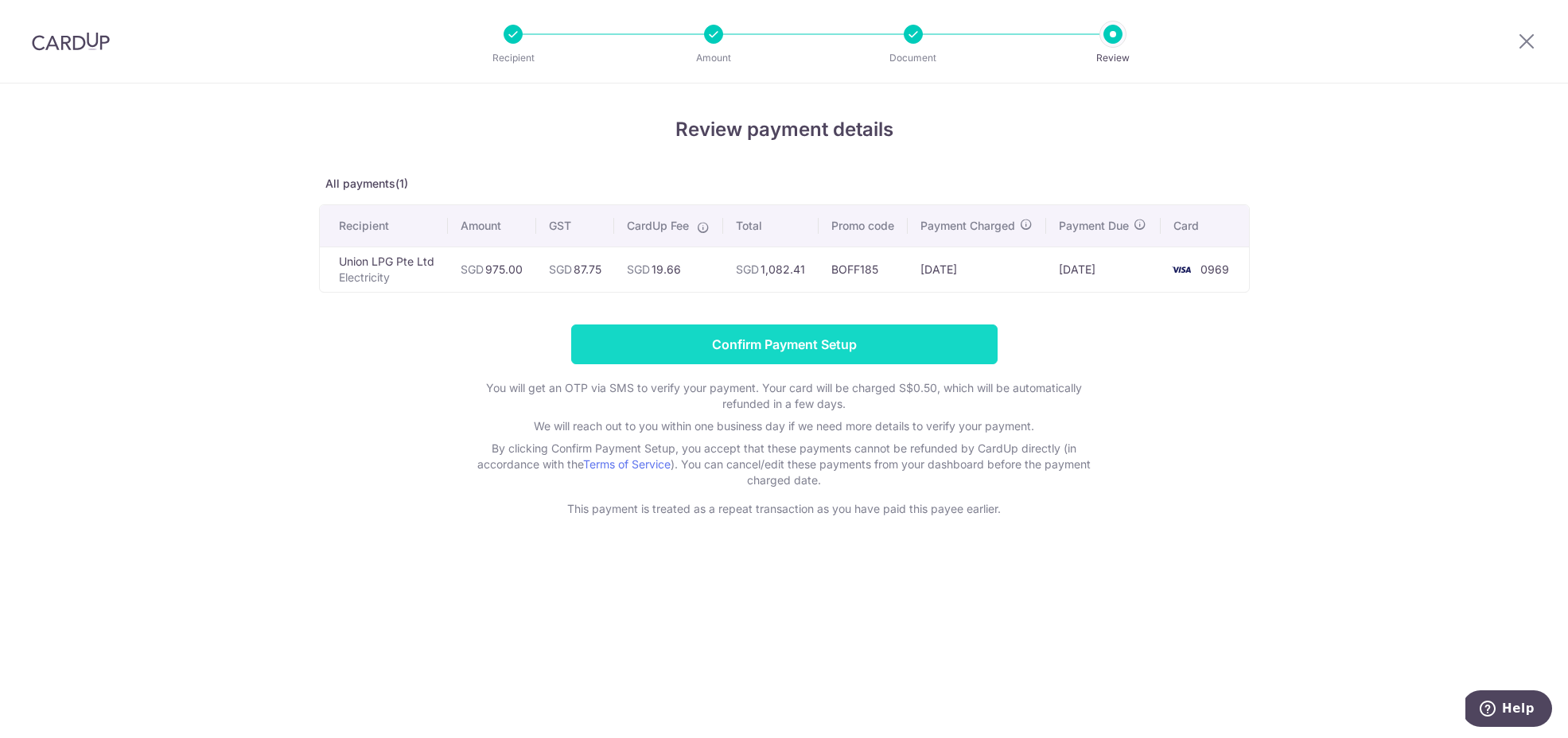
click at [732, 364] on input "Confirm Payment Setup" at bounding box center [784, 345] width 427 height 40
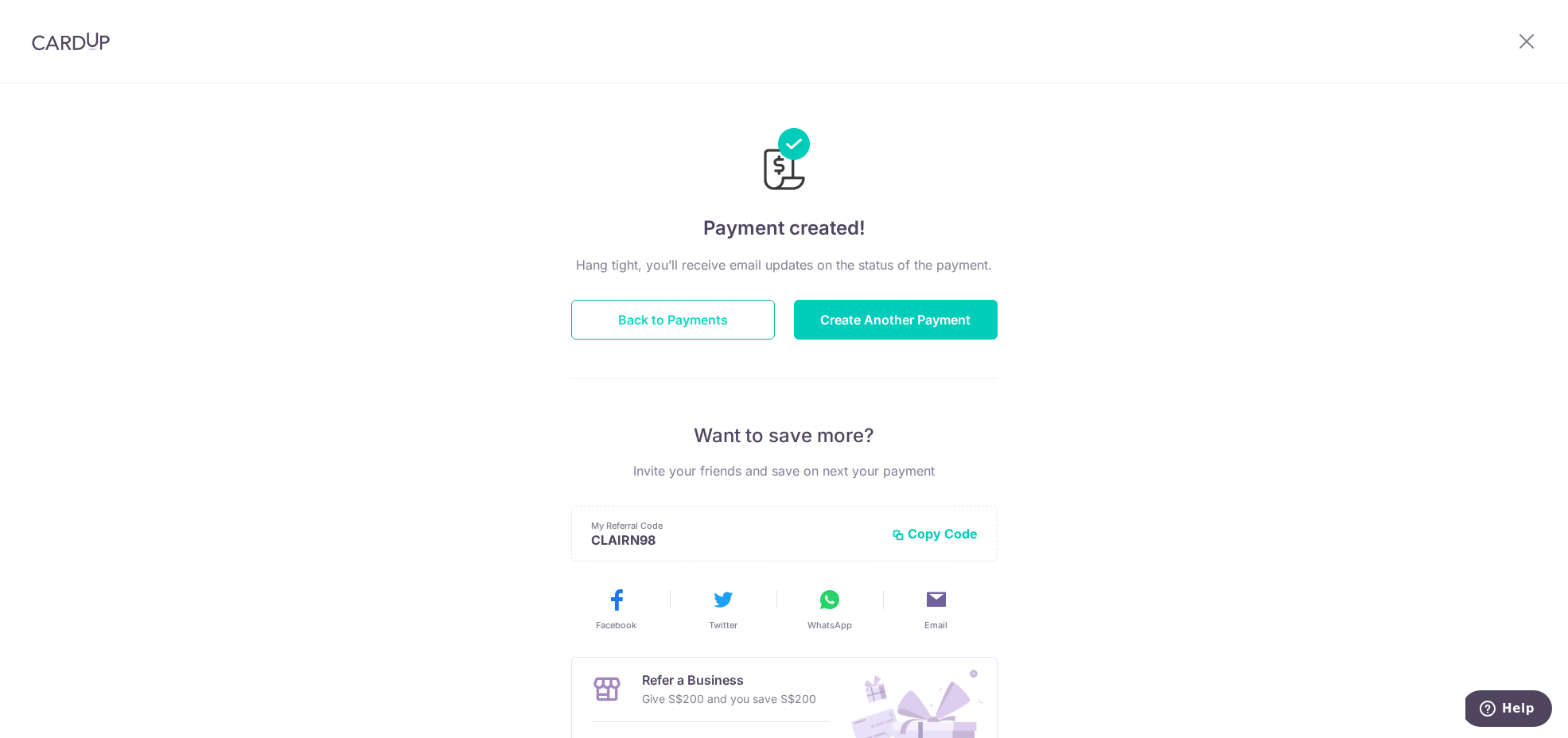
click at [666, 310] on button "Back to Payments" at bounding box center [673, 320] width 203 height 40
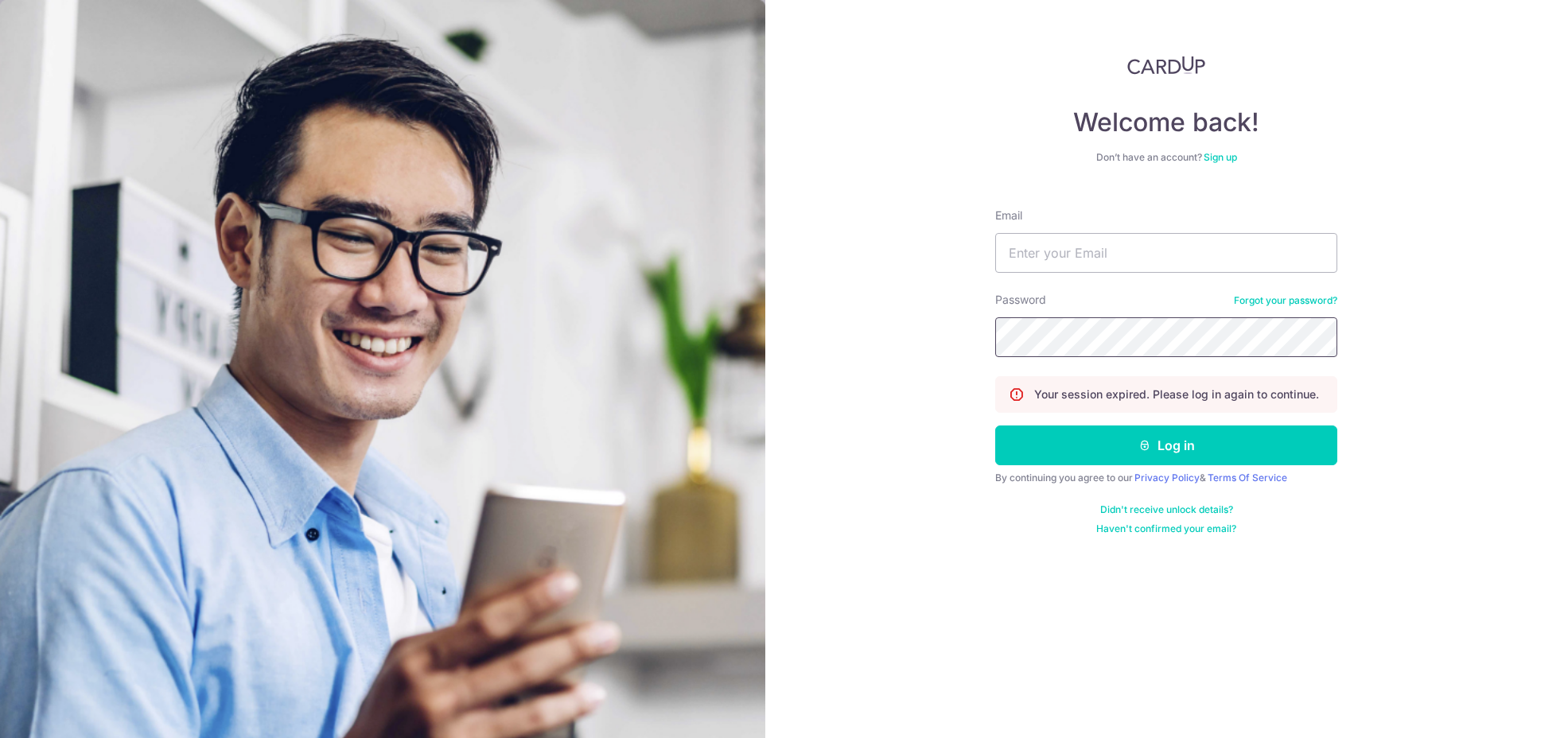
type input "[EMAIL_ADDRESS][DOMAIN_NAME]"
click at [1106, 441] on button "Log in" at bounding box center [1166, 445] width 342 height 40
